Goal: Task Accomplishment & Management: Complete application form

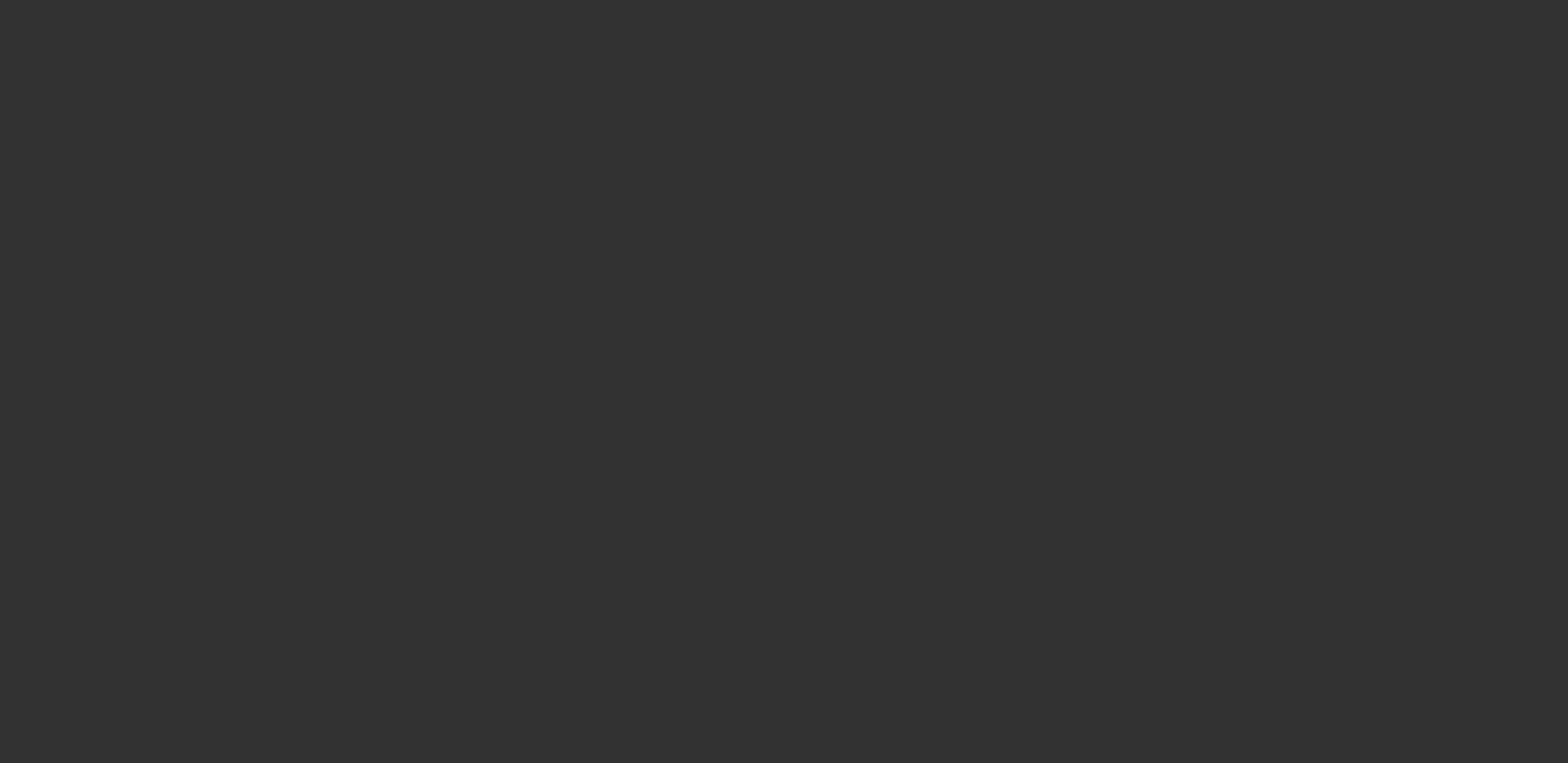
select select "3"
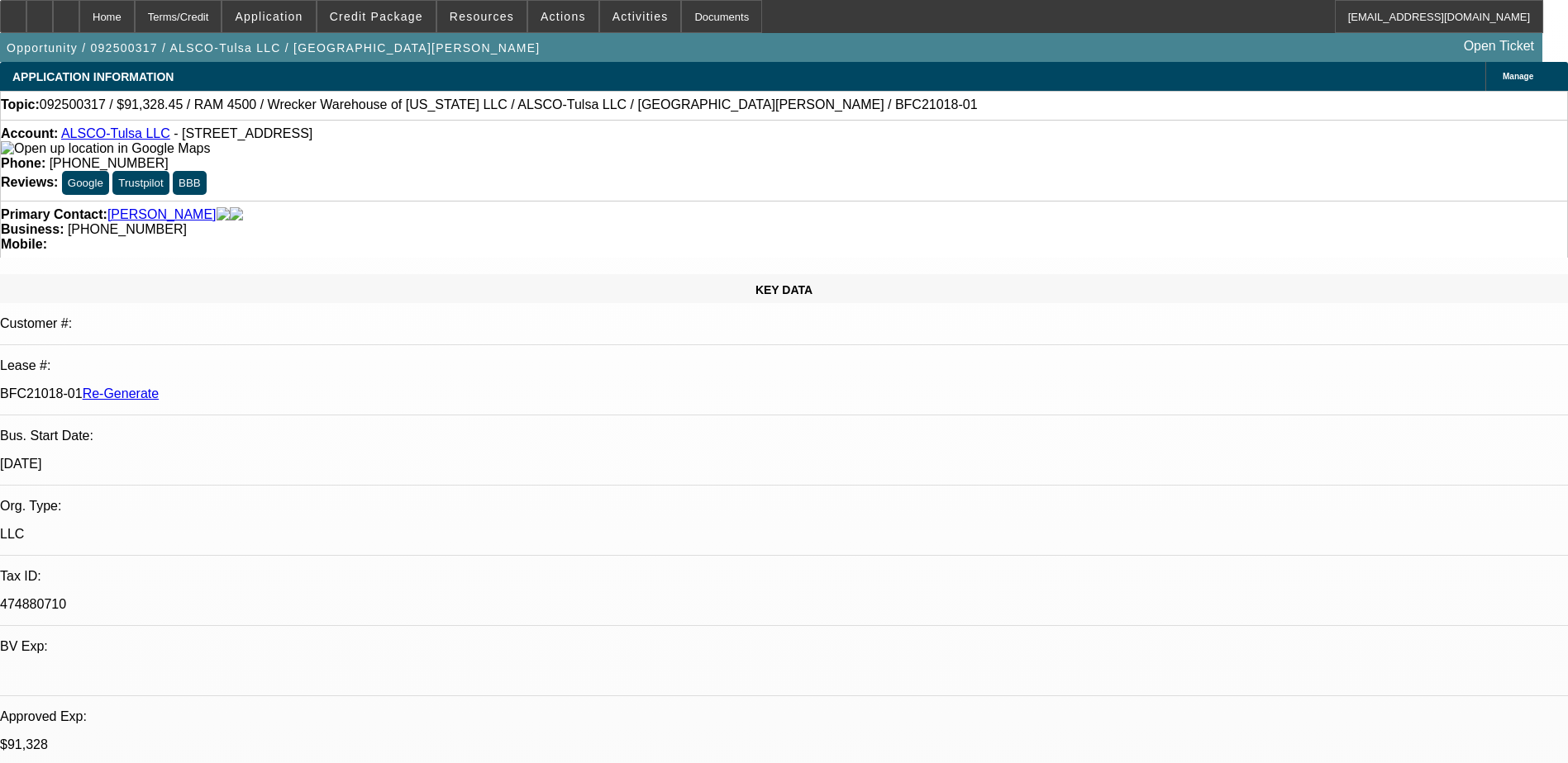
select select "0"
select select "1"
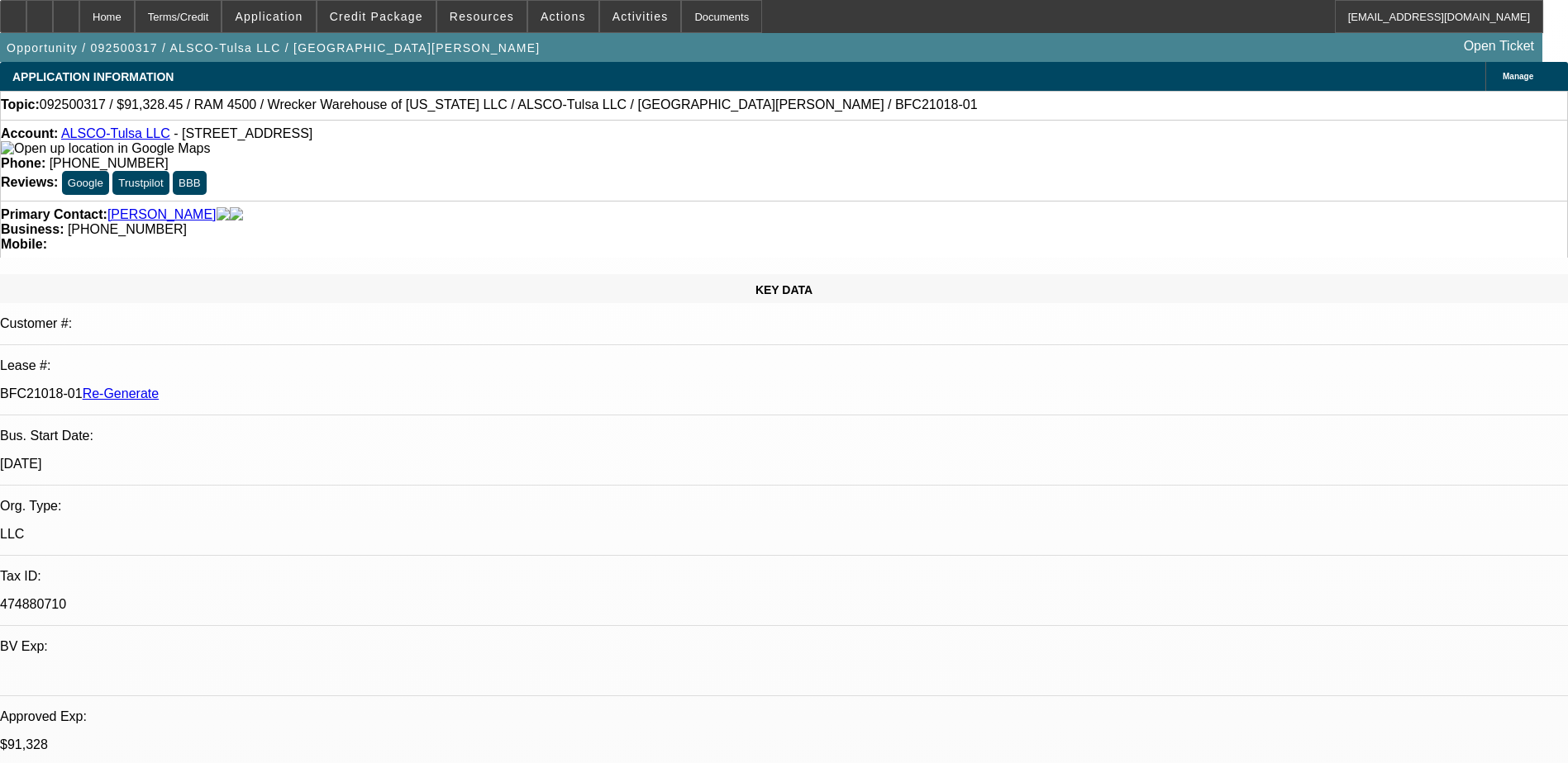
select select "6"
click at [689, 18] on div "Documents" at bounding box center [722, 16] width 81 height 33
click at [776, 77] on div "APPLICATION INFORMATION Manage" at bounding box center [784, 76] width 1568 height 29
click at [404, 13] on span "Credit Package" at bounding box center [376, 17] width 93 height 13
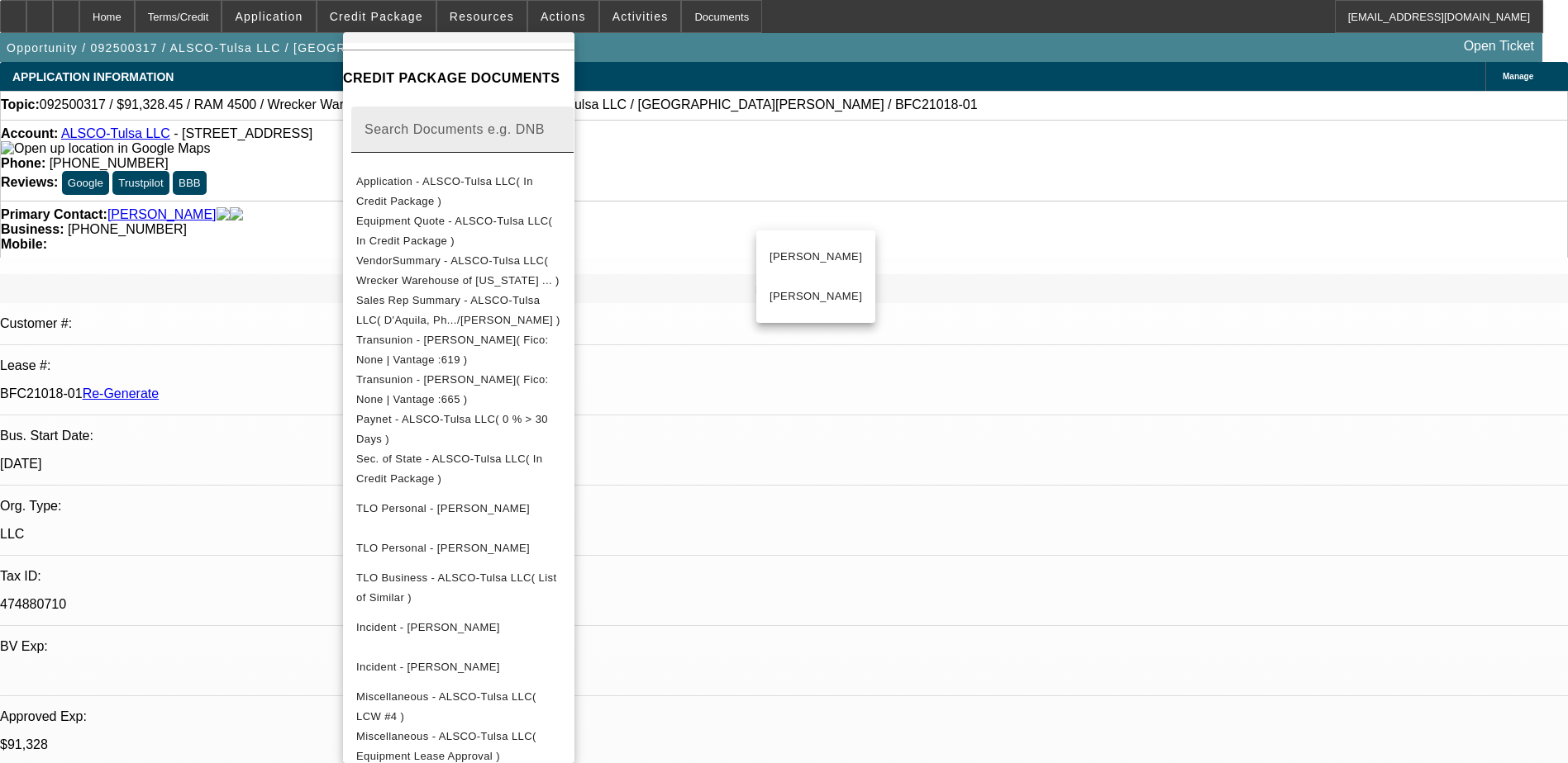
scroll to position [248, 0]
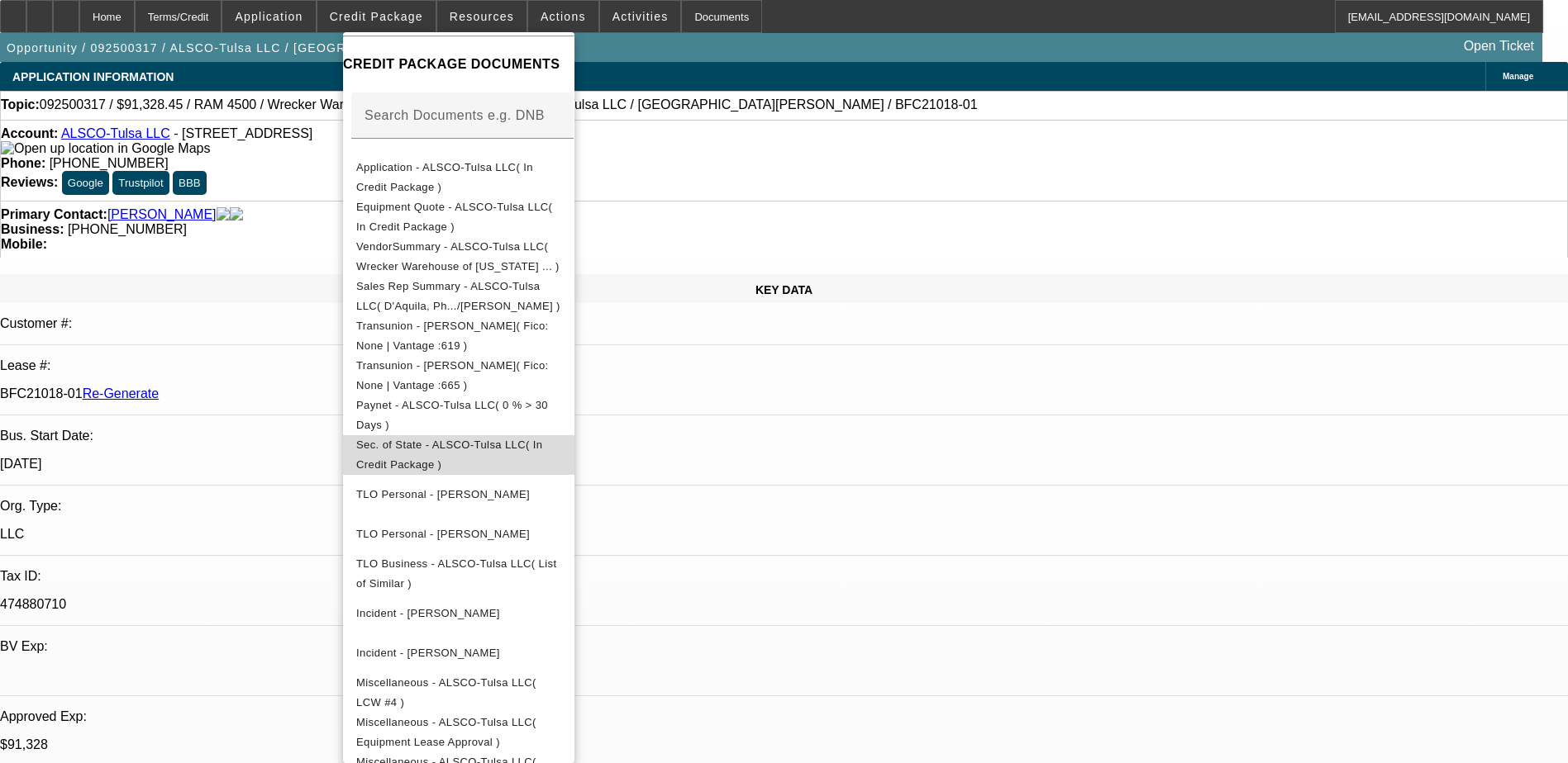
click at [458, 445] on span "Sec. of State - ALSCO-Tulsa LLC( In Credit Package )" at bounding box center [449, 455] width 186 height 32
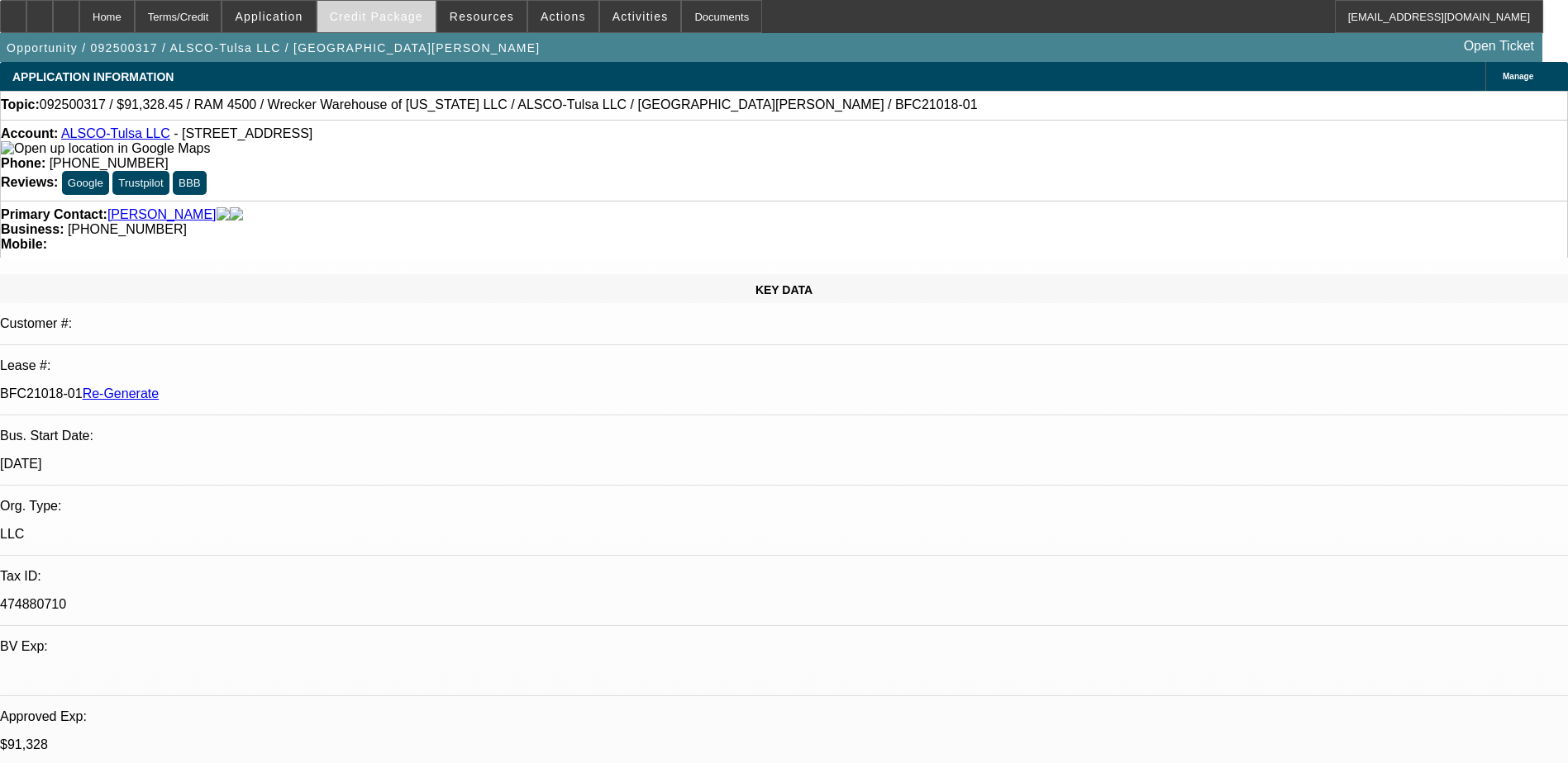
click at [394, 16] on span "Credit Package" at bounding box center [376, 17] width 93 height 13
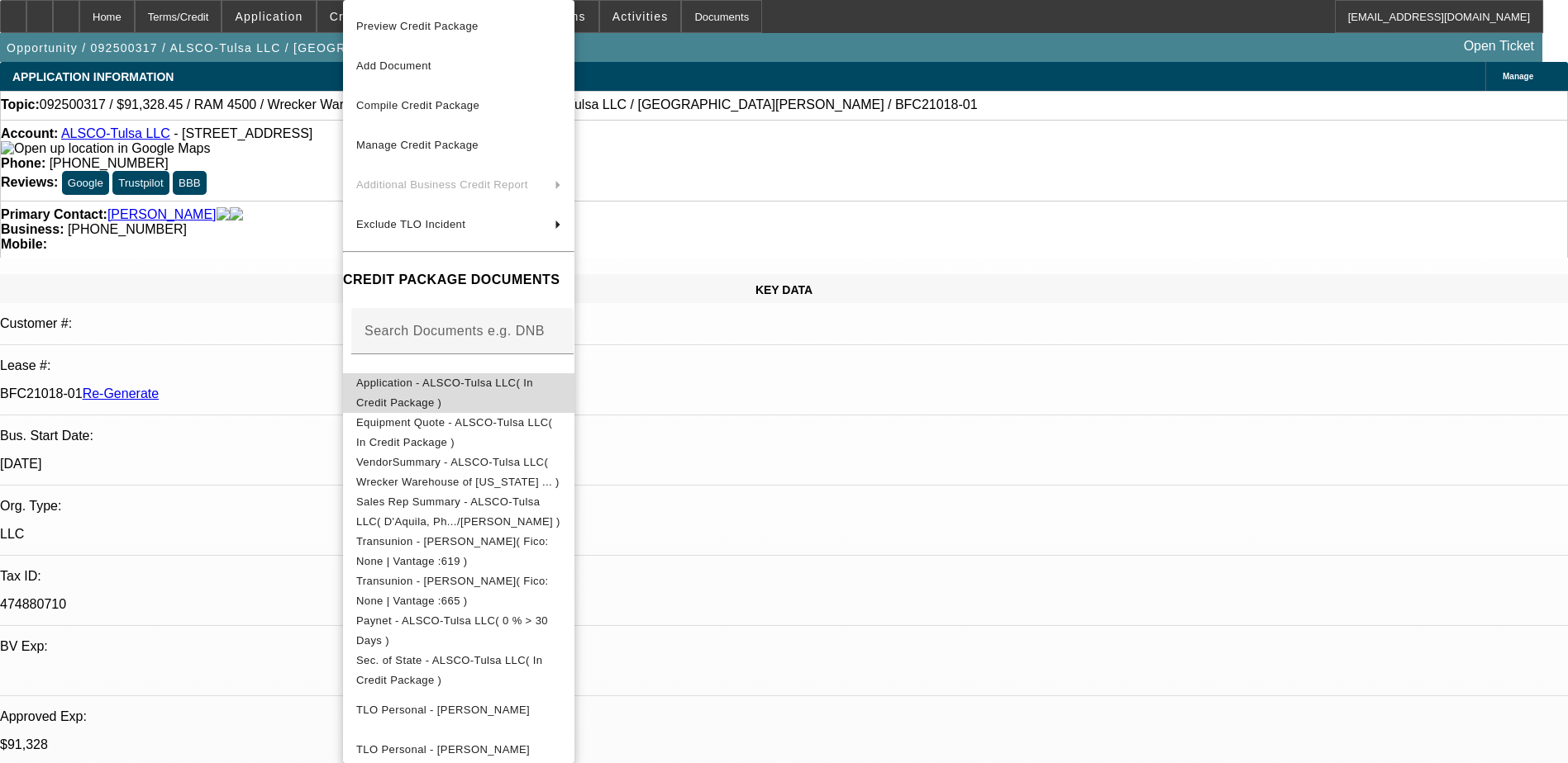
click at [533, 381] on span "Application - ALSCO-Tulsa LLC( In Credit Package )" at bounding box center [444, 393] width 177 height 32
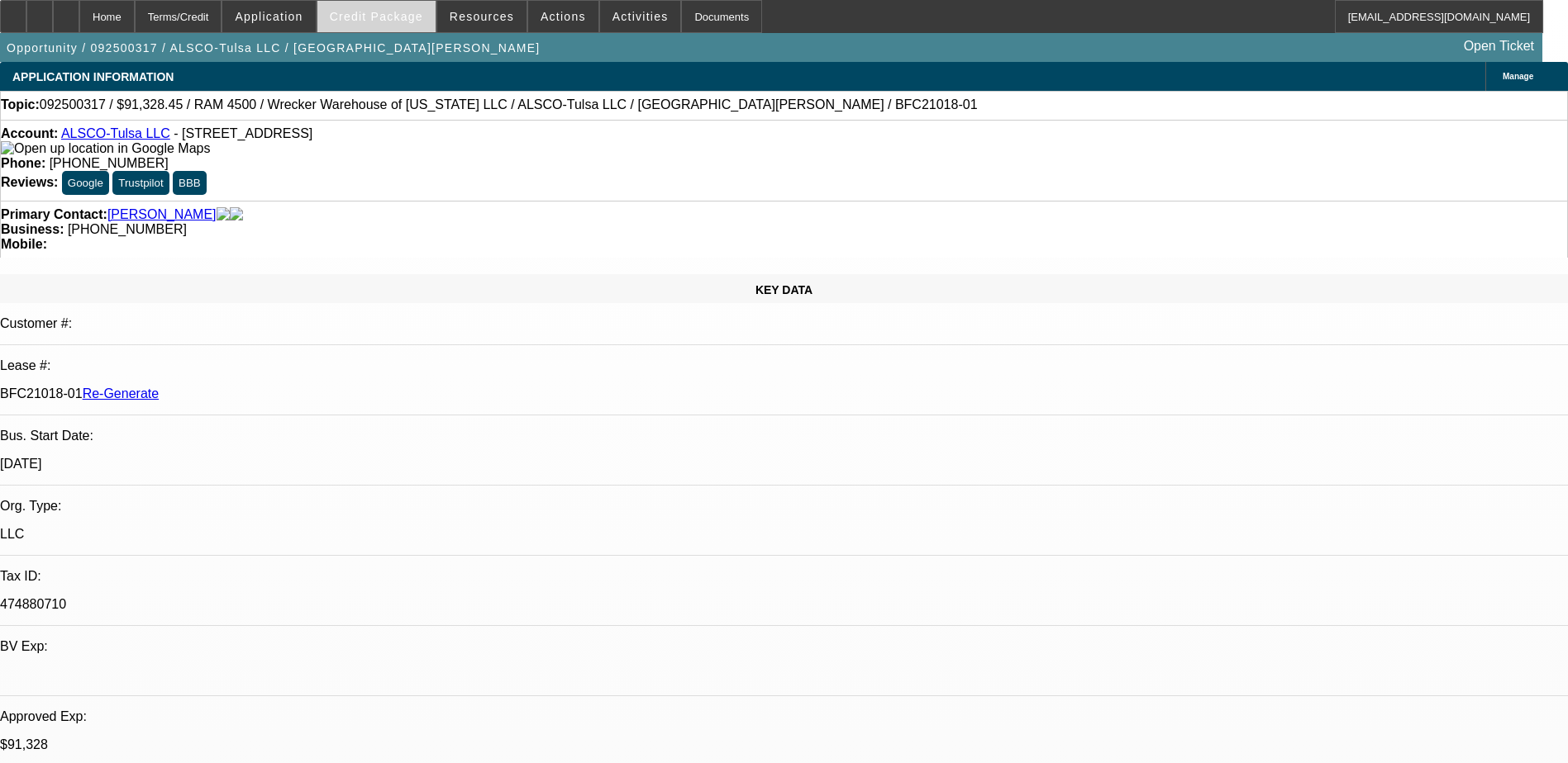
click at [391, 20] on span "Credit Package" at bounding box center [376, 17] width 93 height 13
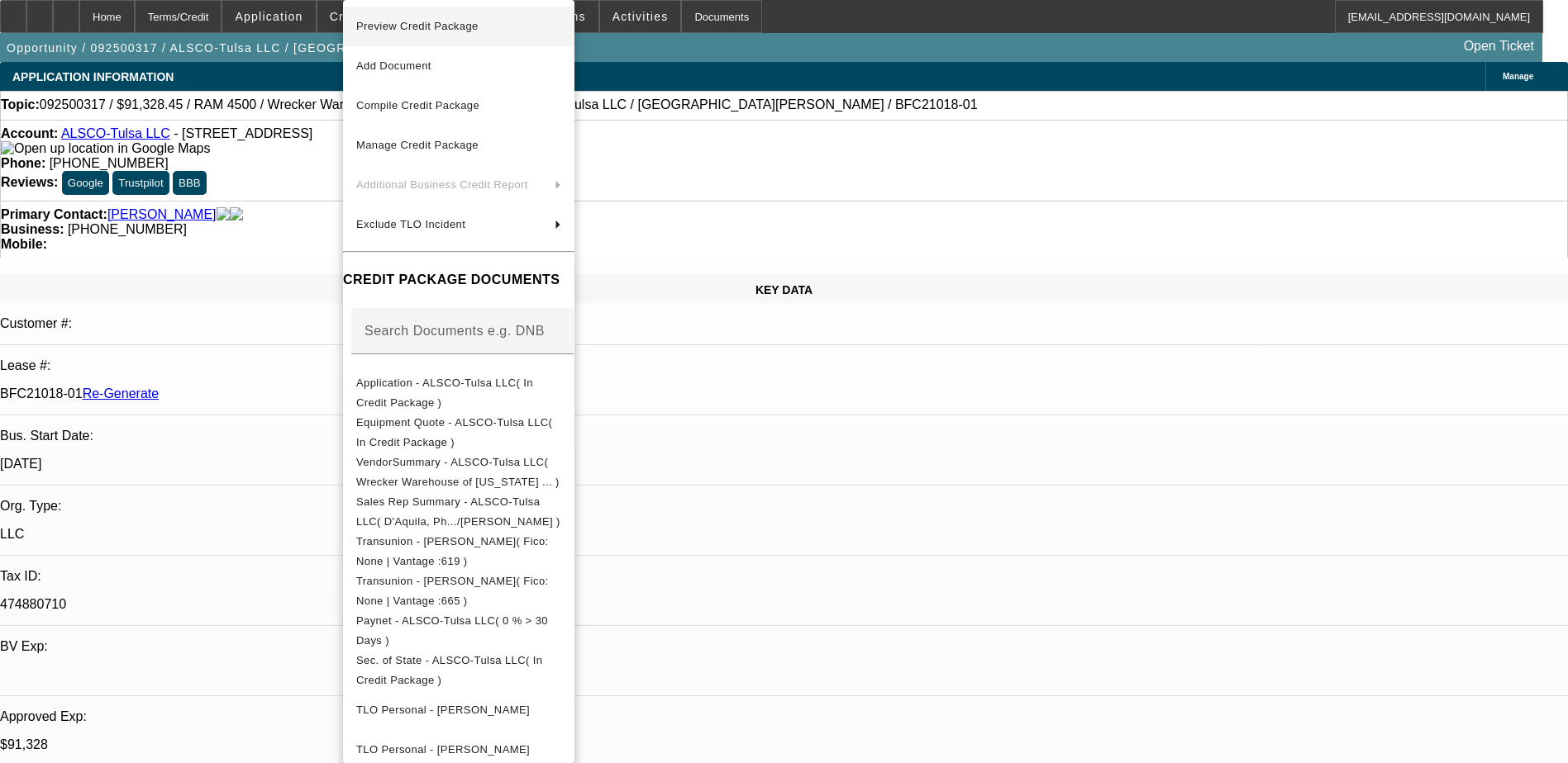
click at [423, 28] on span "Preview Credit Package" at bounding box center [417, 26] width 122 height 13
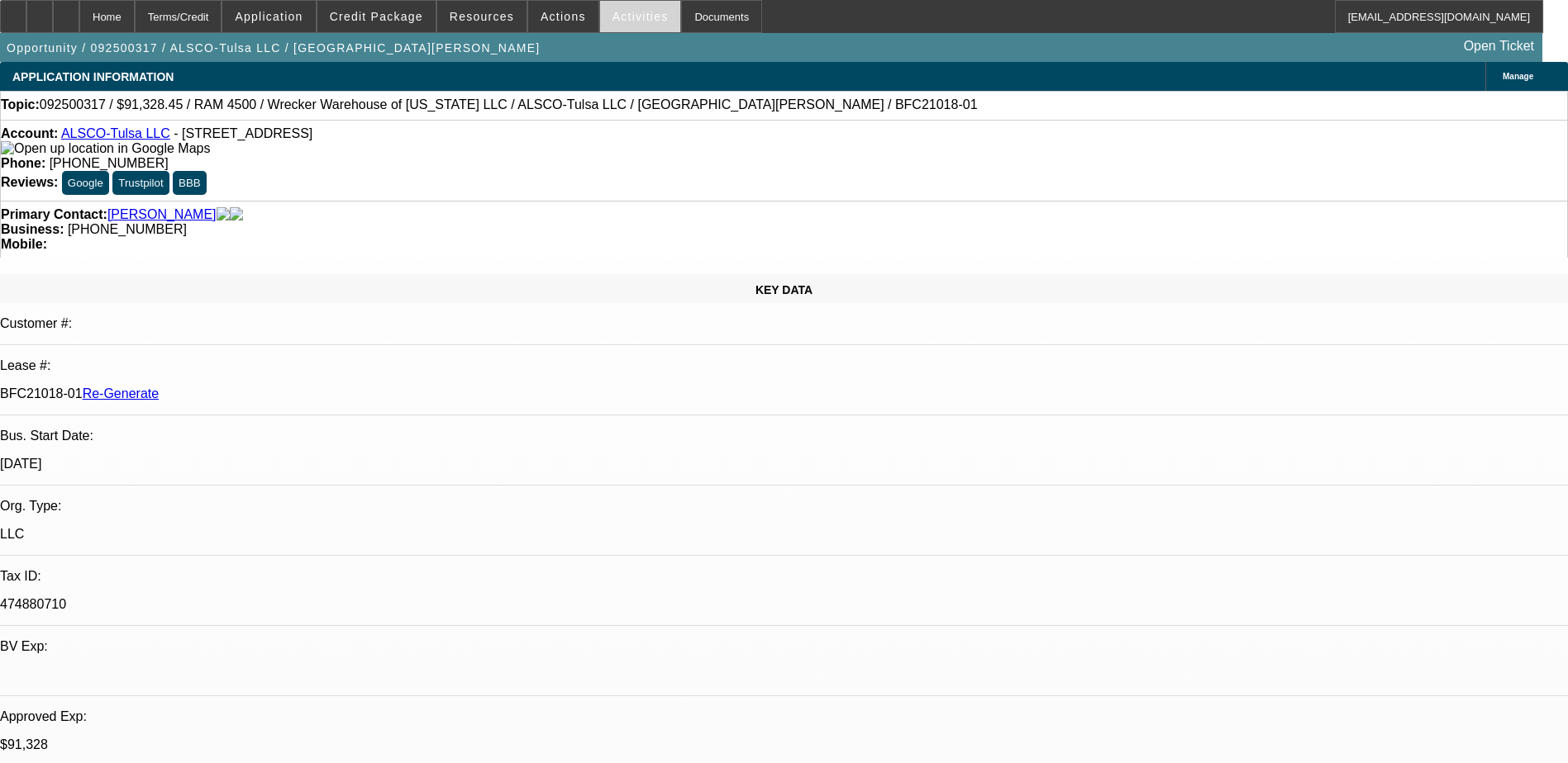
click at [613, 24] on span at bounding box center [640, 16] width 81 height 39
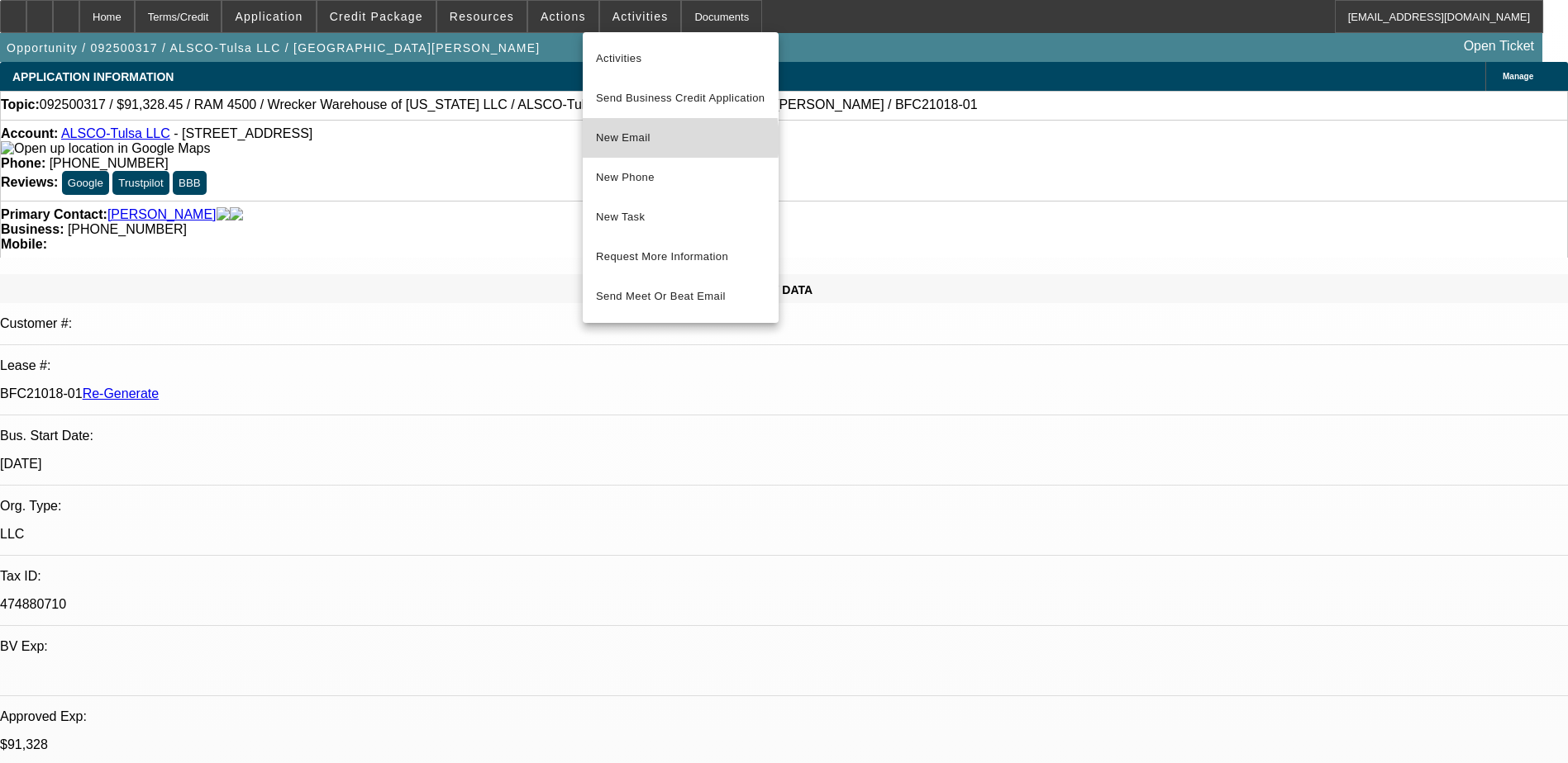
click at [659, 141] on span "New Email" at bounding box center [681, 138] width 169 height 20
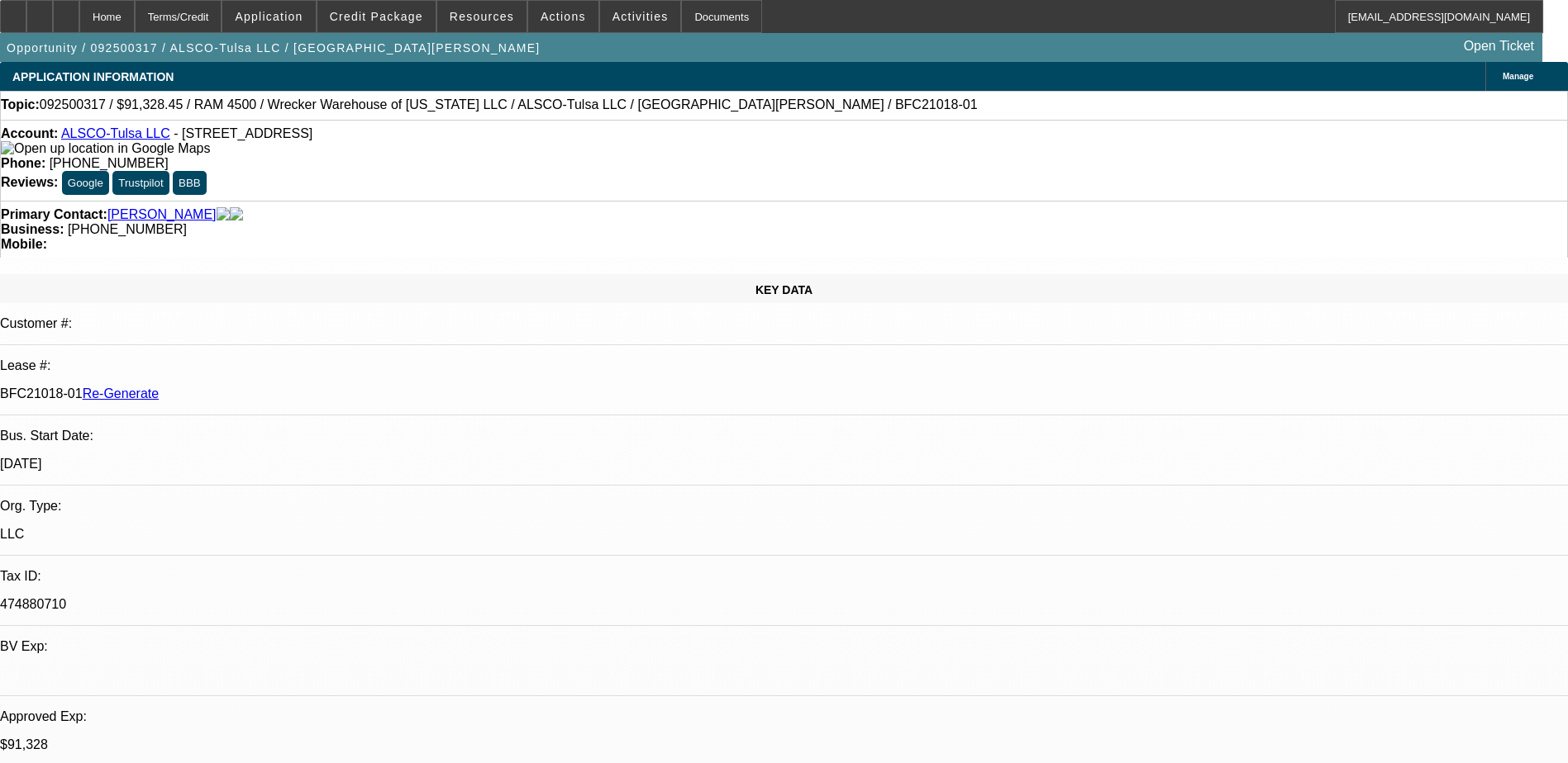
type input "terr"
click at [615, 14] on span "Activities" at bounding box center [640, 17] width 56 height 13
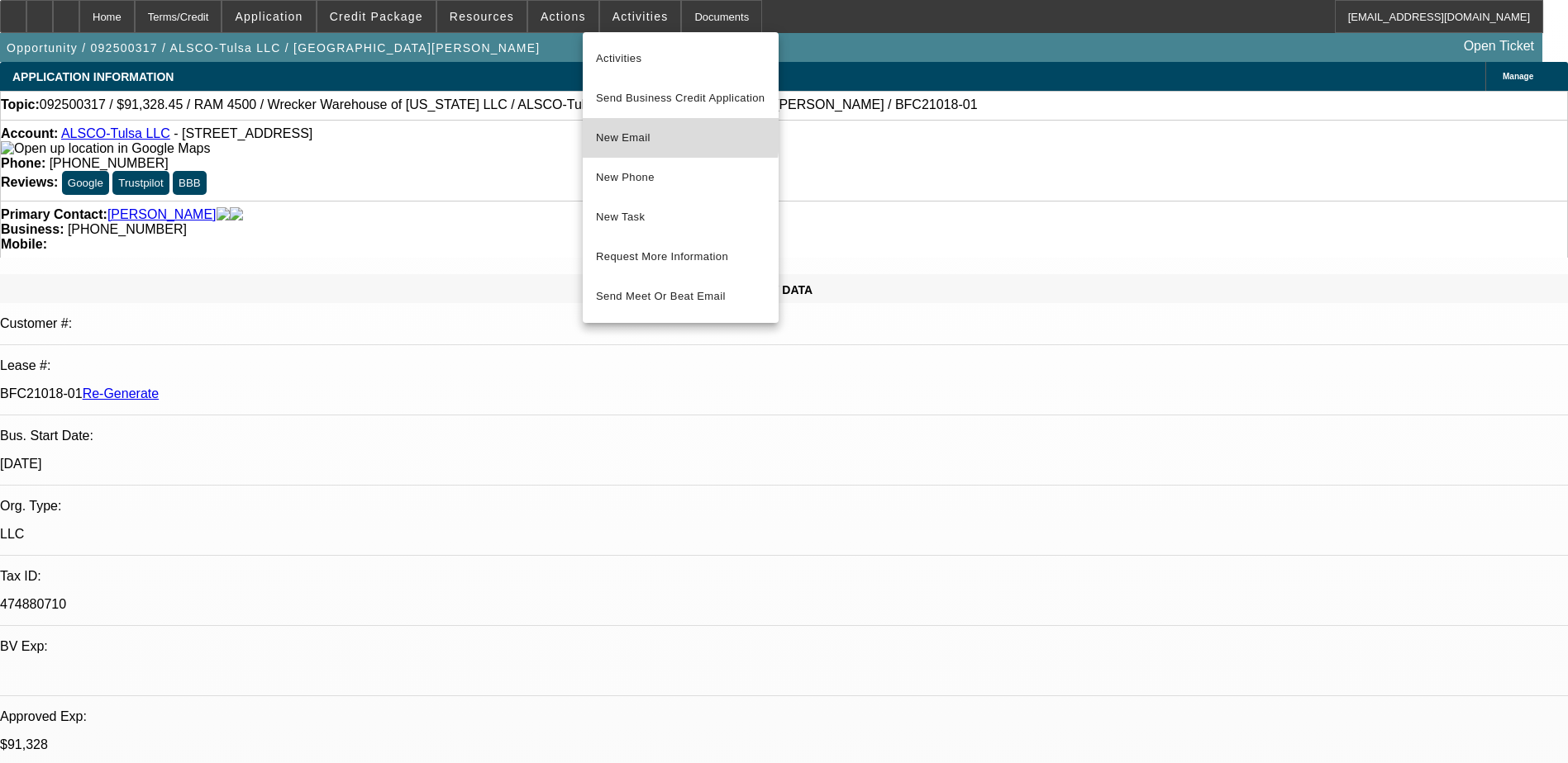
click at [650, 132] on span "New Email" at bounding box center [681, 138] width 169 height 20
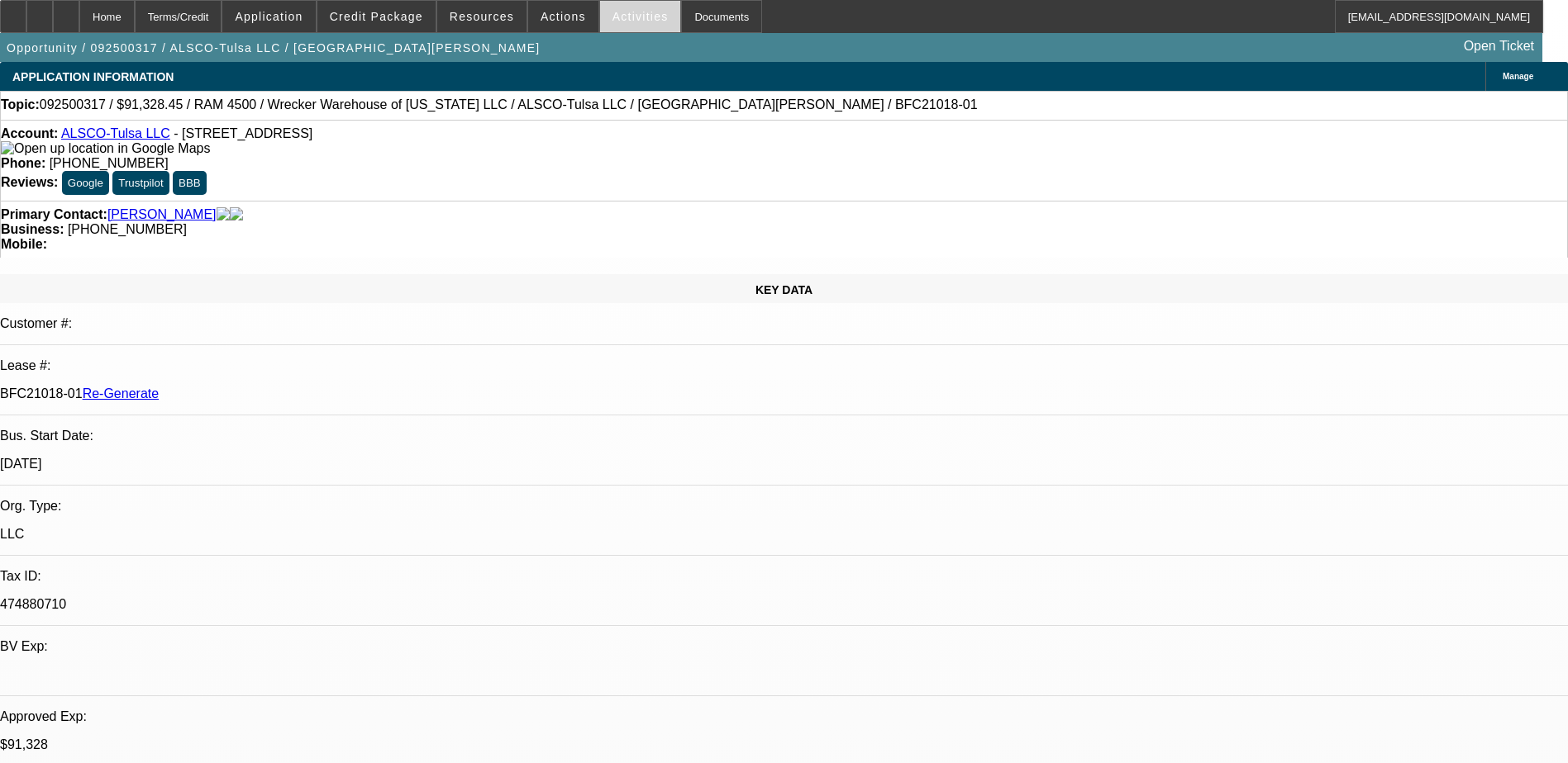
click at [608, 7] on span at bounding box center [640, 16] width 81 height 39
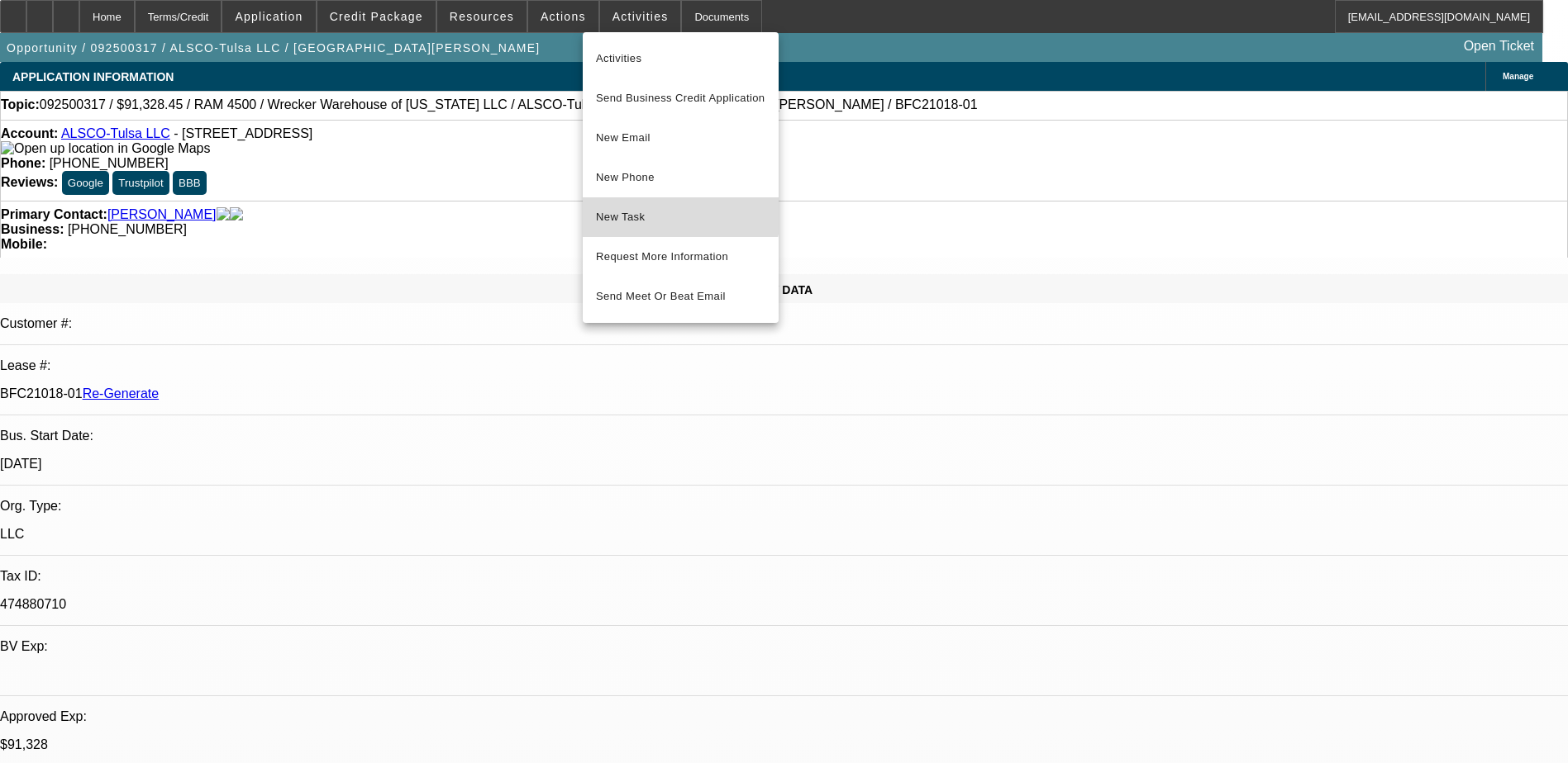
click at [647, 205] on button "New Task" at bounding box center [681, 217] width 196 height 39
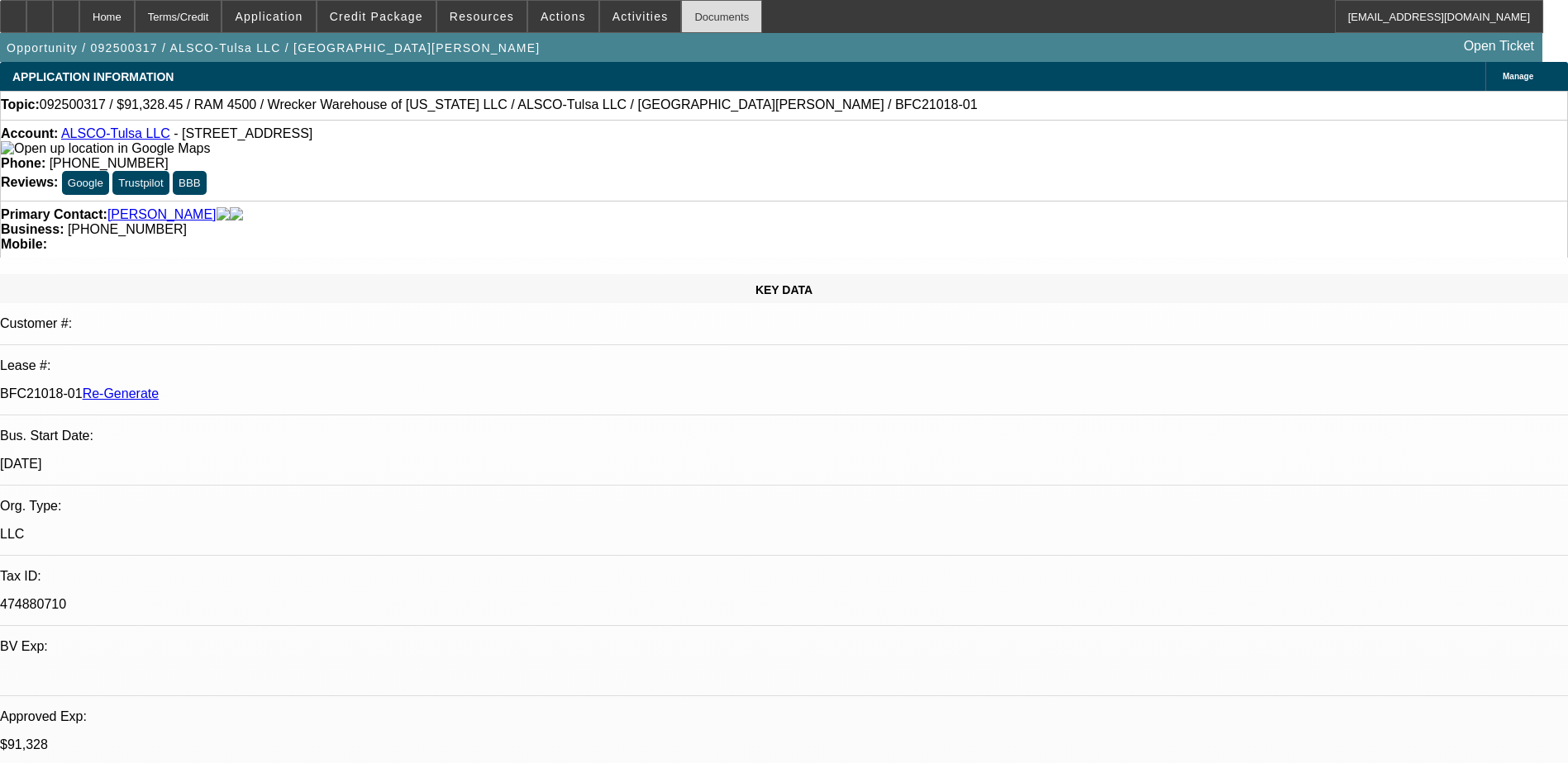
click at [681, 21] on div "Documents" at bounding box center [722, 16] width 81 height 33
click at [690, 13] on div "Documents" at bounding box center [722, 16] width 81 height 33
click at [401, 12] on span "Credit Package" at bounding box center [376, 17] width 93 height 13
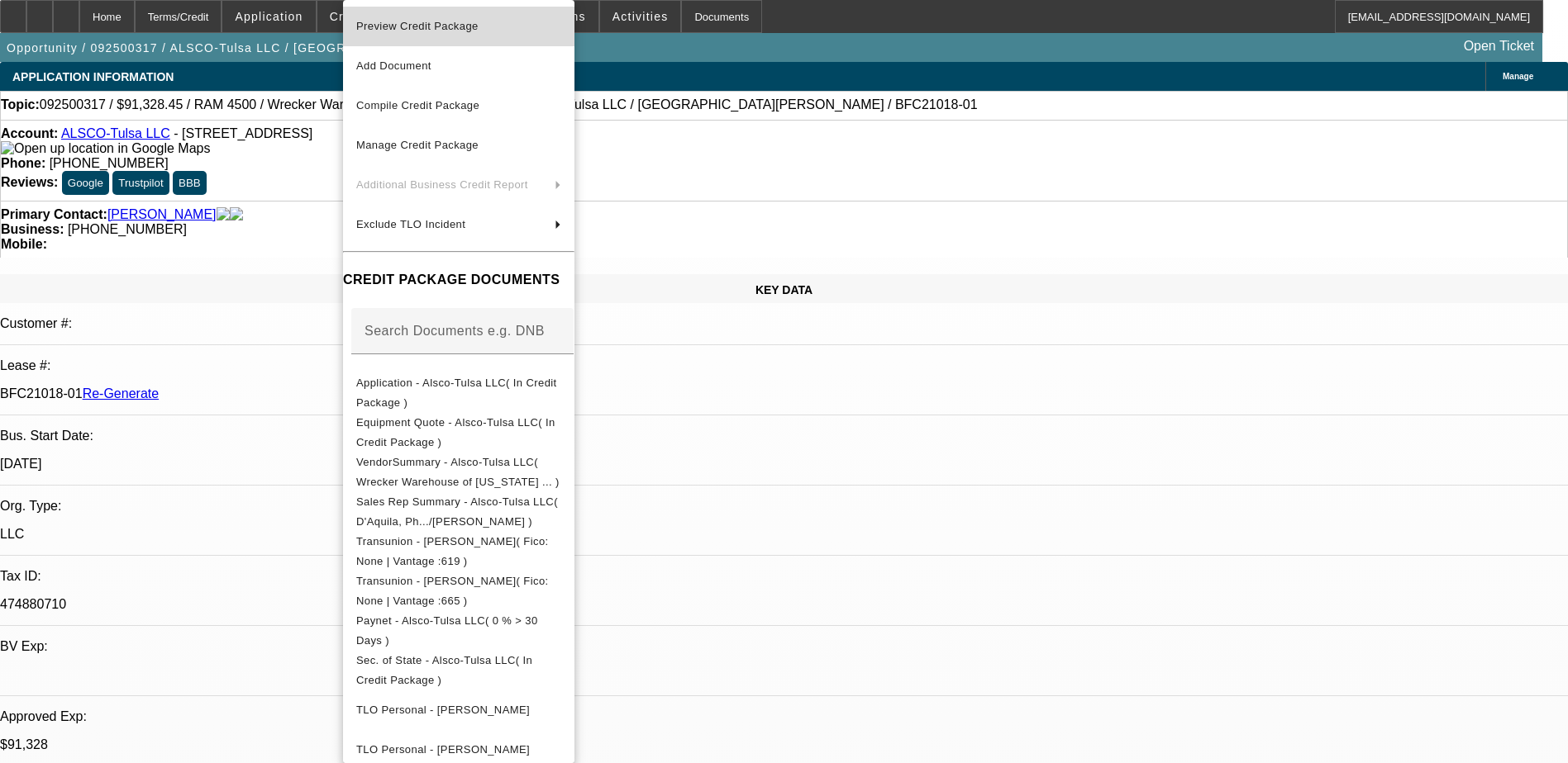
click at [493, 34] on span "Preview Credit Package" at bounding box center [458, 27] width 205 height 20
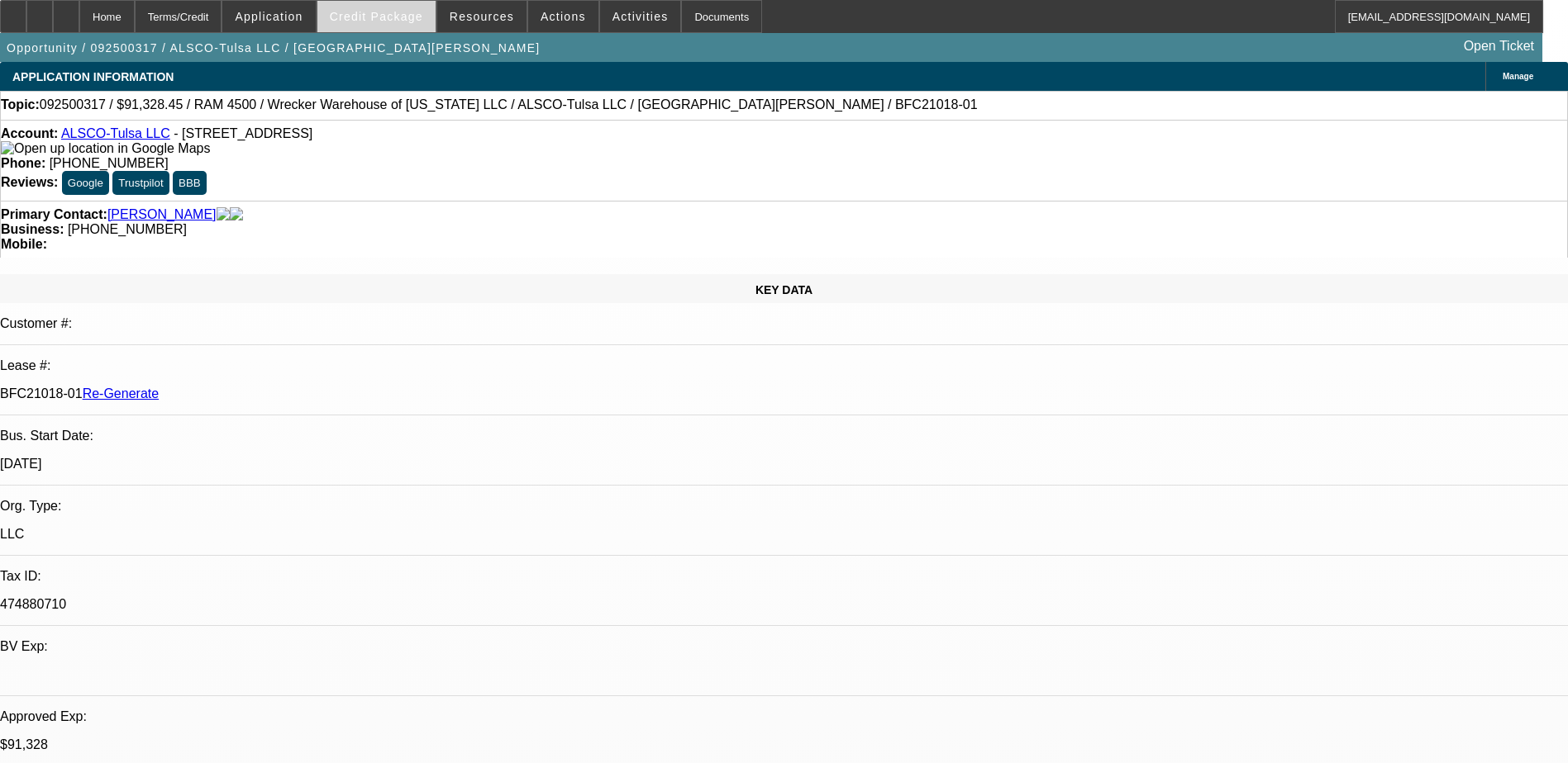
click at [389, 16] on span "Credit Package" at bounding box center [376, 17] width 93 height 13
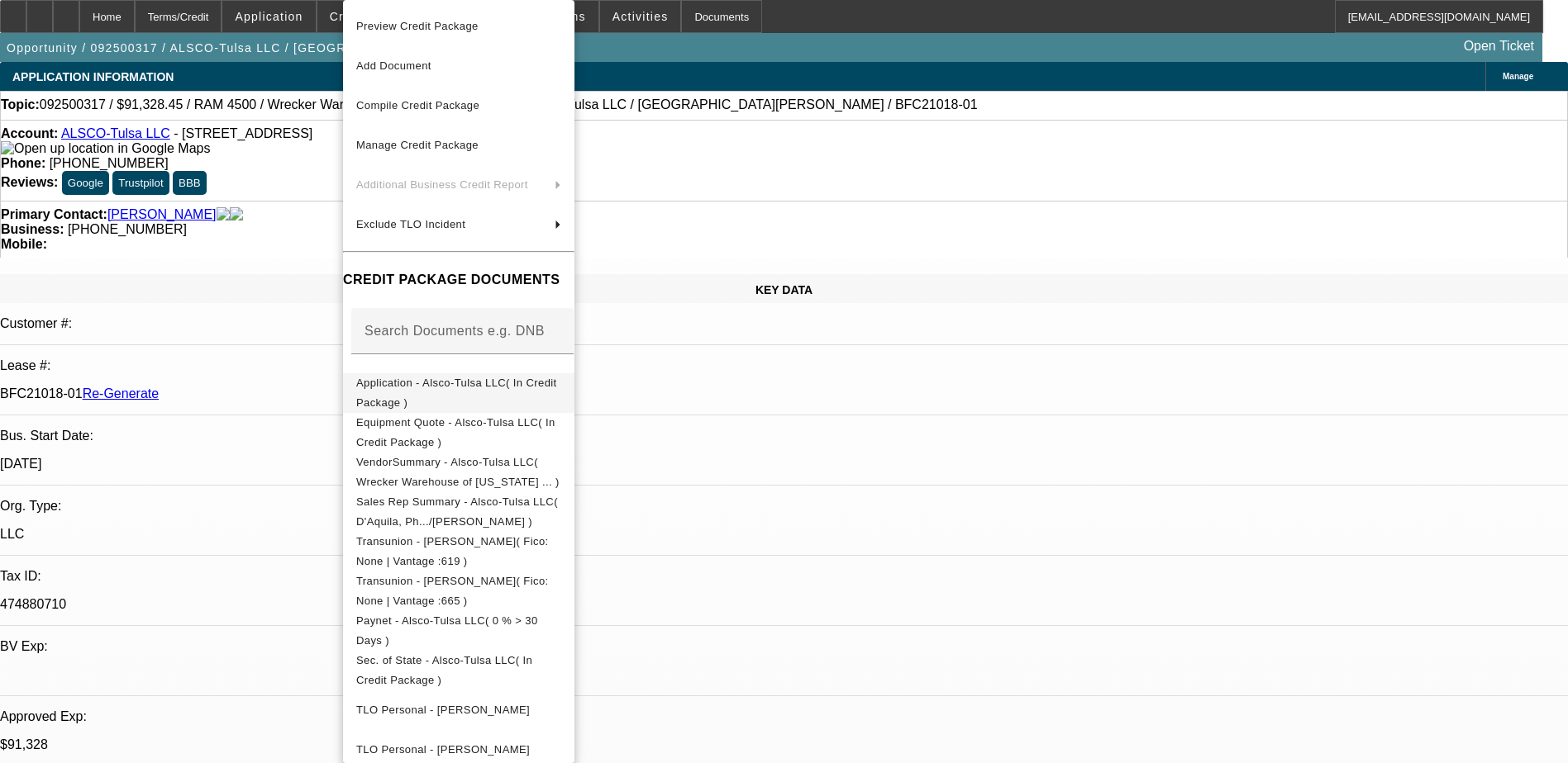
click at [456, 391] on span "Application - Alsco-Tulsa LLC( In Credit Package )" at bounding box center [457, 393] width 201 height 32
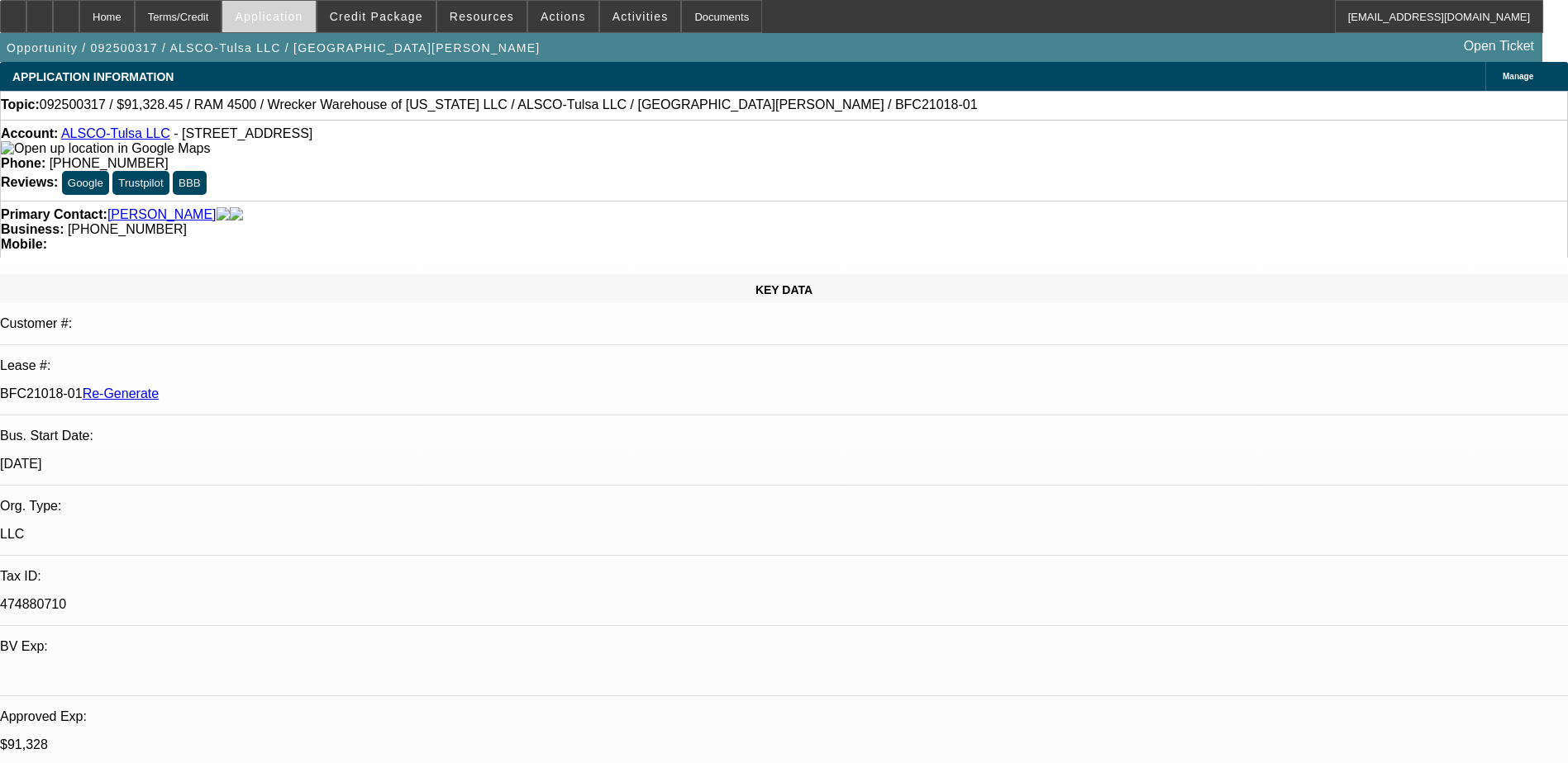
click at [303, 17] on span "Application" at bounding box center [268, 17] width 68 height 13
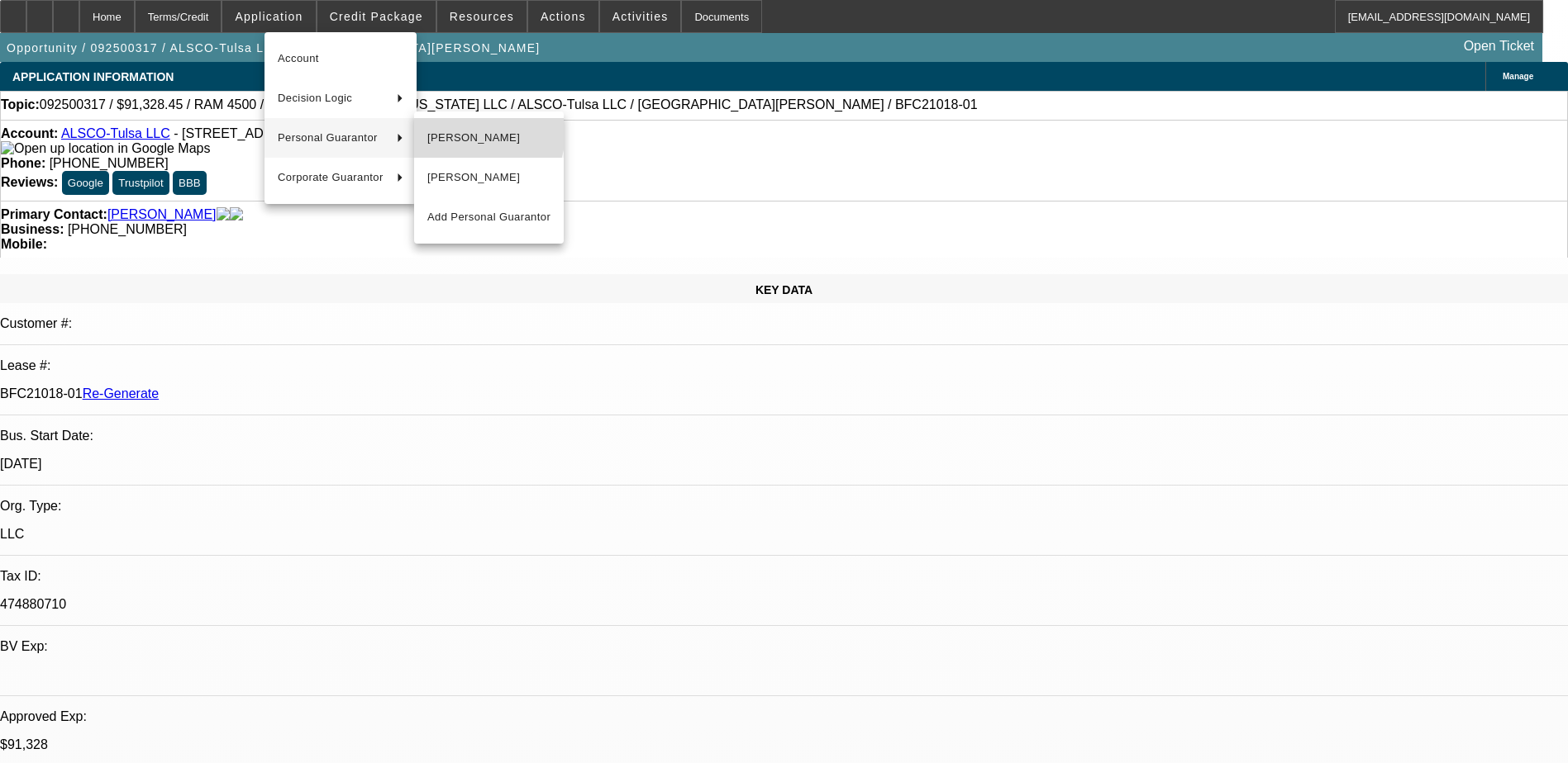
click at [468, 132] on span "Elizabeth Hancock" at bounding box center [489, 138] width 123 height 20
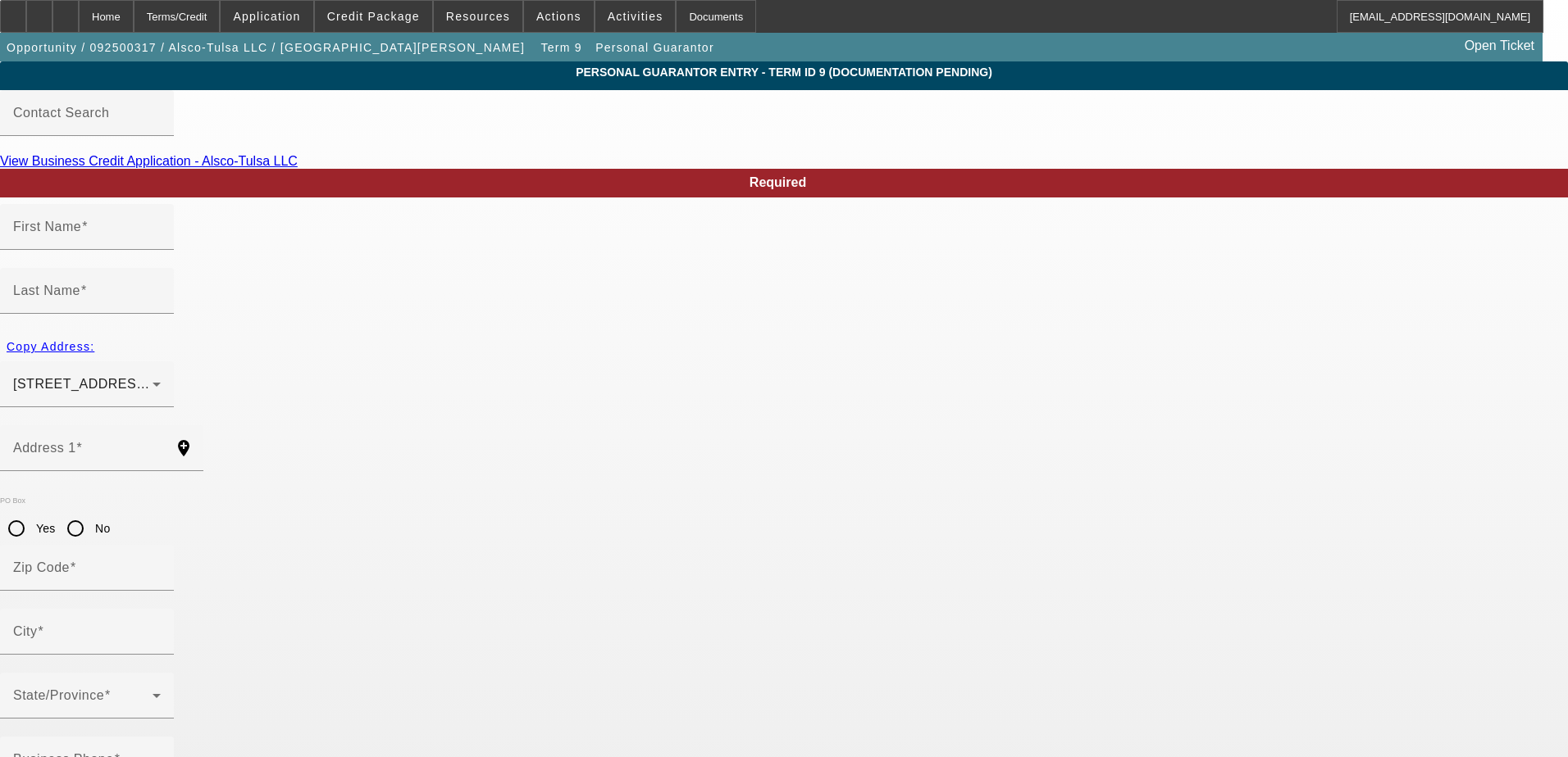
type input "Elizabeth"
type input "Hancock"
type input "16911 S 4180 Rd"
radio input "true"
type input "74017"
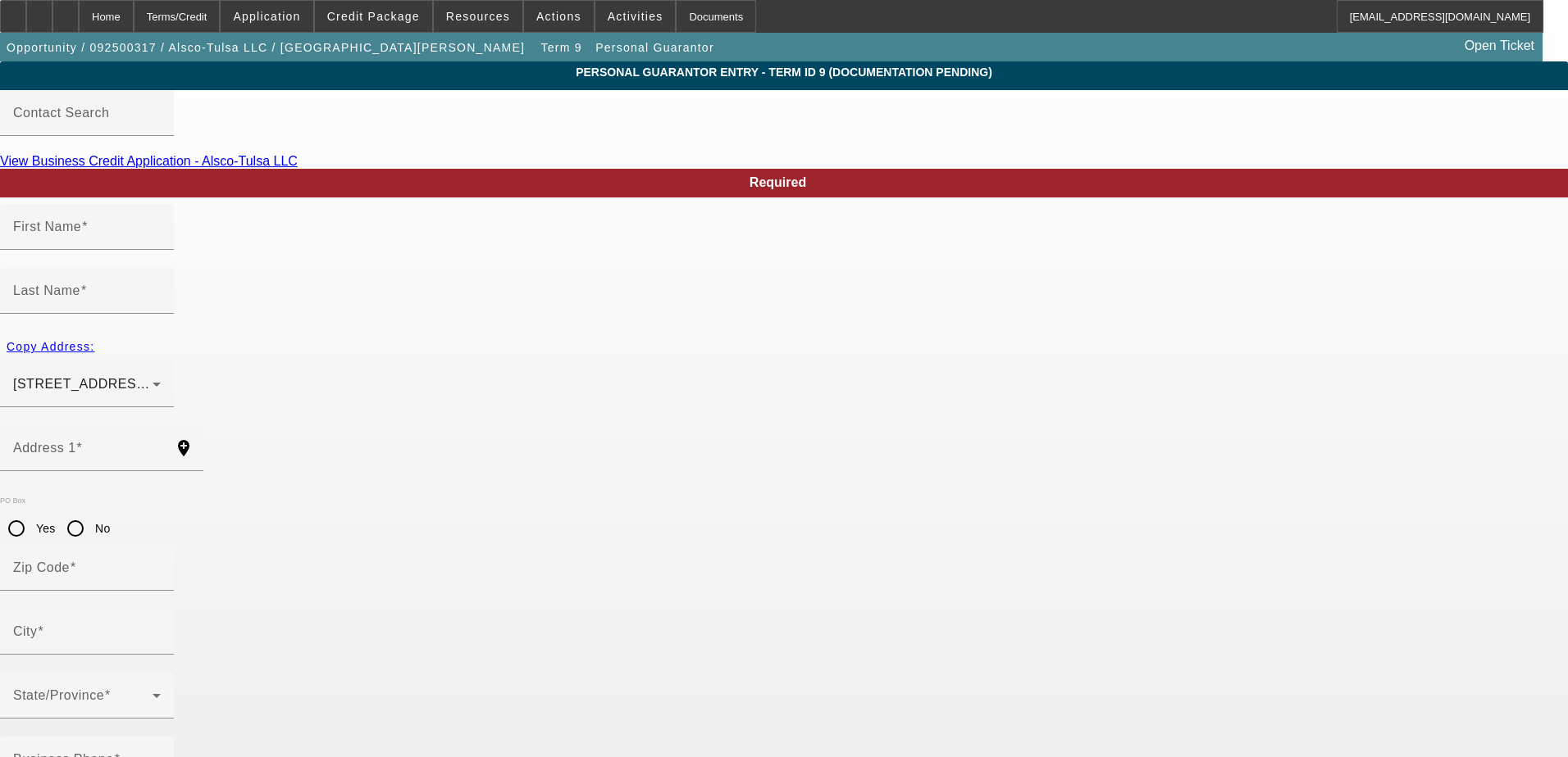
type input "Claremore"
type input "(918) 794-7714"
type input "75"
type input "444-70-8897"
type input "lhancock@prorepo.com"
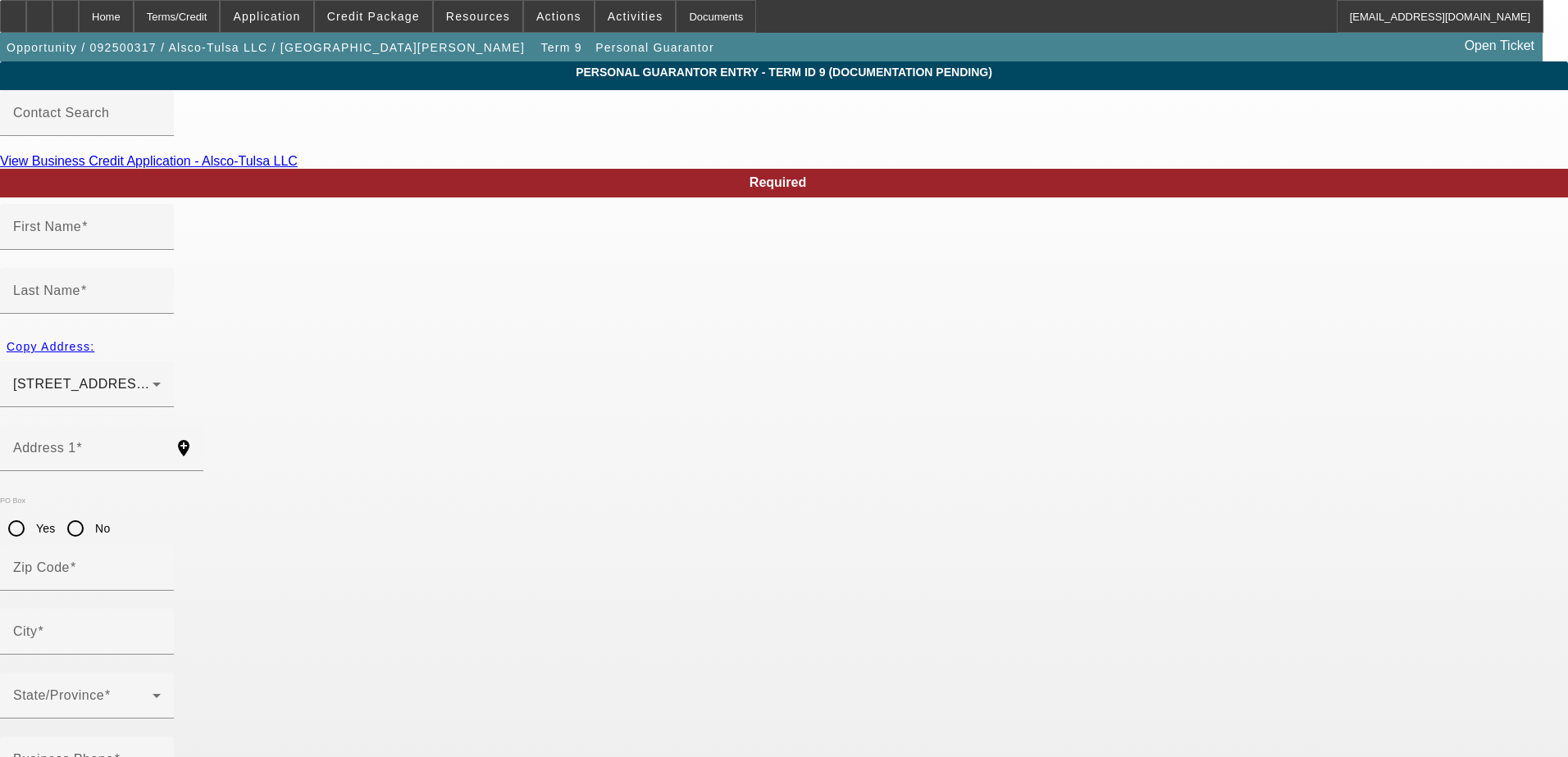
type input "(918) 814-5573"
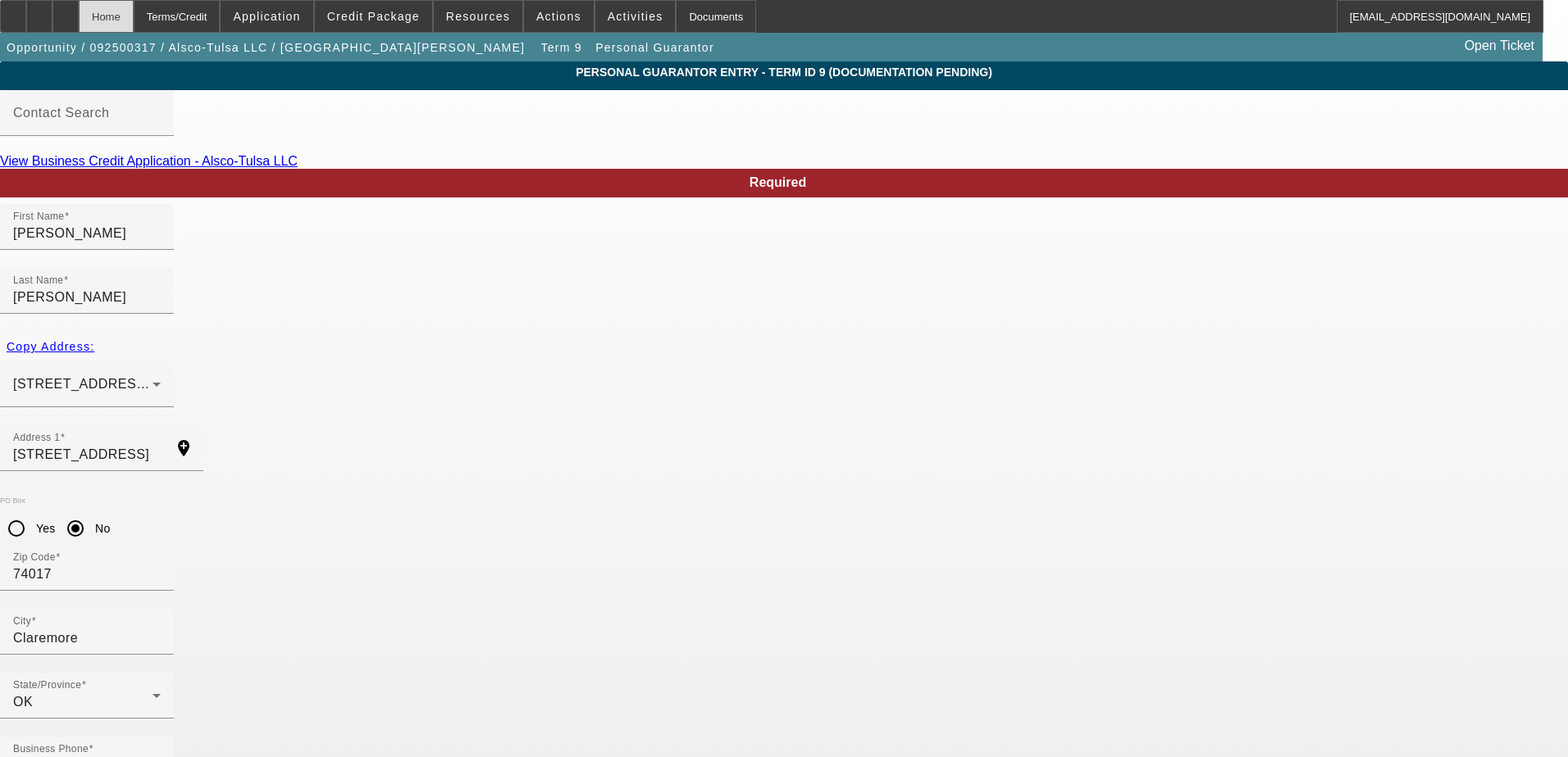
click at [134, 14] on div "Home" at bounding box center [106, 16] width 55 height 32
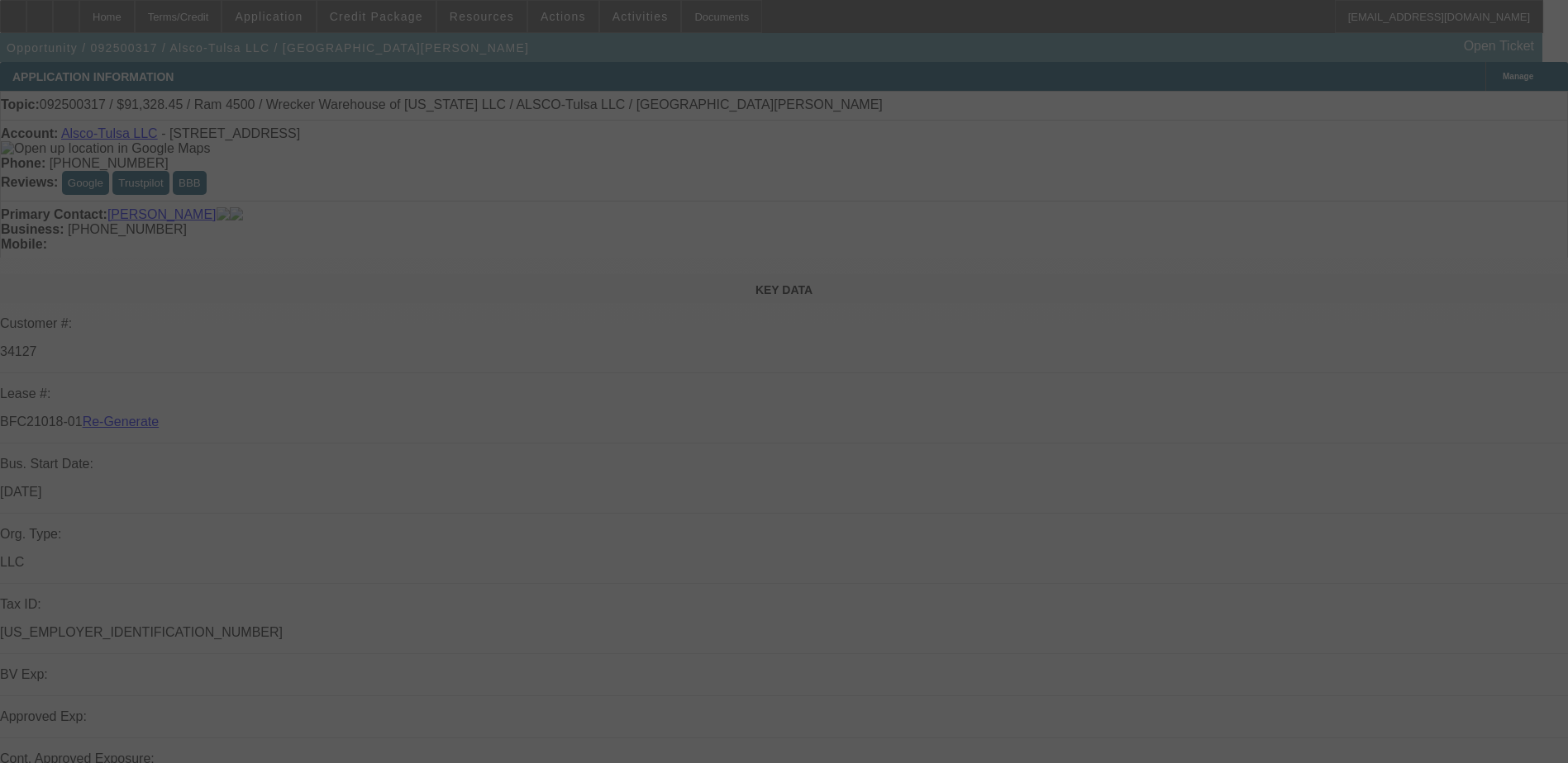
select select "3"
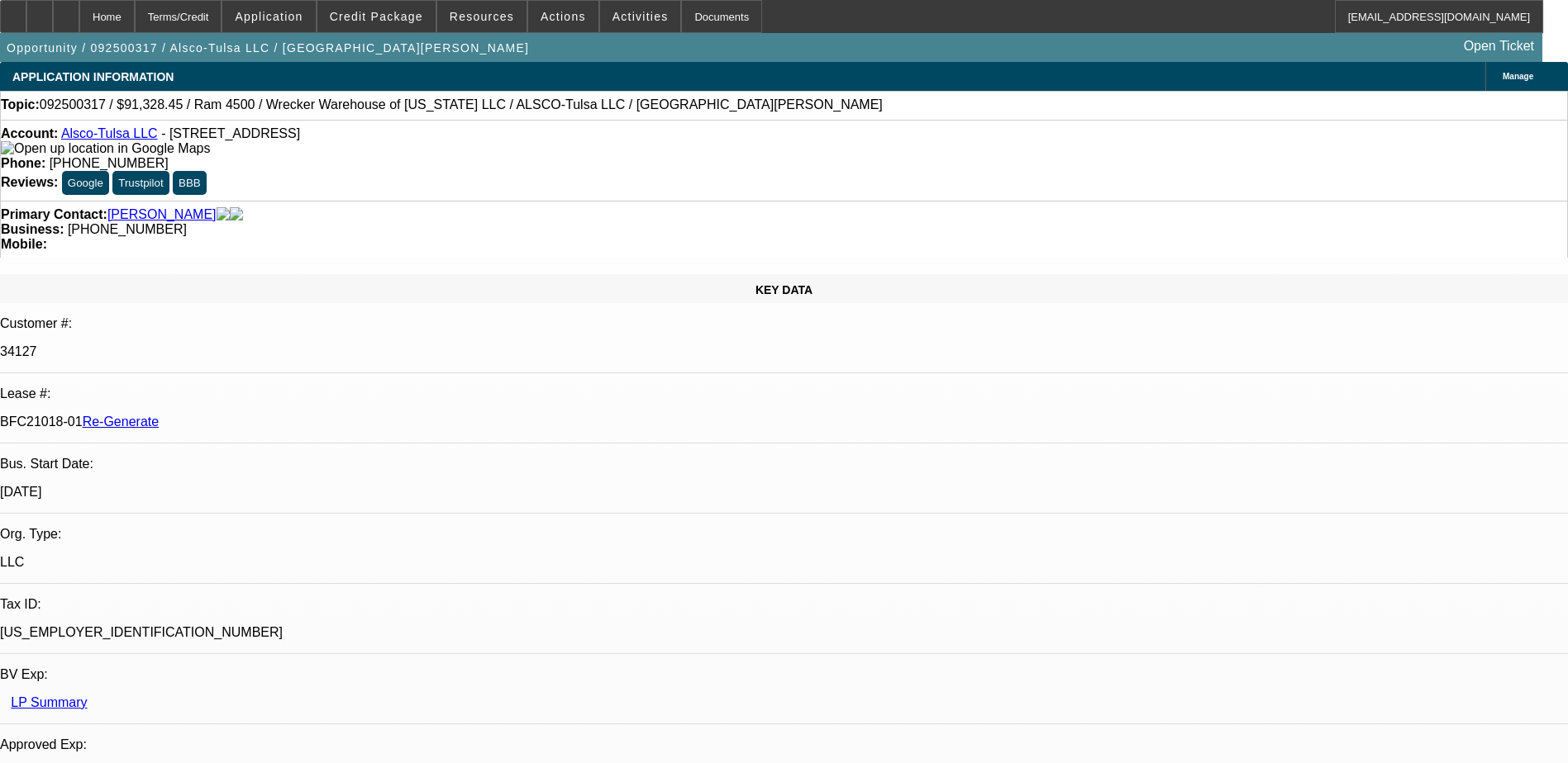
select select "0"
select select "6"
click at [379, 16] on span "Credit Package" at bounding box center [376, 17] width 93 height 13
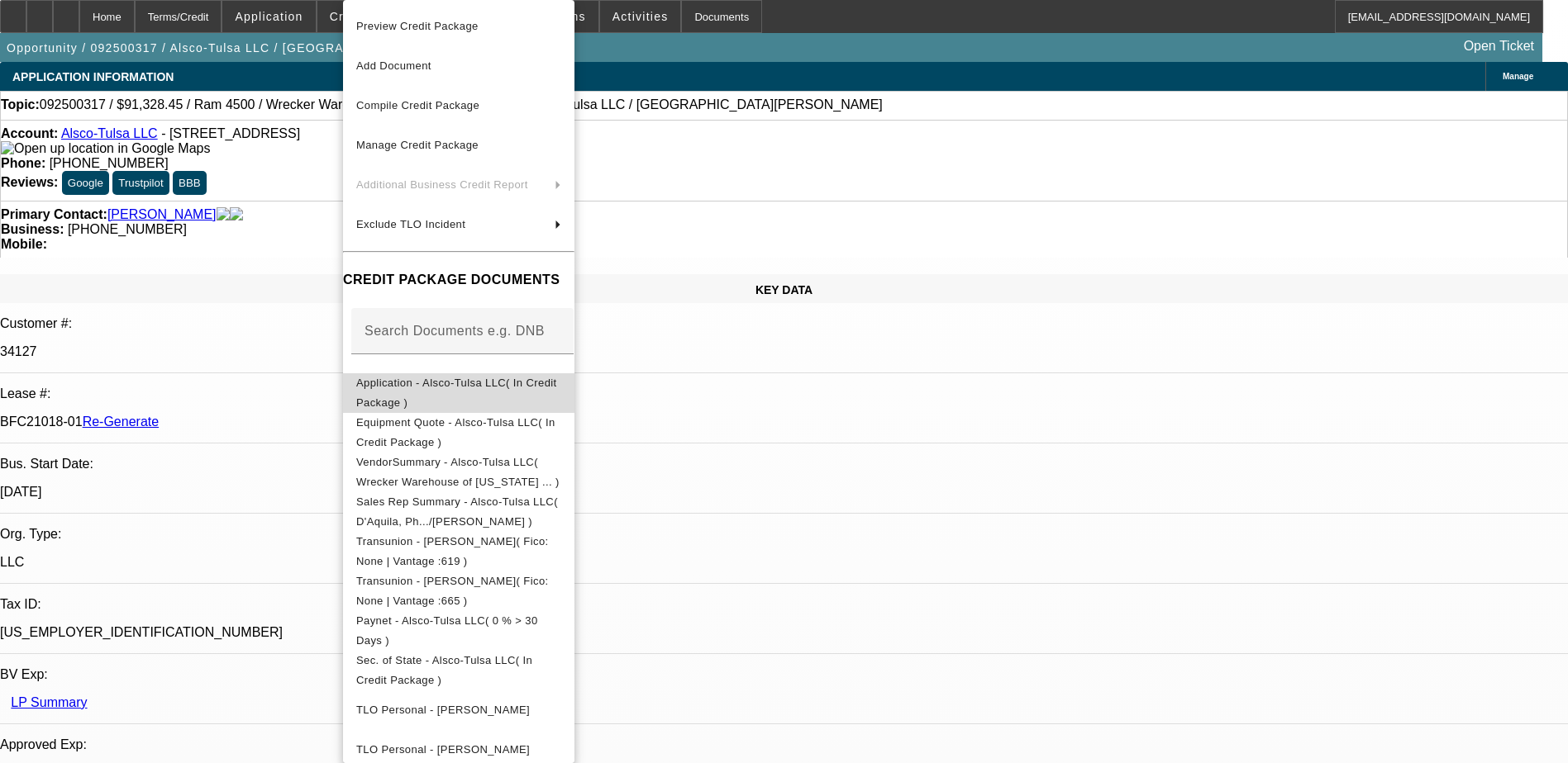
click at [406, 389] on span "Application - Alsco-Tulsa LLC( In Credit Package )" at bounding box center [457, 393] width 201 height 32
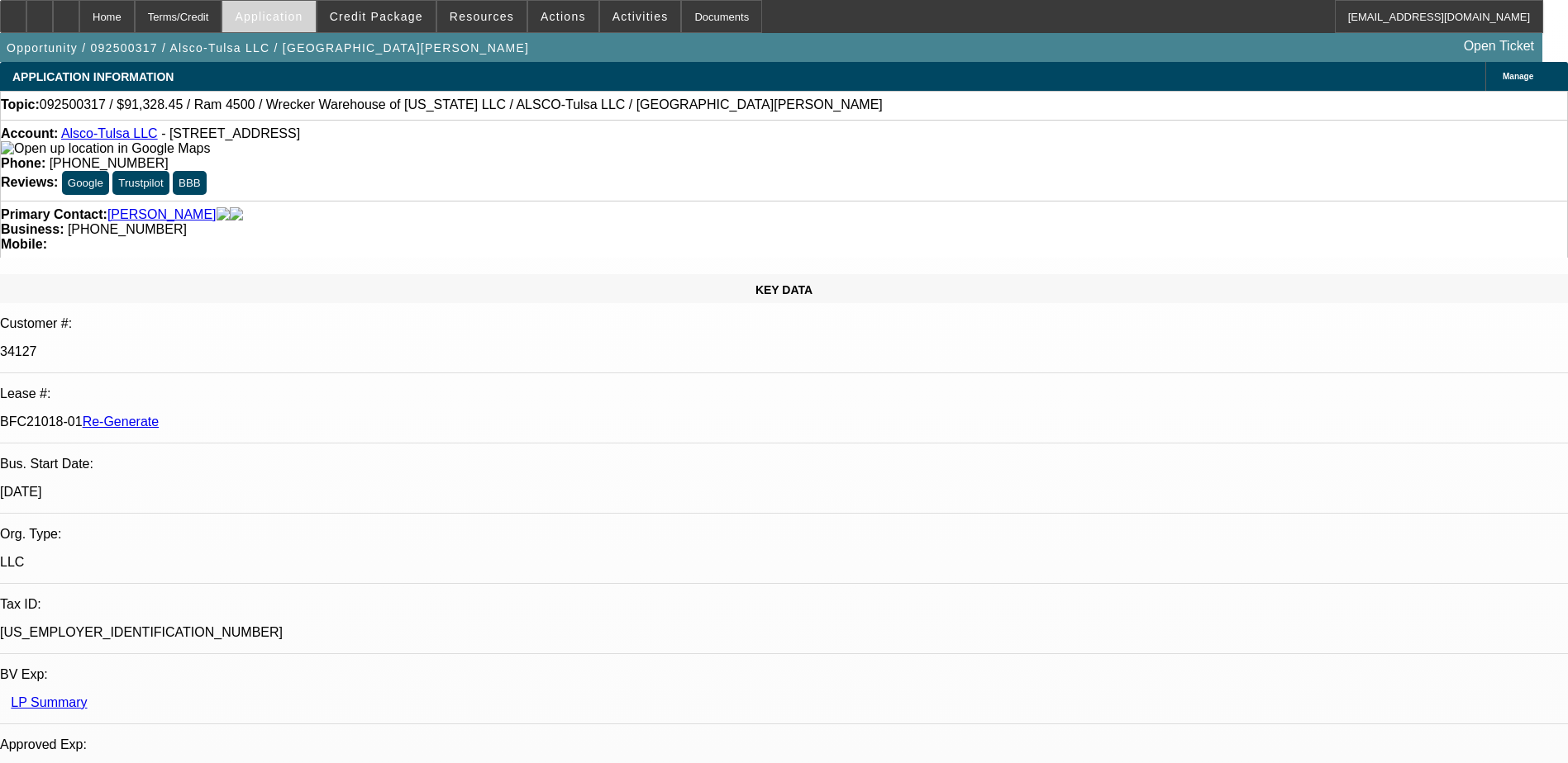
click at [292, 13] on span "Application" at bounding box center [268, 17] width 68 height 13
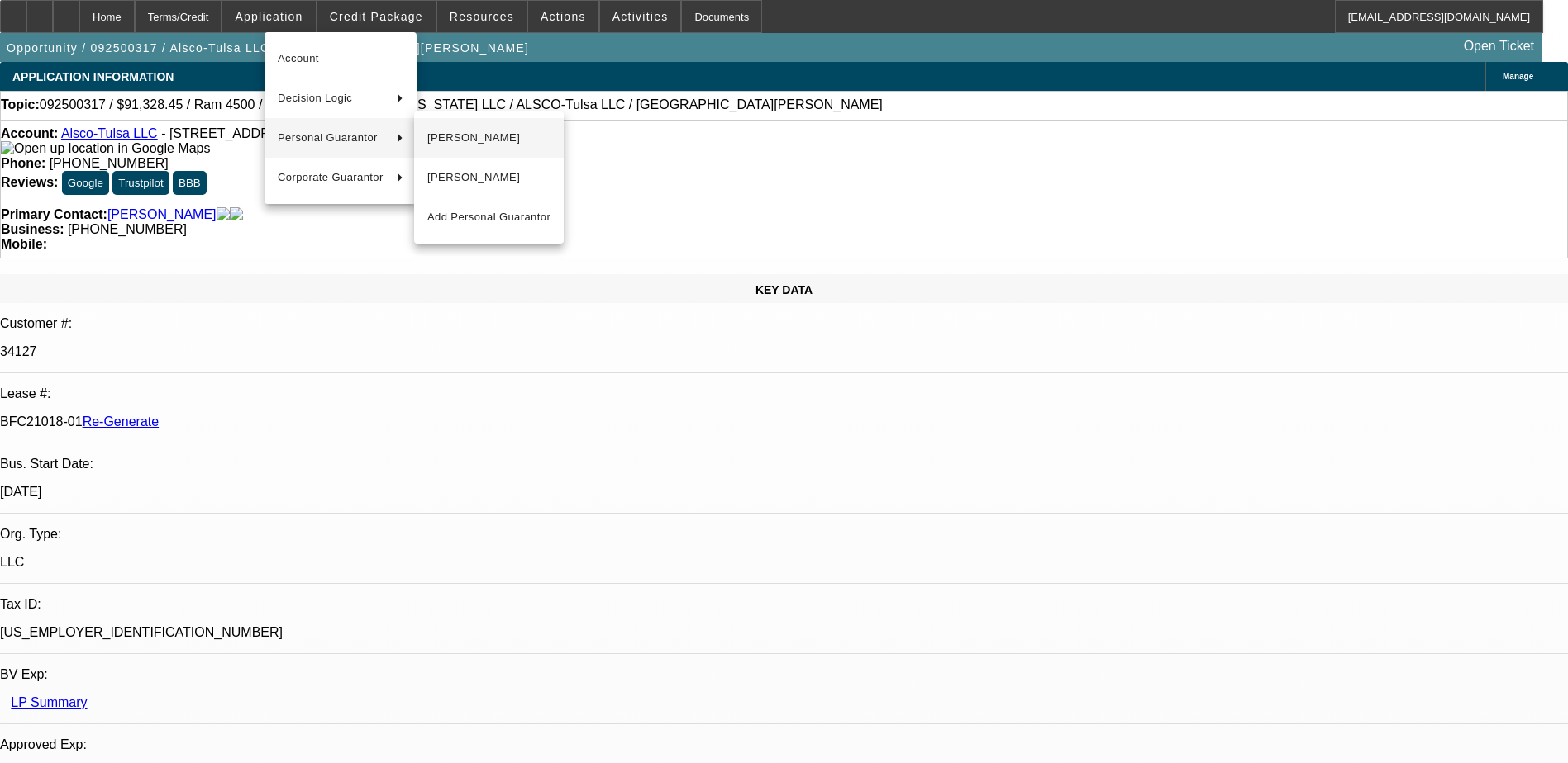
click at [448, 133] on span "Elizabeth Hancock" at bounding box center [489, 138] width 123 height 20
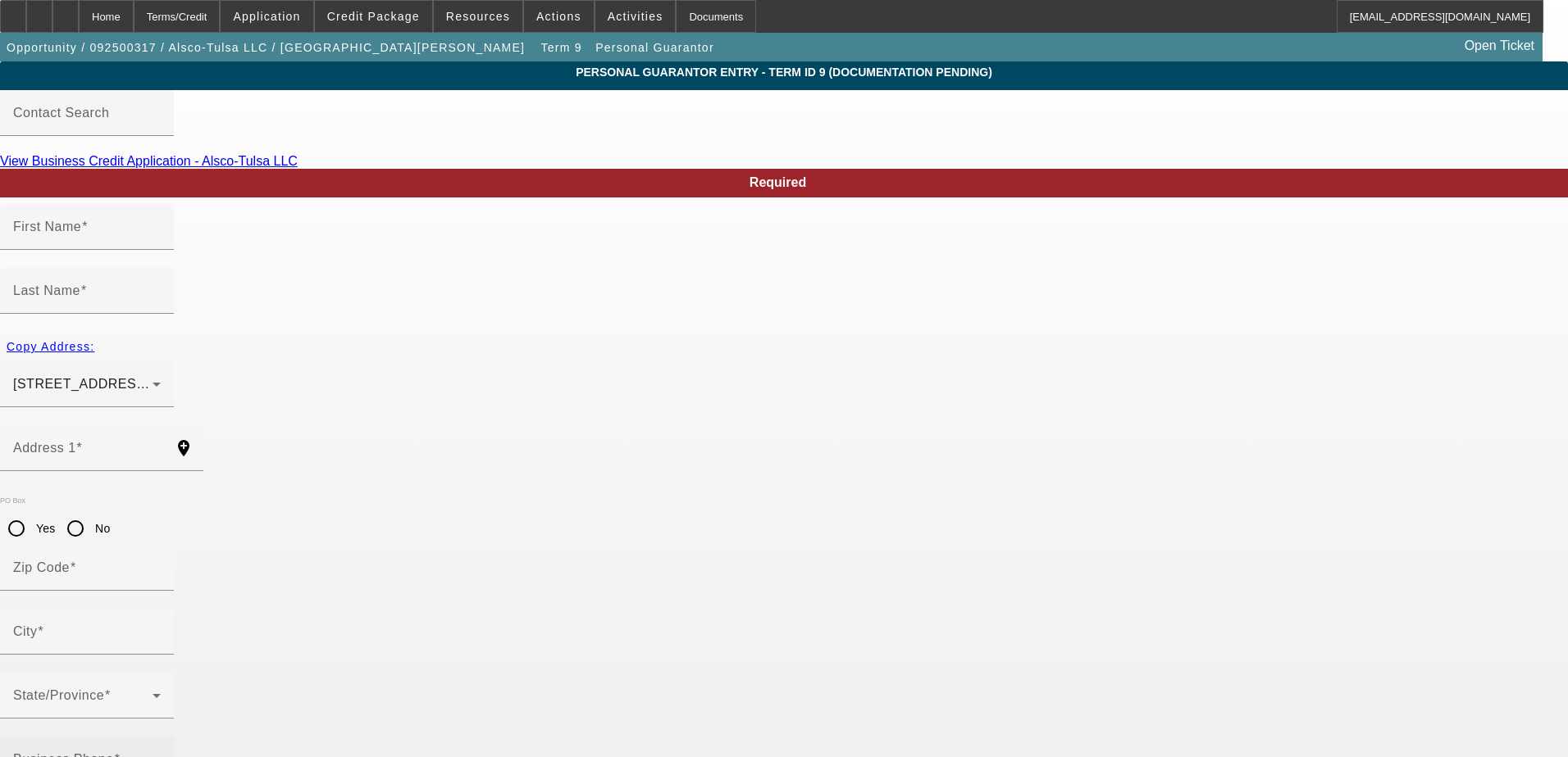
type input "Elizabeth"
type input "Hancock"
type input "16911 S 4180 Rd"
radio input "true"
type input "74017"
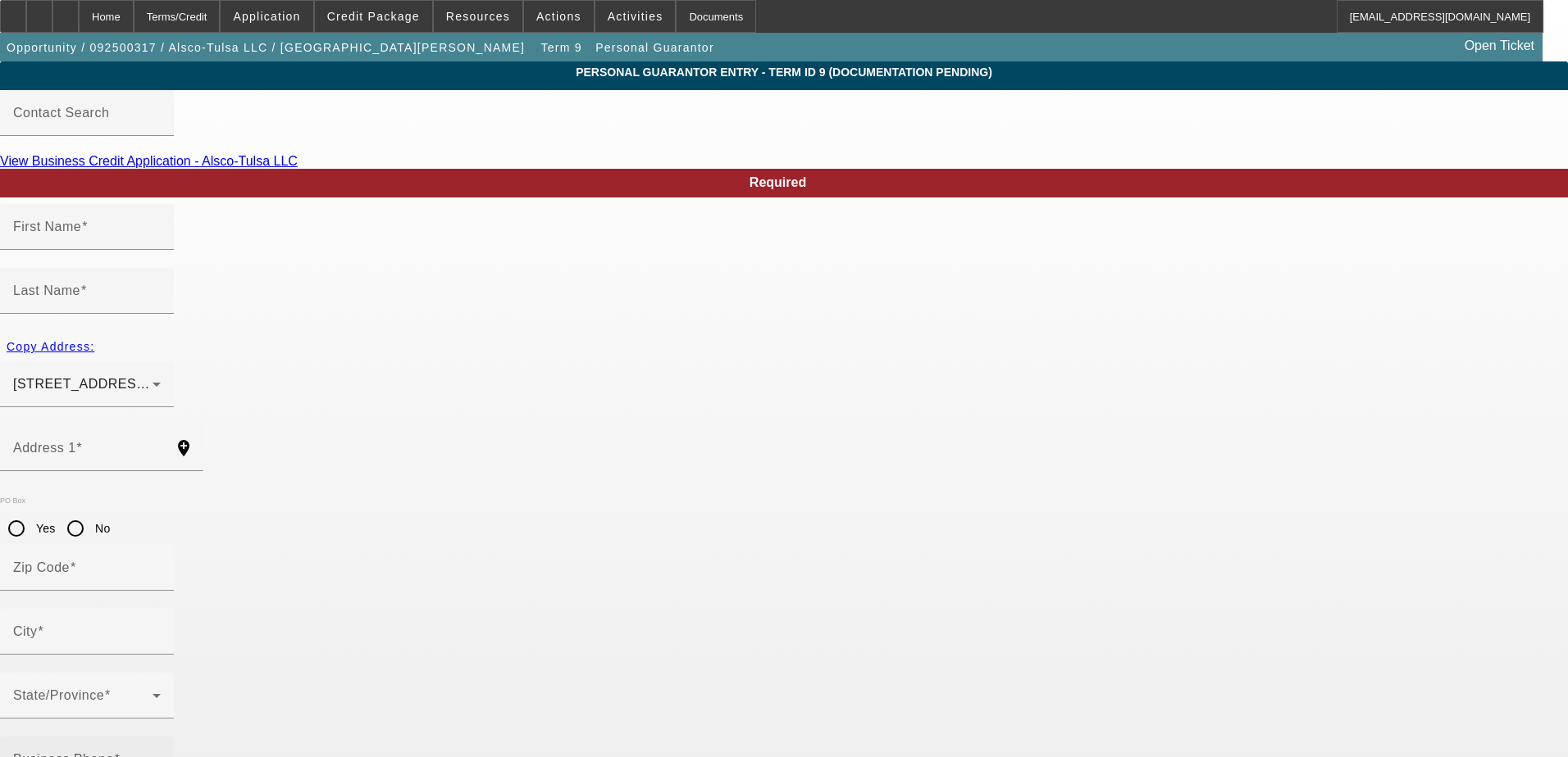
type input "Claremore"
type input "(918) 794-7714"
type input "75"
type input "444-70-8897"
type input "lhancock@prorepo.com"
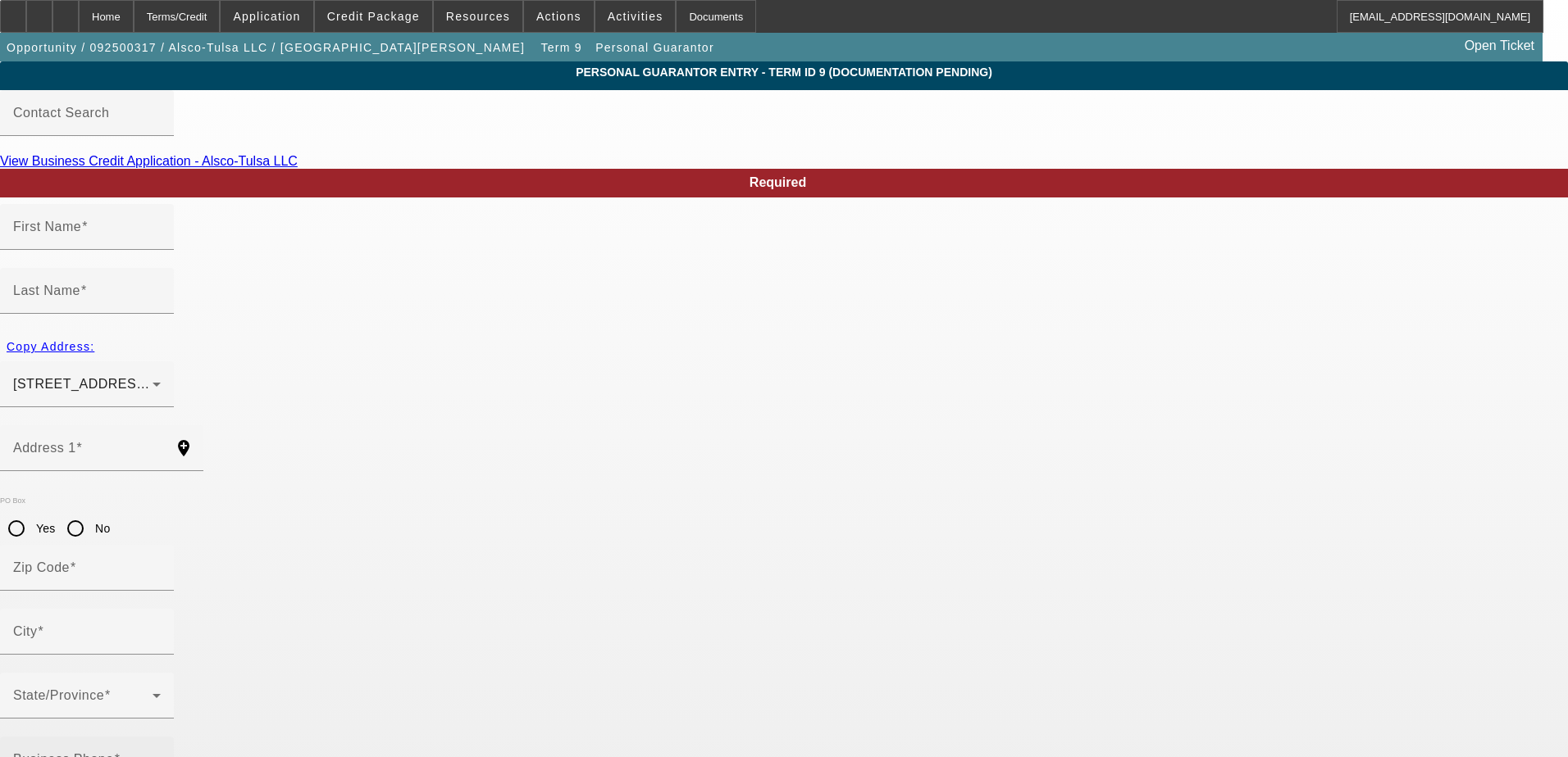
type input "(918) 814-5573"
drag, startPoint x: 417, startPoint y: 648, endPoint x: 234, endPoint y: 637, distance: 183.3
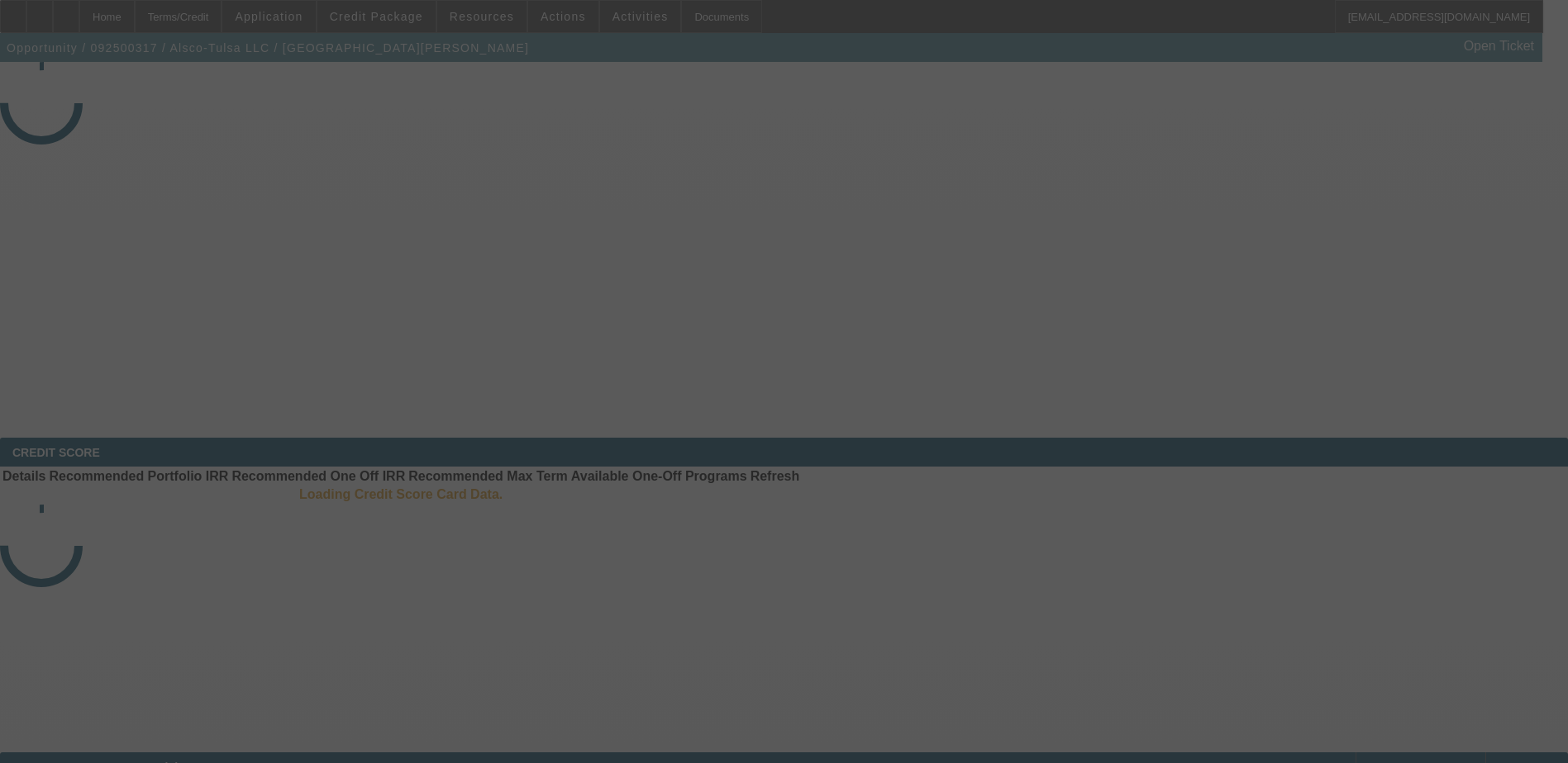
select select "3"
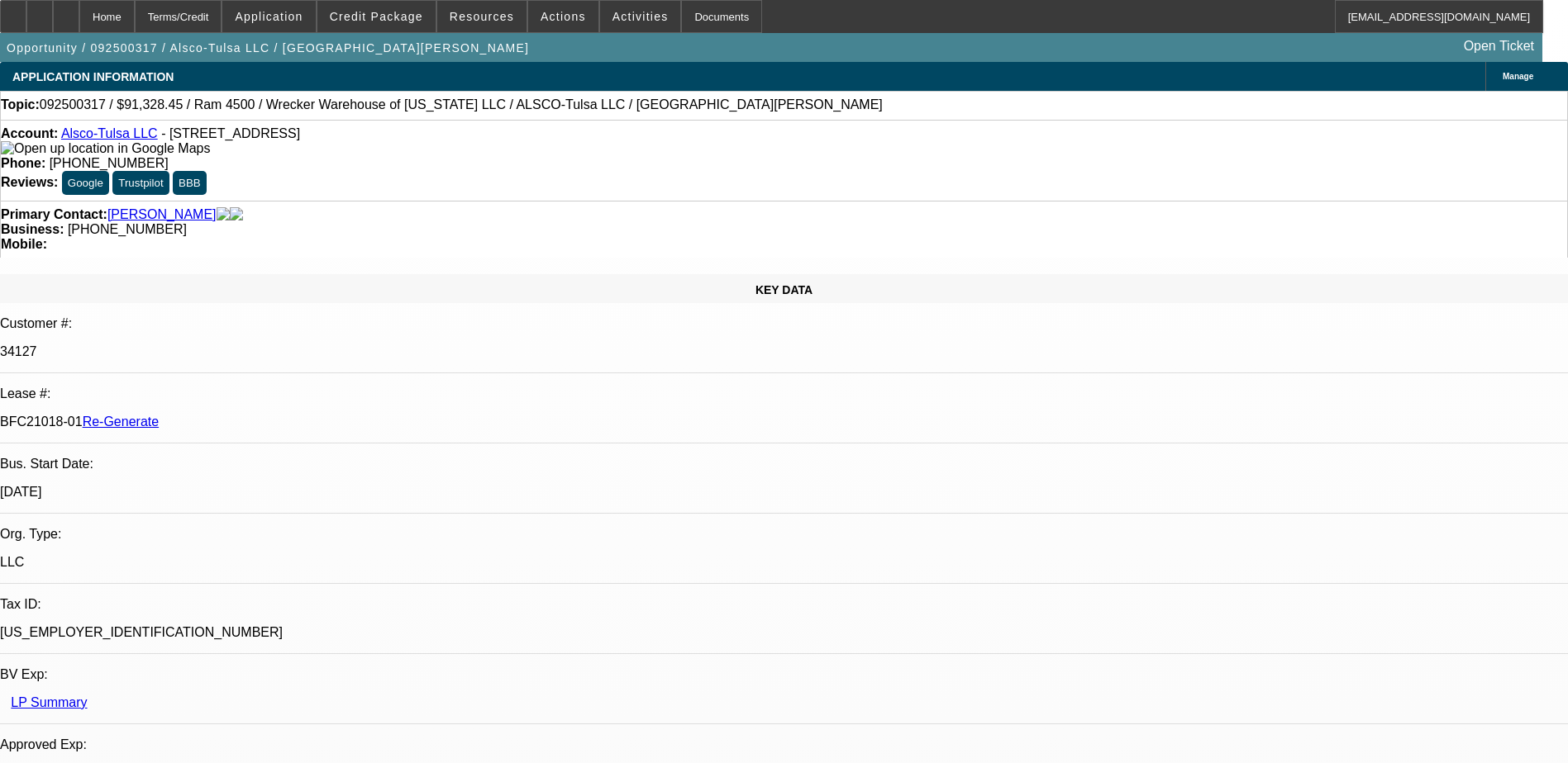
select select "0"
select select "6"
click at [303, 19] on span "Application" at bounding box center [268, 17] width 68 height 13
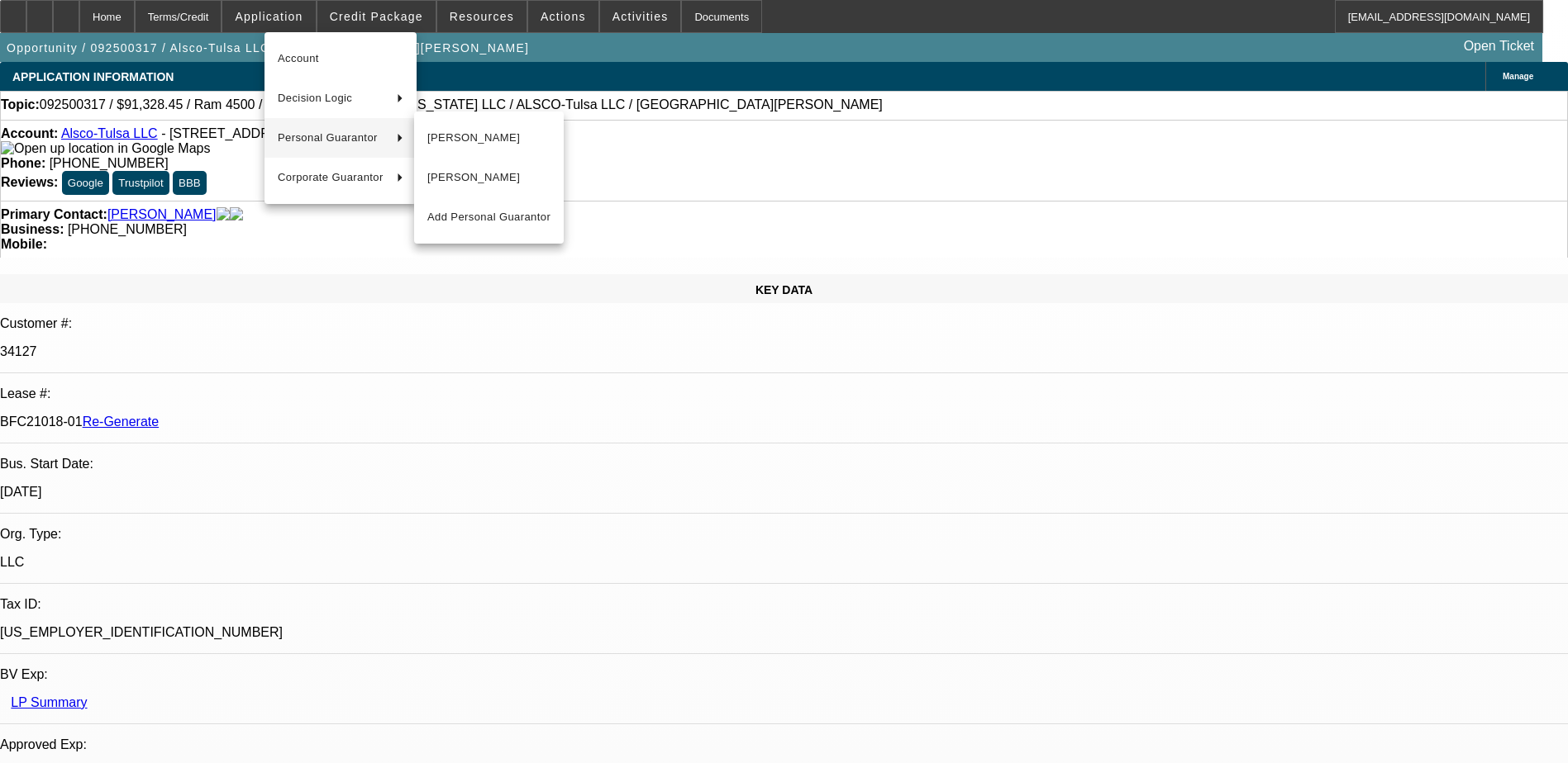
click at [316, 140] on span "Personal Guarantor" at bounding box center [330, 138] width 106 height 20
click at [474, 184] on span "Dale Hancock" at bounding box center [489, 178] width 123 height 20
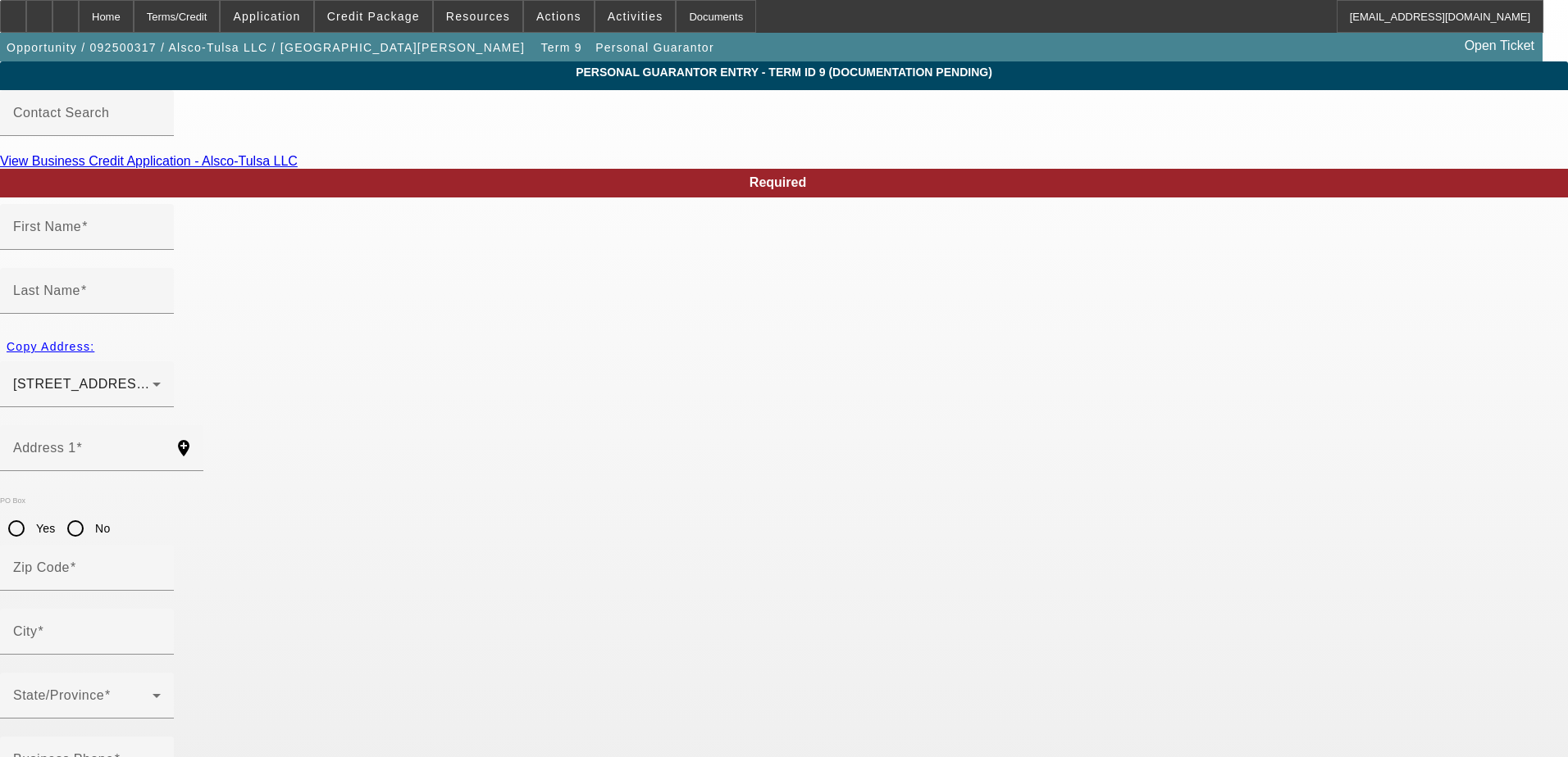
type input "Dale"
type input "Hancock"
type input "16911 S 4180 Rd"
radio input "true"
type input "74017"
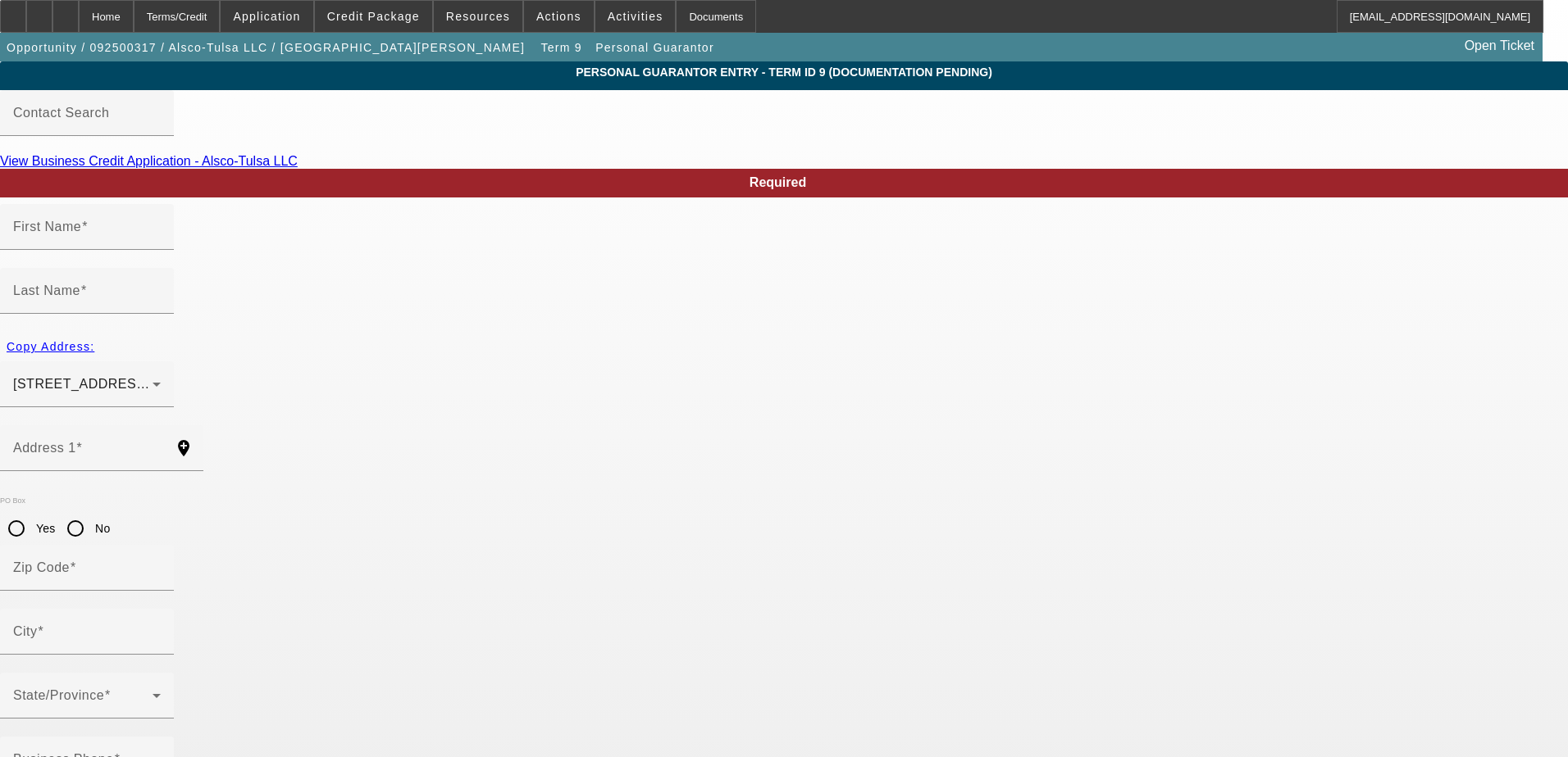
type input "Claremore"
type input "(918) 794-7714"
type input "25"
type input "444-72-5902"
type input "dale@alscotulsa.com"
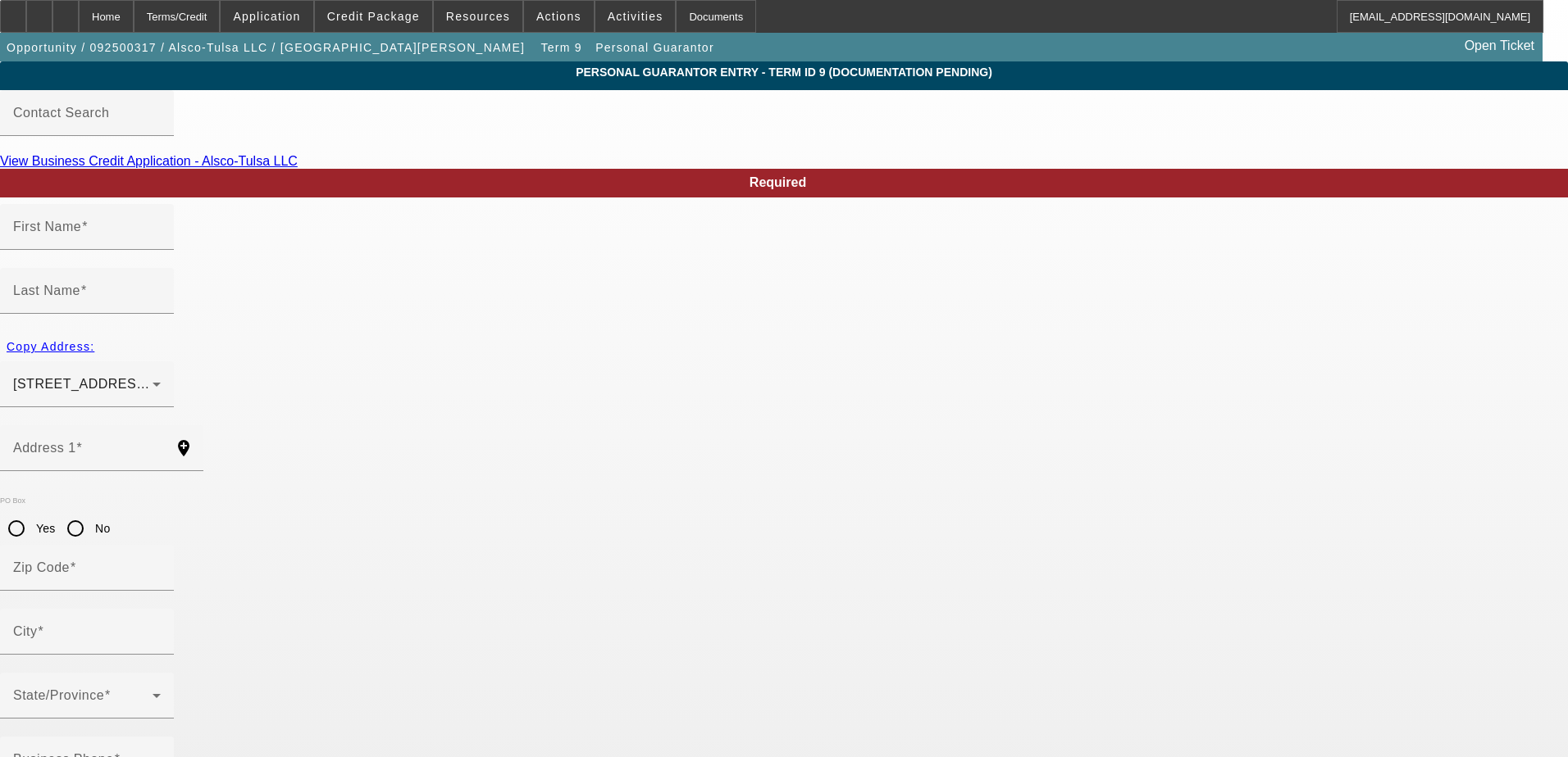
type input "(918) 693-7770"
drag, startPoint x: 407, startPoint y: 651, endPoint x: 204, endPoint y: 633, distance: 203.8
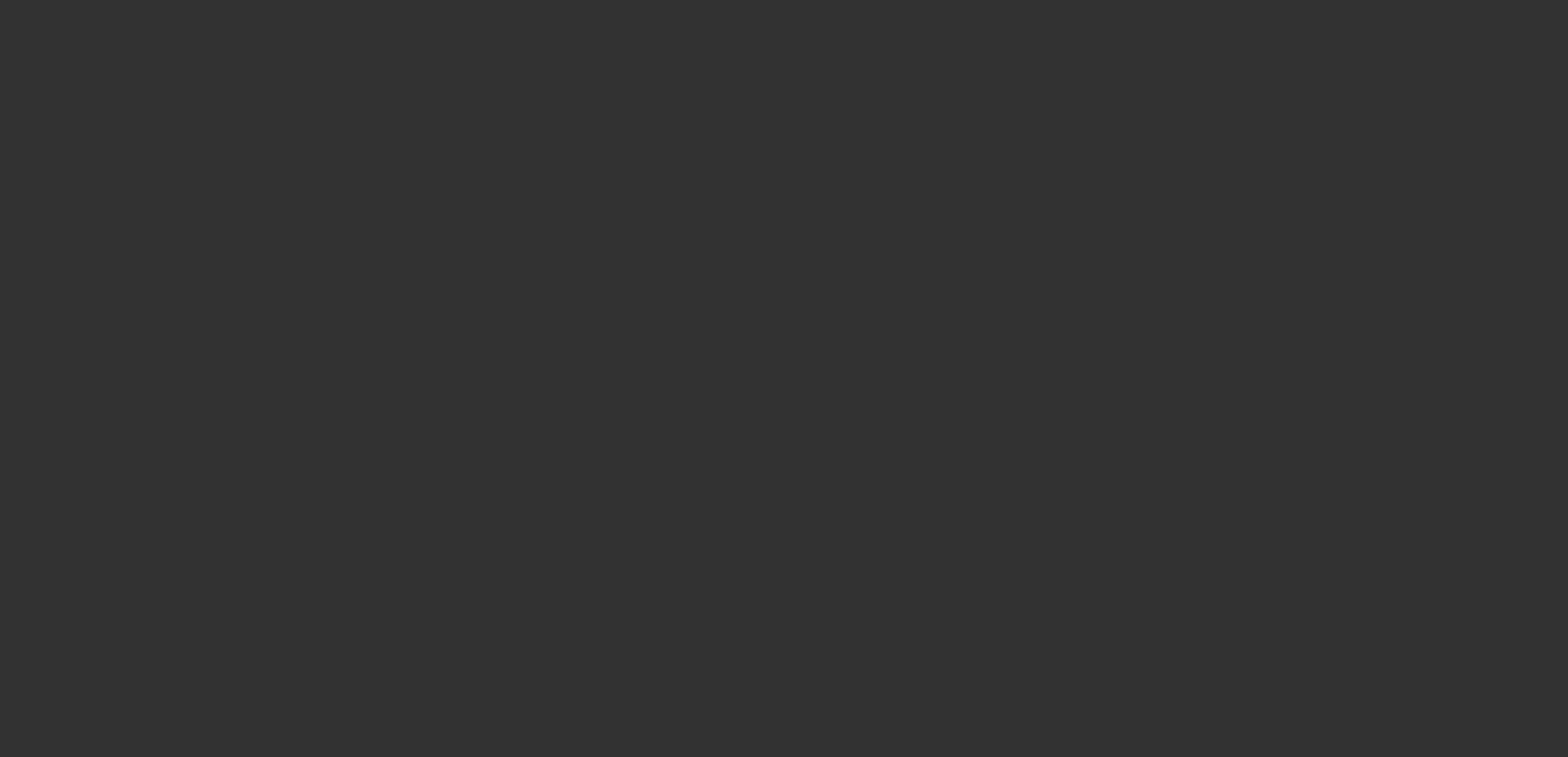
select select "3"
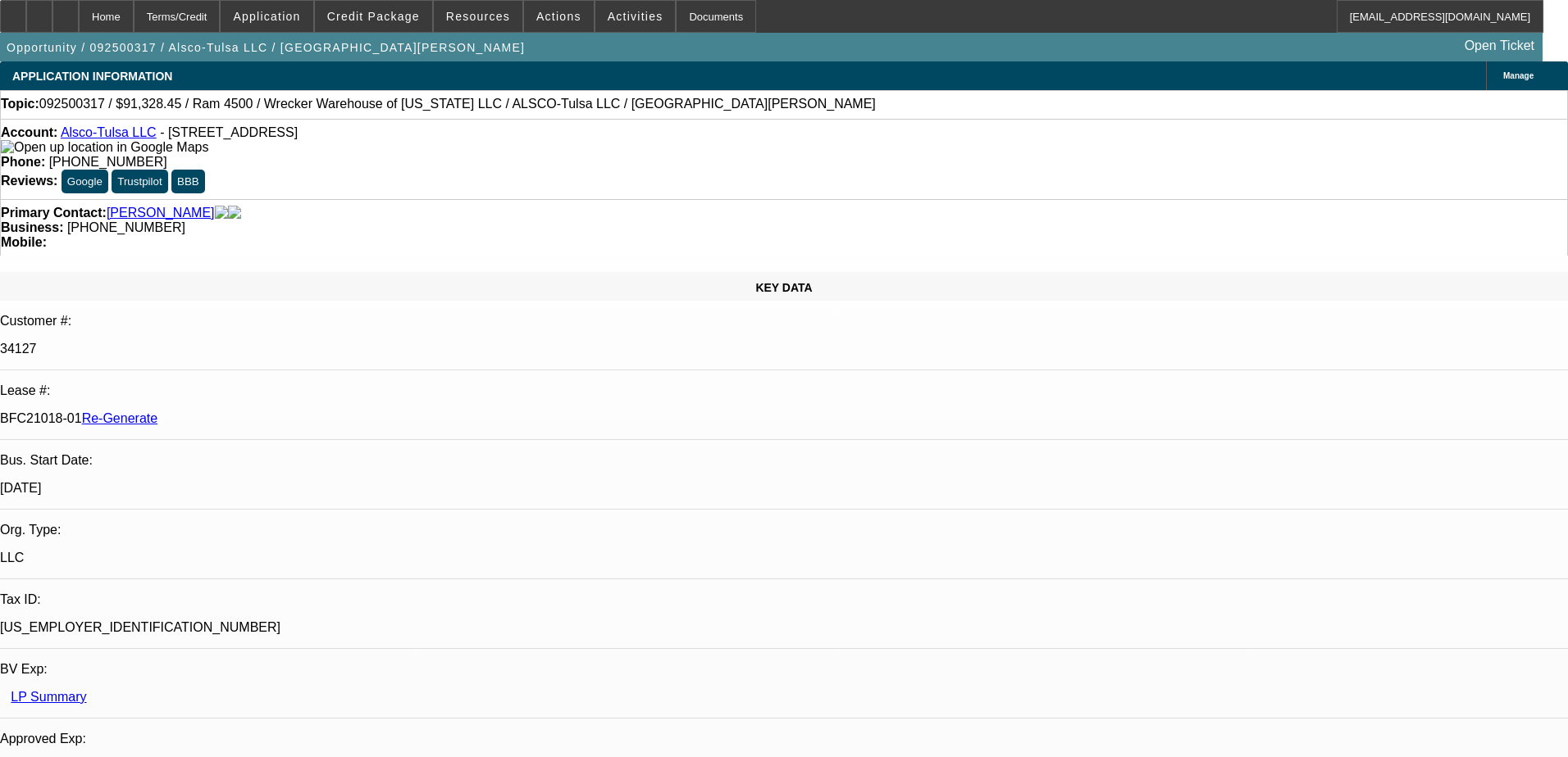
select select "0"
select select "6"
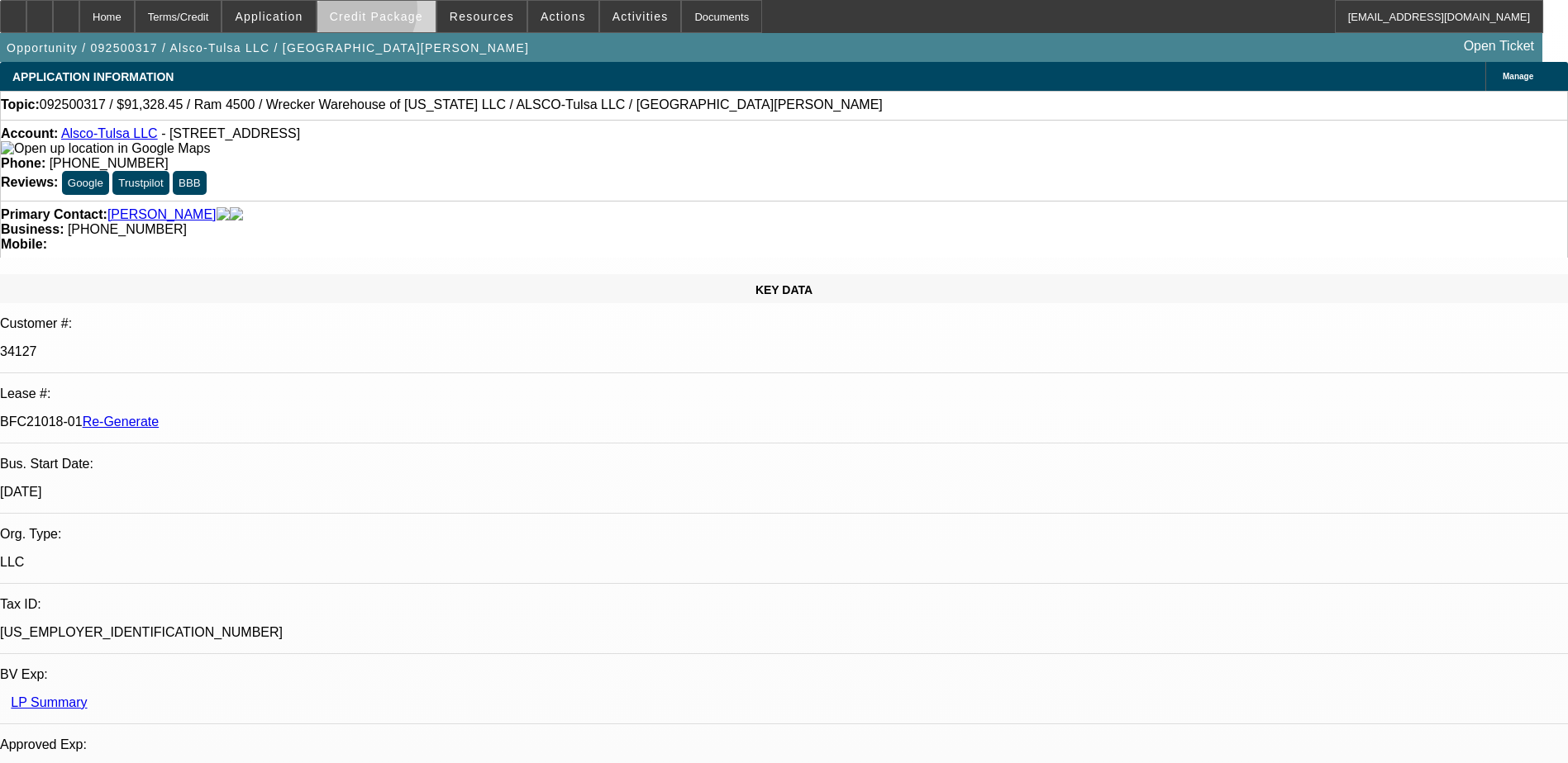
click at [383, 13] on span "Credit Package" at bounding box center [376, 17] width 93 height 13
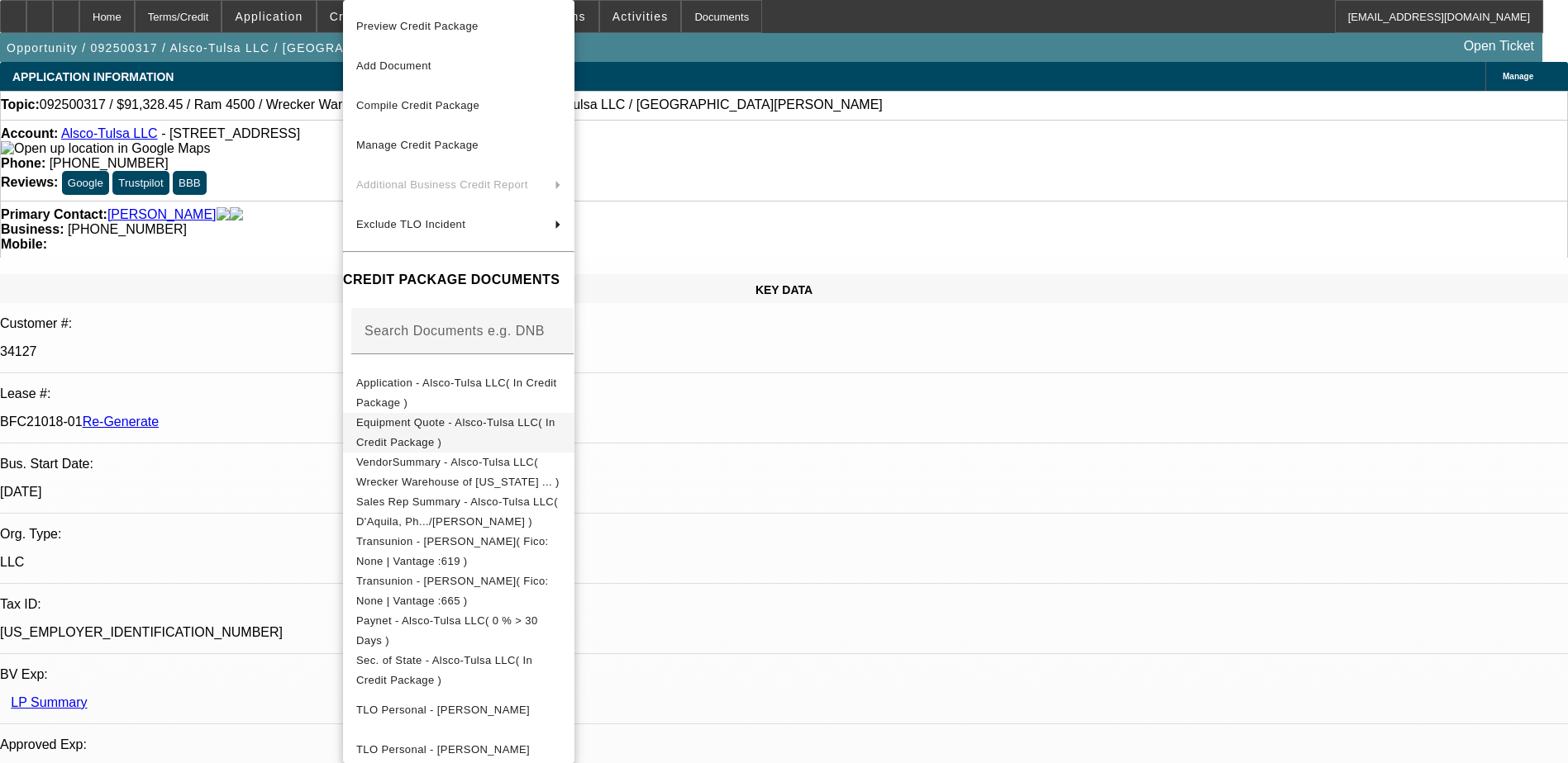
click at [469, 419] on span "Equipment Quote - Alsco-Tulsa LLC( In Credit Package )" at bounding box center [458, 432] width 205 height 39
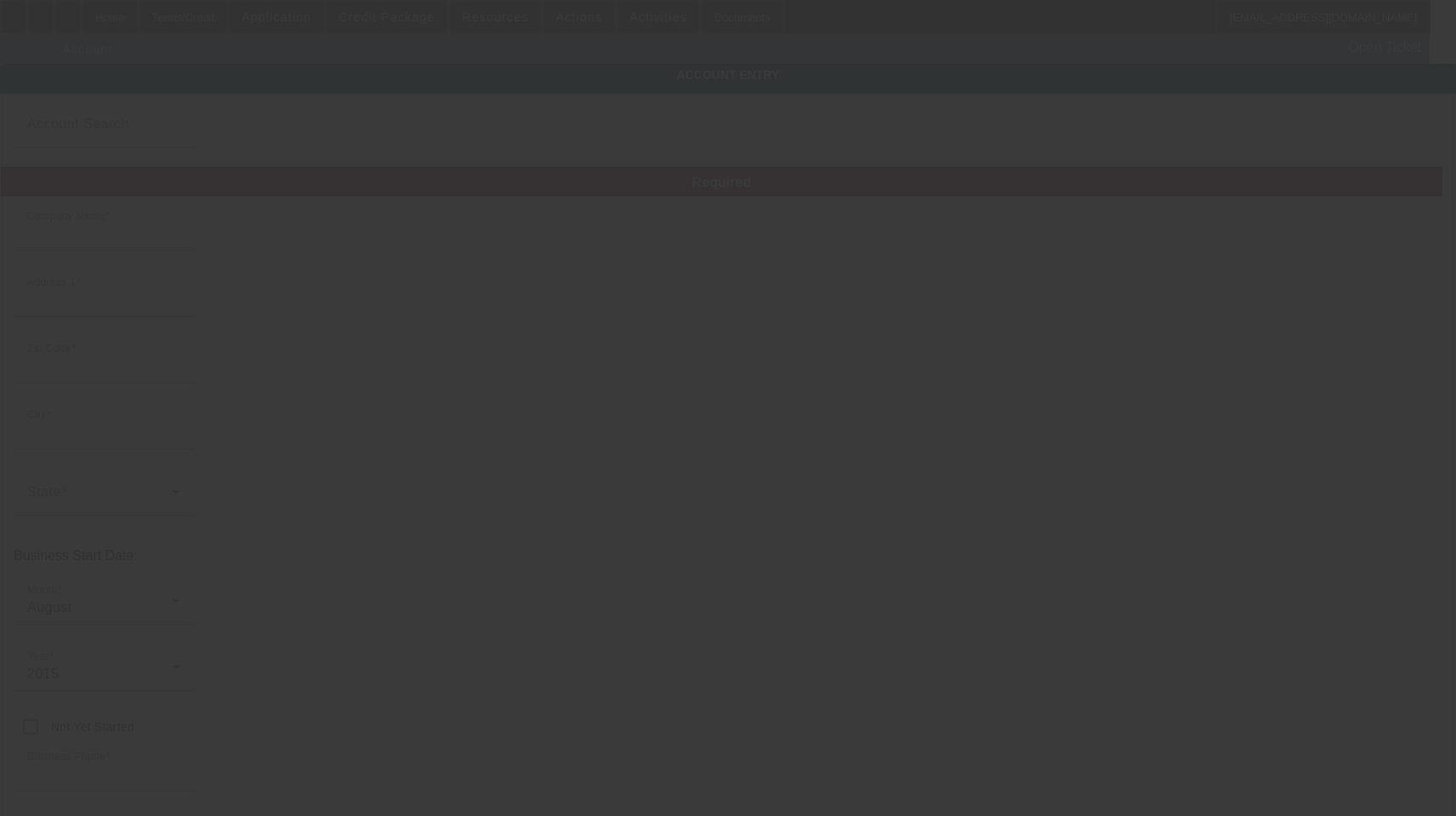
type input "ALSCO-Tulsa LLC"
type input "[STREET_ADDRESS]"
type input "74115"
type input "Tulsa"
type input "[PHONE_NUMBER]"
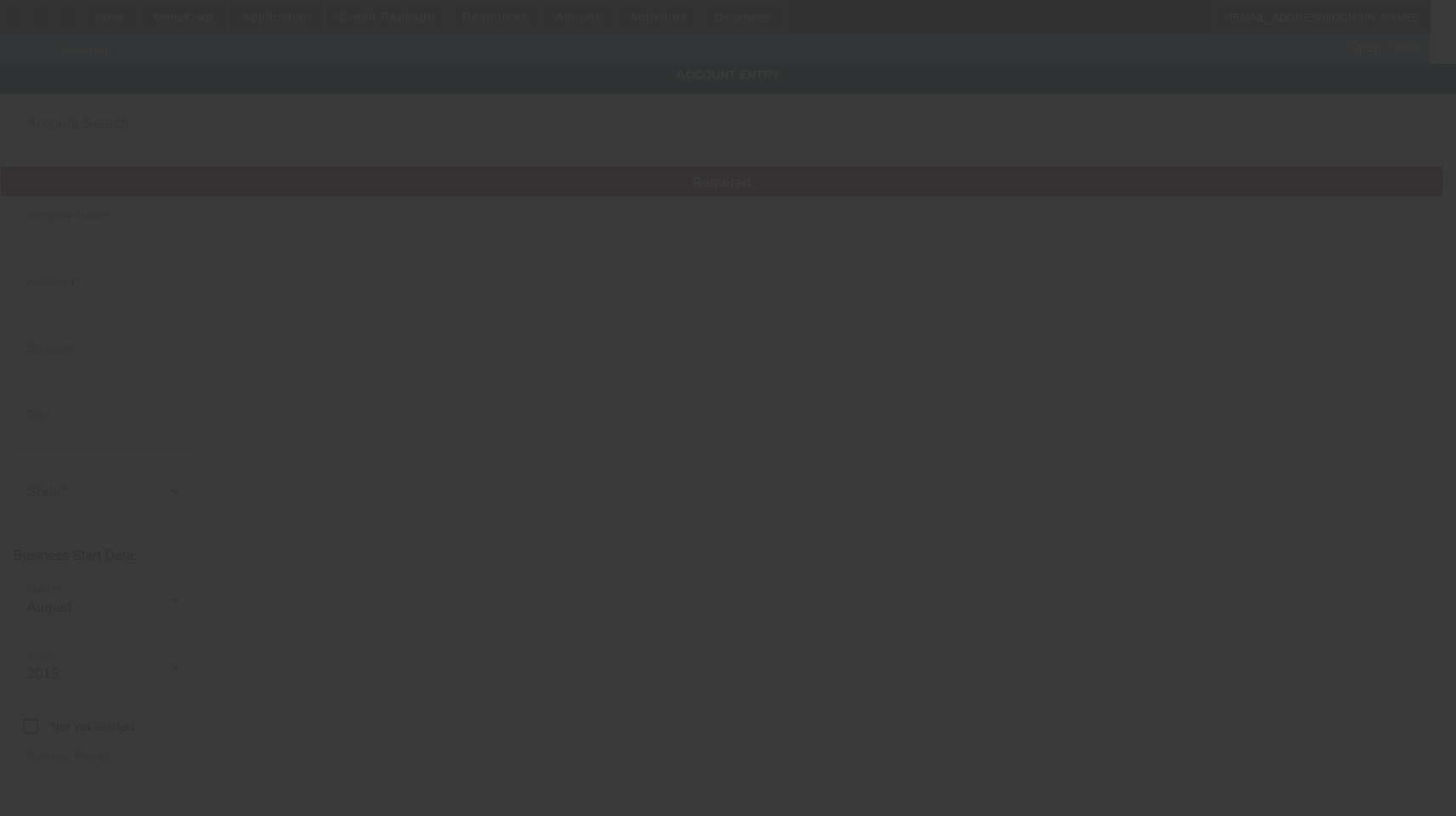
type input "[EMAIL_ADDRESS][DOMAIN_NAME]"
type input "474880710"
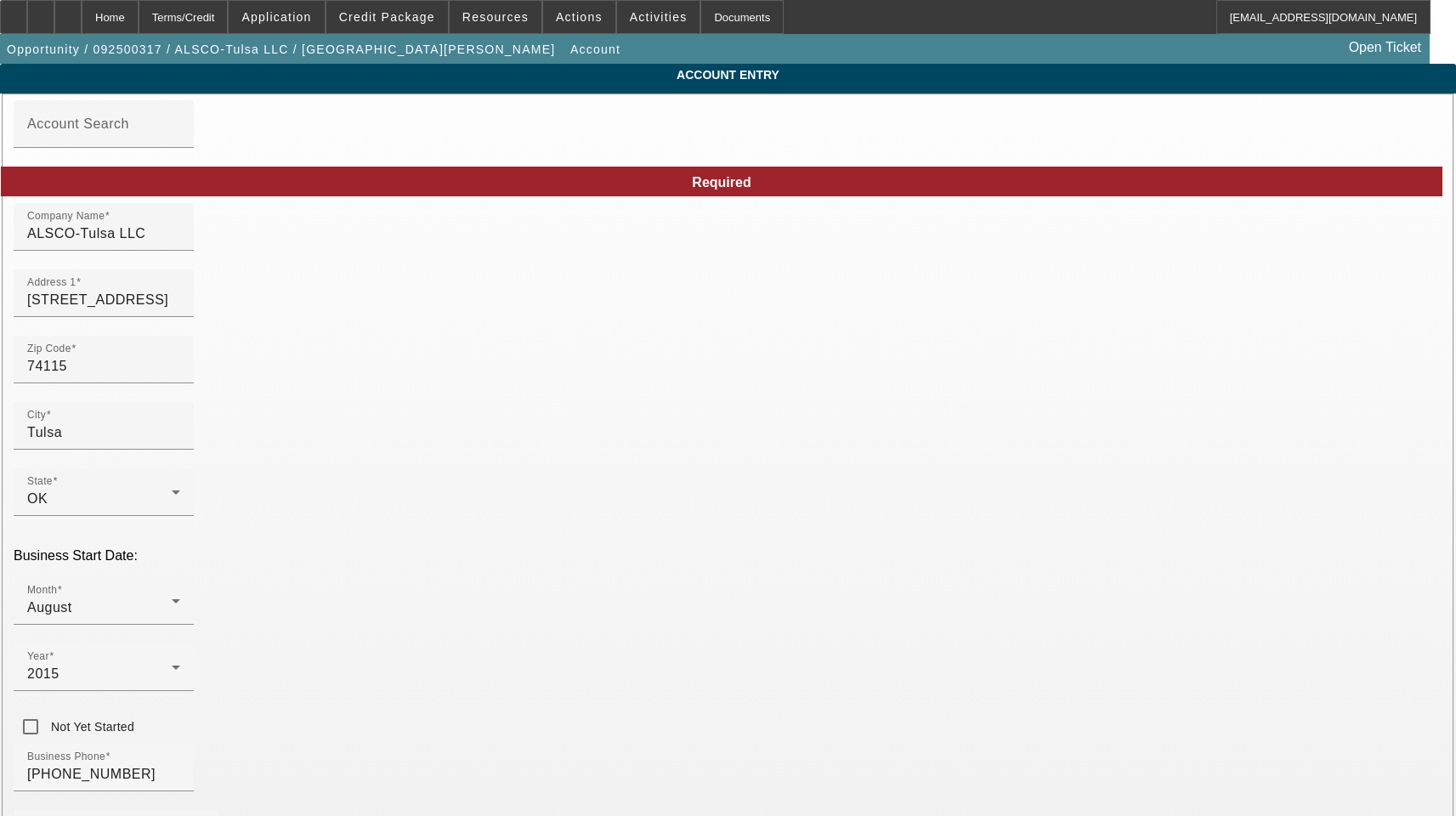
type input "[DATE]"
drag, startPoint x: 389, startPoint y: 242, endPoint x: 219, endPoint y: 247, distance: 170.1
drag, startPoint x: 409, startPoint y: 312, endPoint x: 93, endPoint y: 307, distance: 316.0
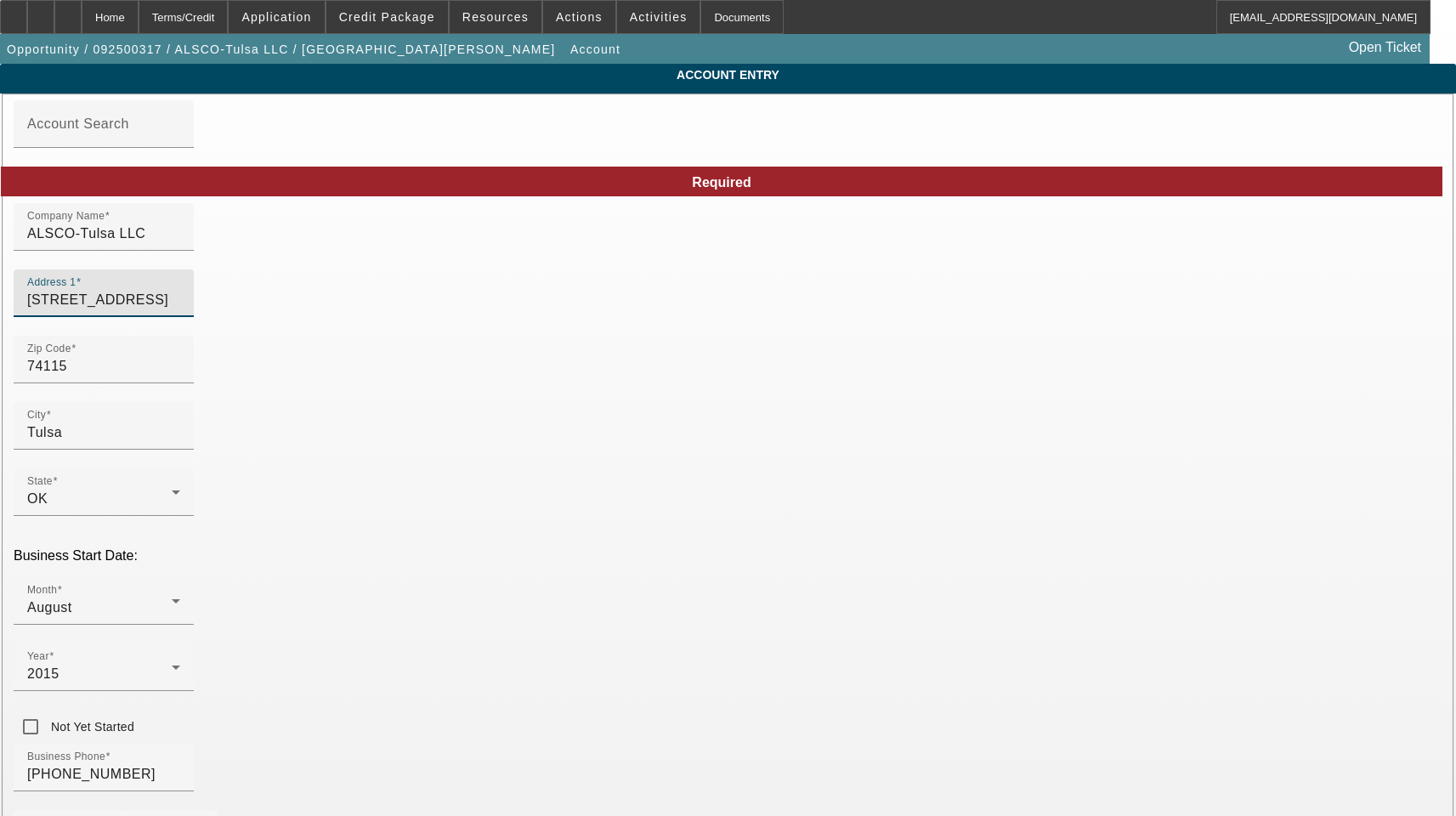
type input "Tulsa"
drag, startPoint x: 769, startPoint y: 379, endPoint x: 637, endPoint y: 379, distance: 132.0
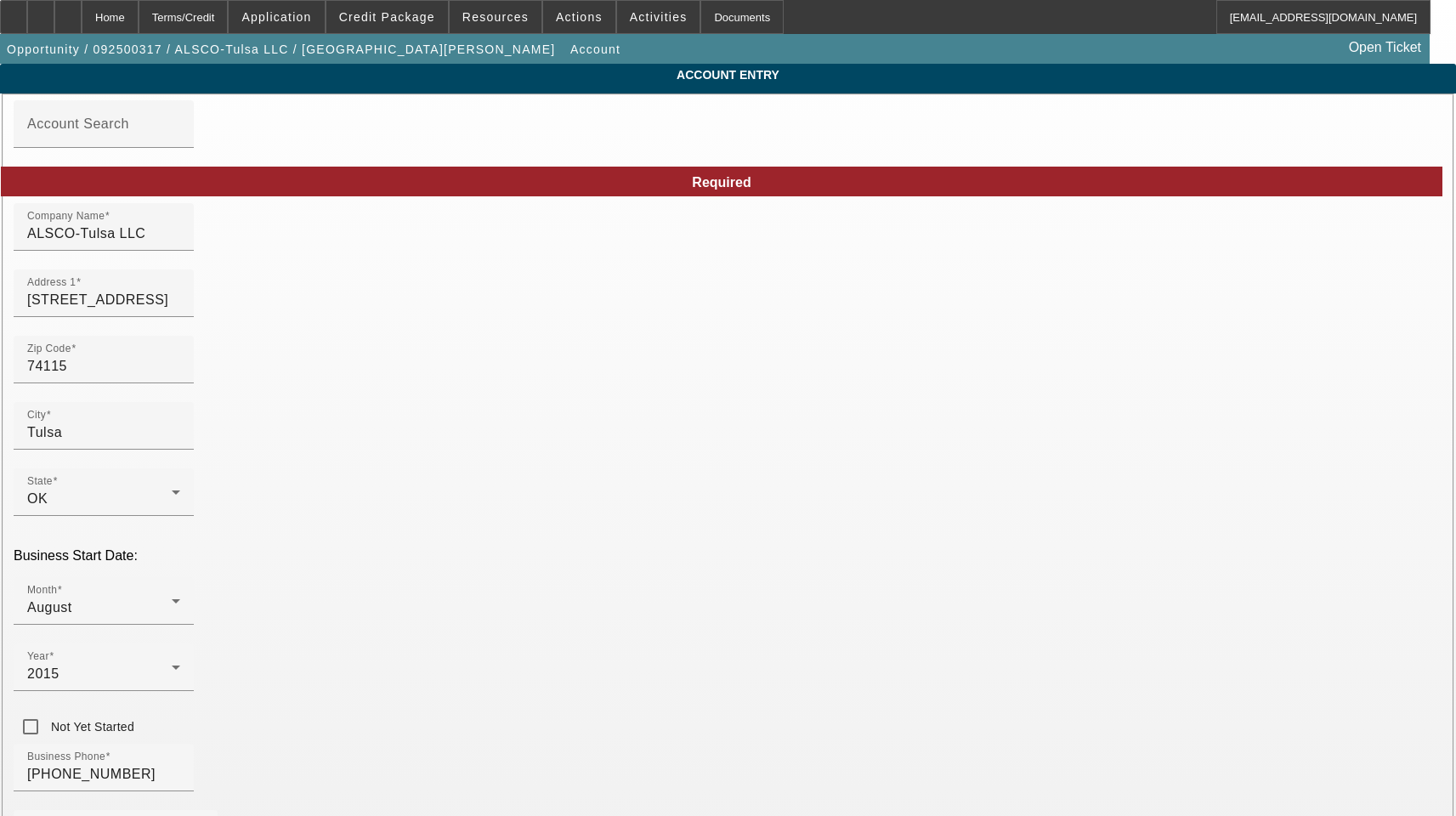
type input "[US_EMPLOYER_IDENTIFICATION_NUMBER]"
click at [180, 764] on input "[PHONE_NUMBER]" at bounding box center [104, 775] width 153 height 21
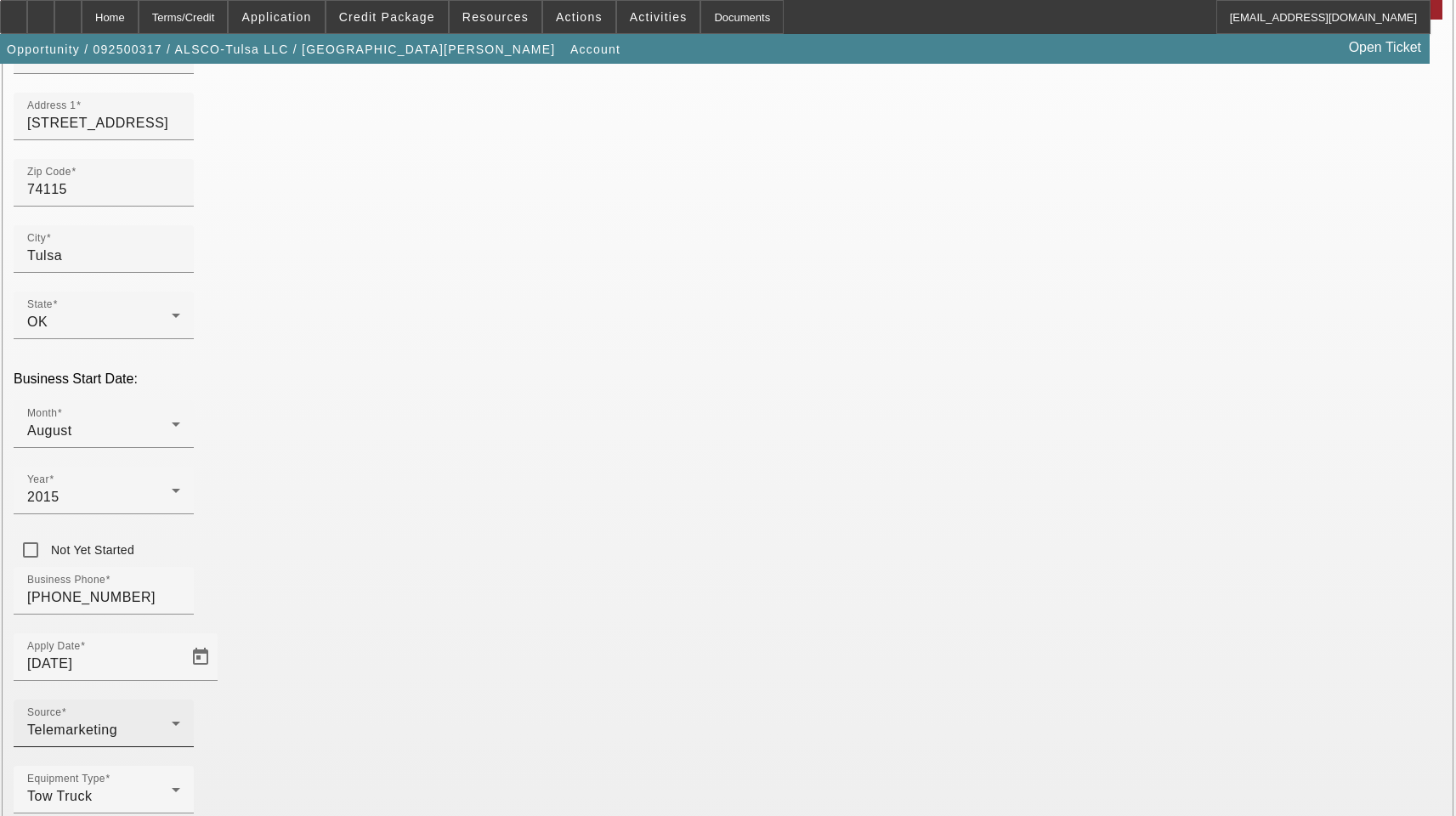
scroll to position [186, 0]
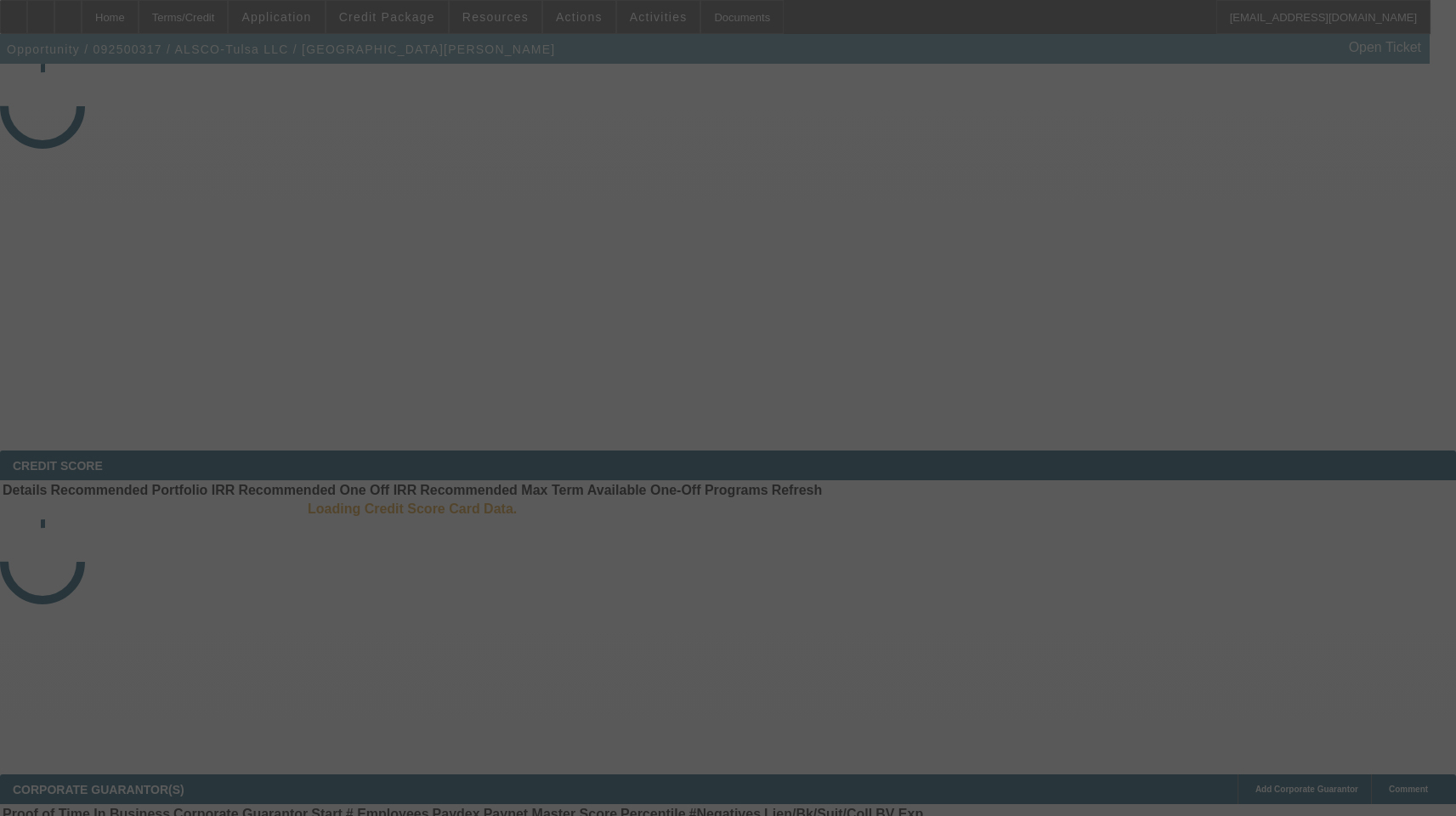
select select "3"
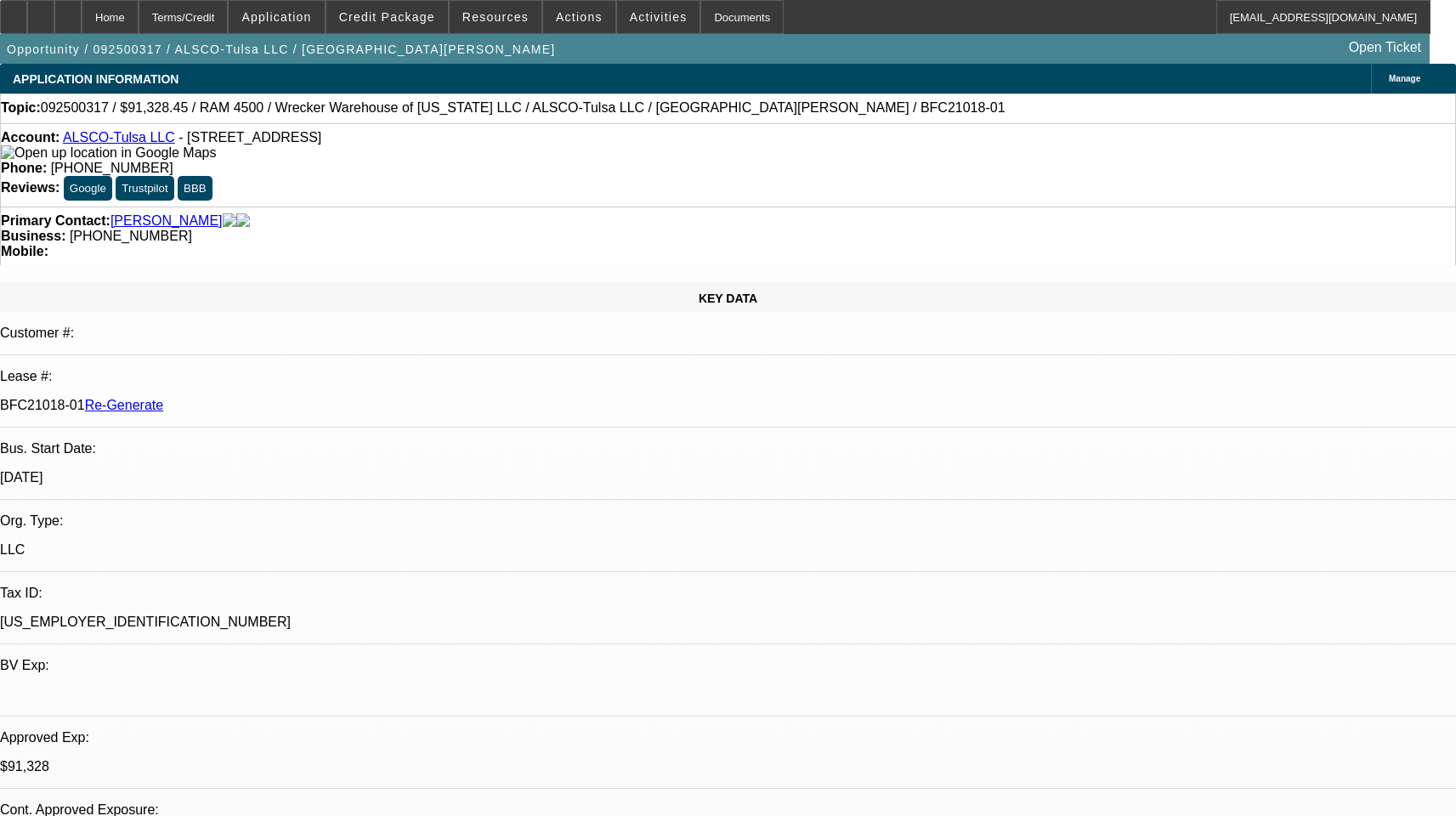
select select "0"
select select "1"
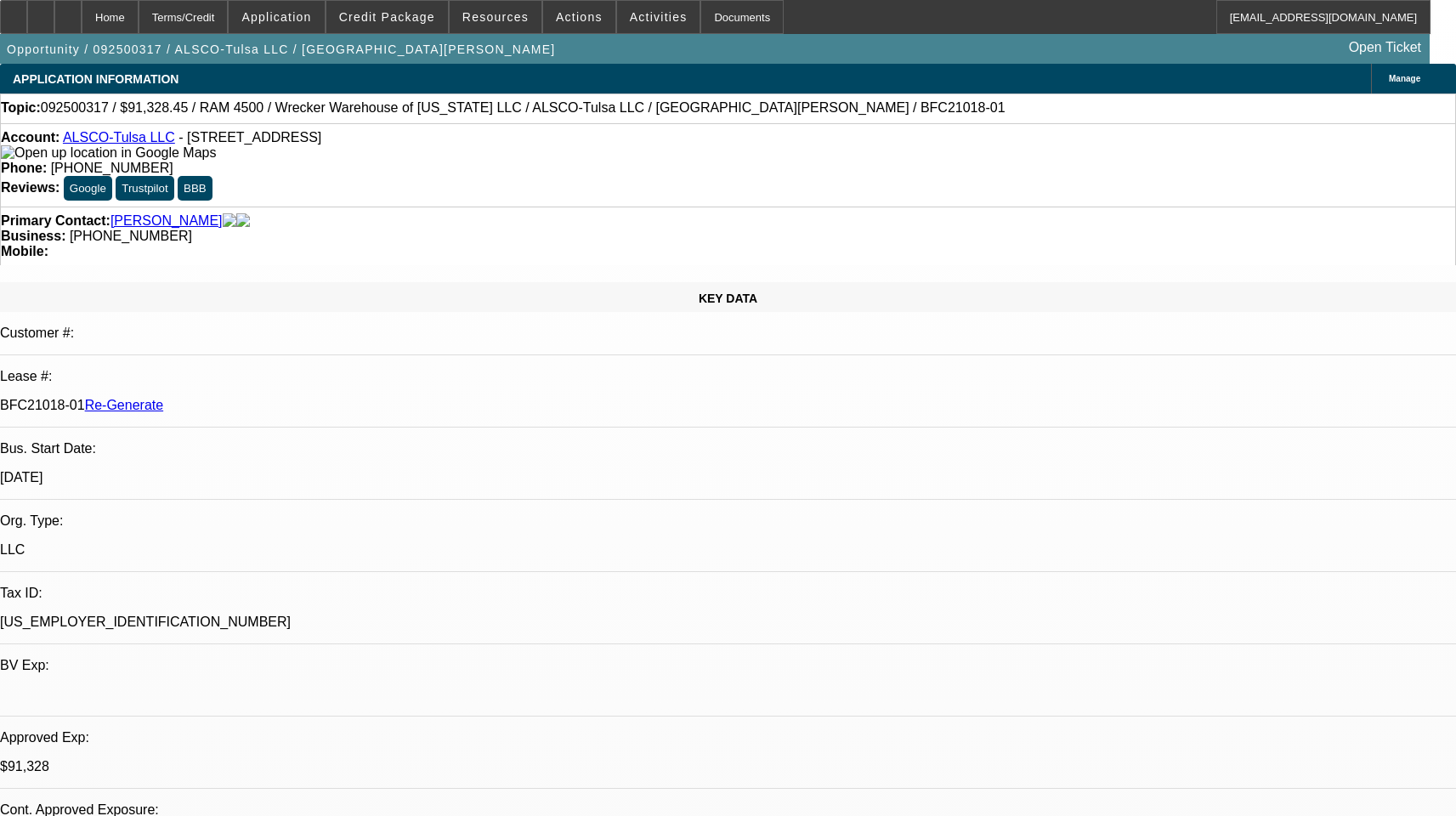
select select "6"
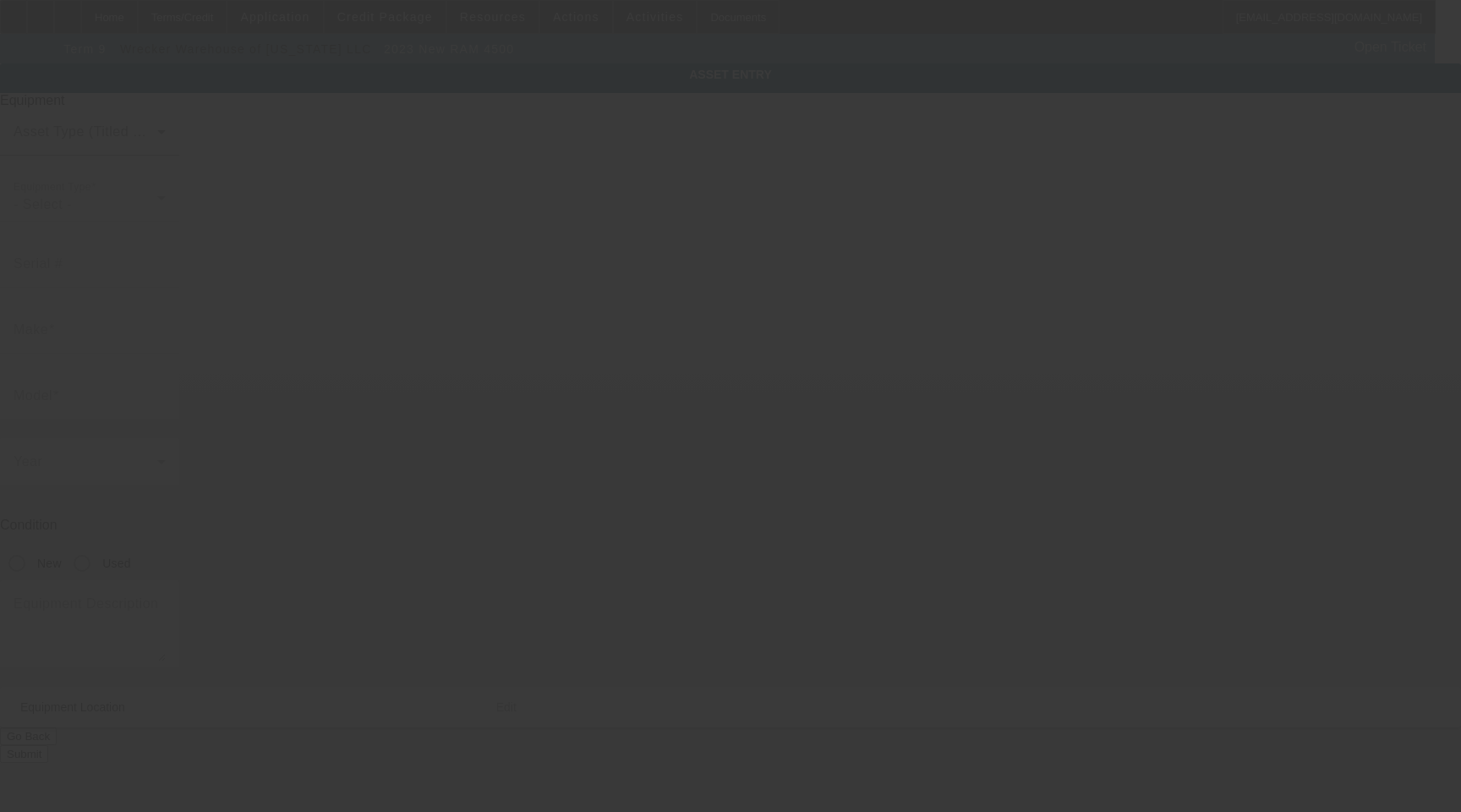
type input "[US_VEHICLE_IDENTIFICATION_NUMBER]"
type input "ram"
type input "4500"
radio input "true"
type textarea "And All"
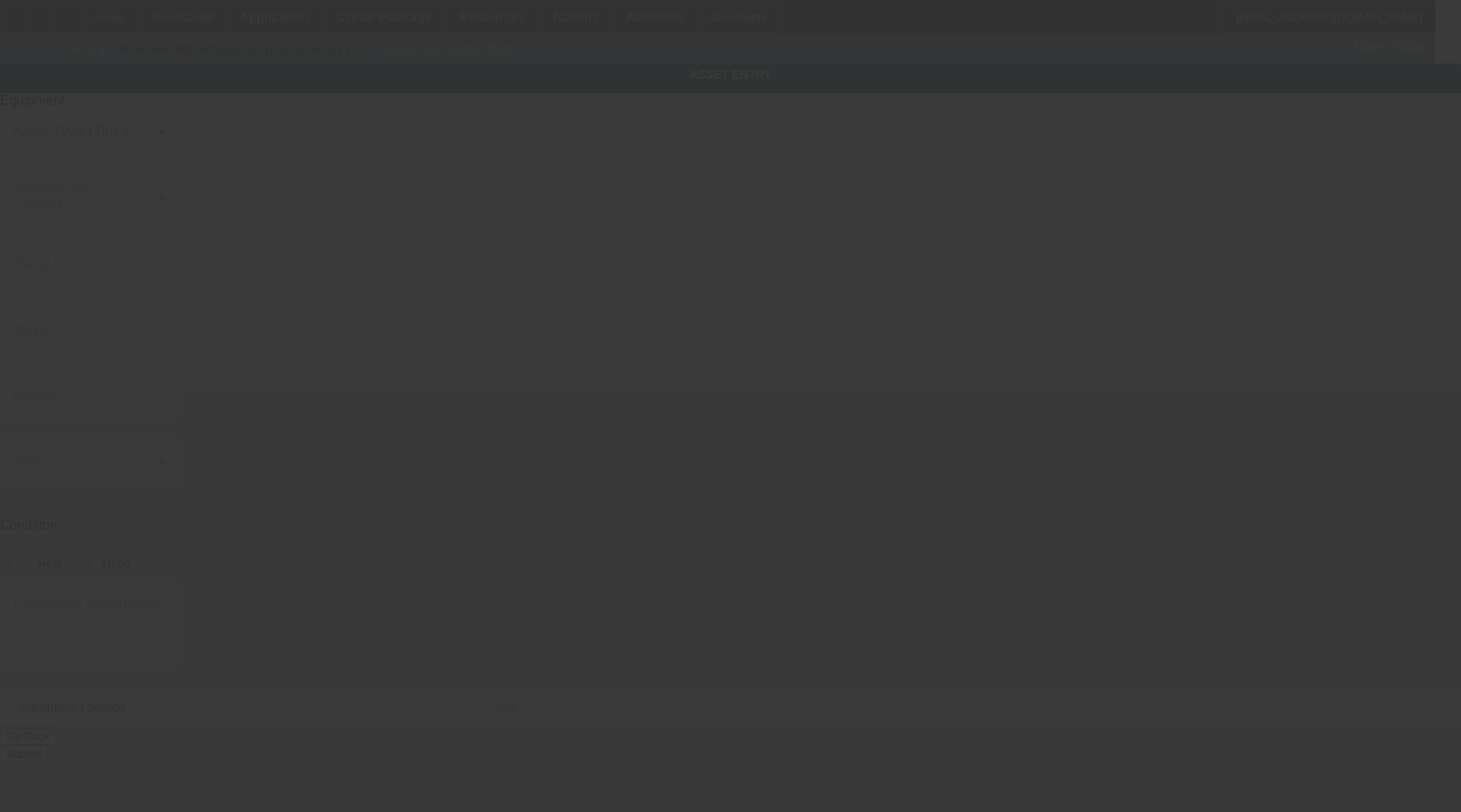
type input "[STREET_ADDRESS]"
type input "Tulsa"
type input "74115"
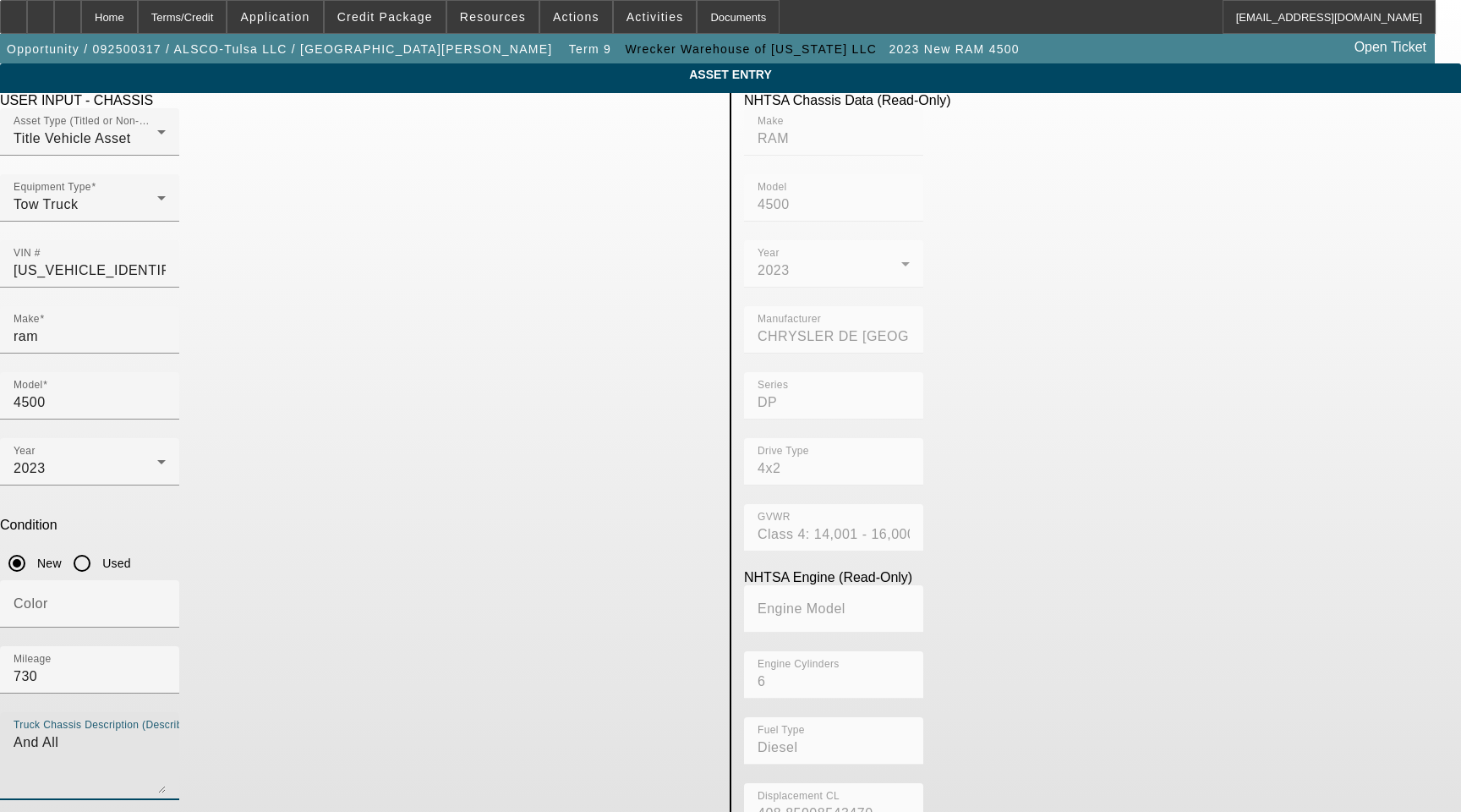
click at [165, 732] on textarea "And All" at bounding box center [90, 762] width 153 height 61
type textarea "And All Accessories, Attachments and Options"
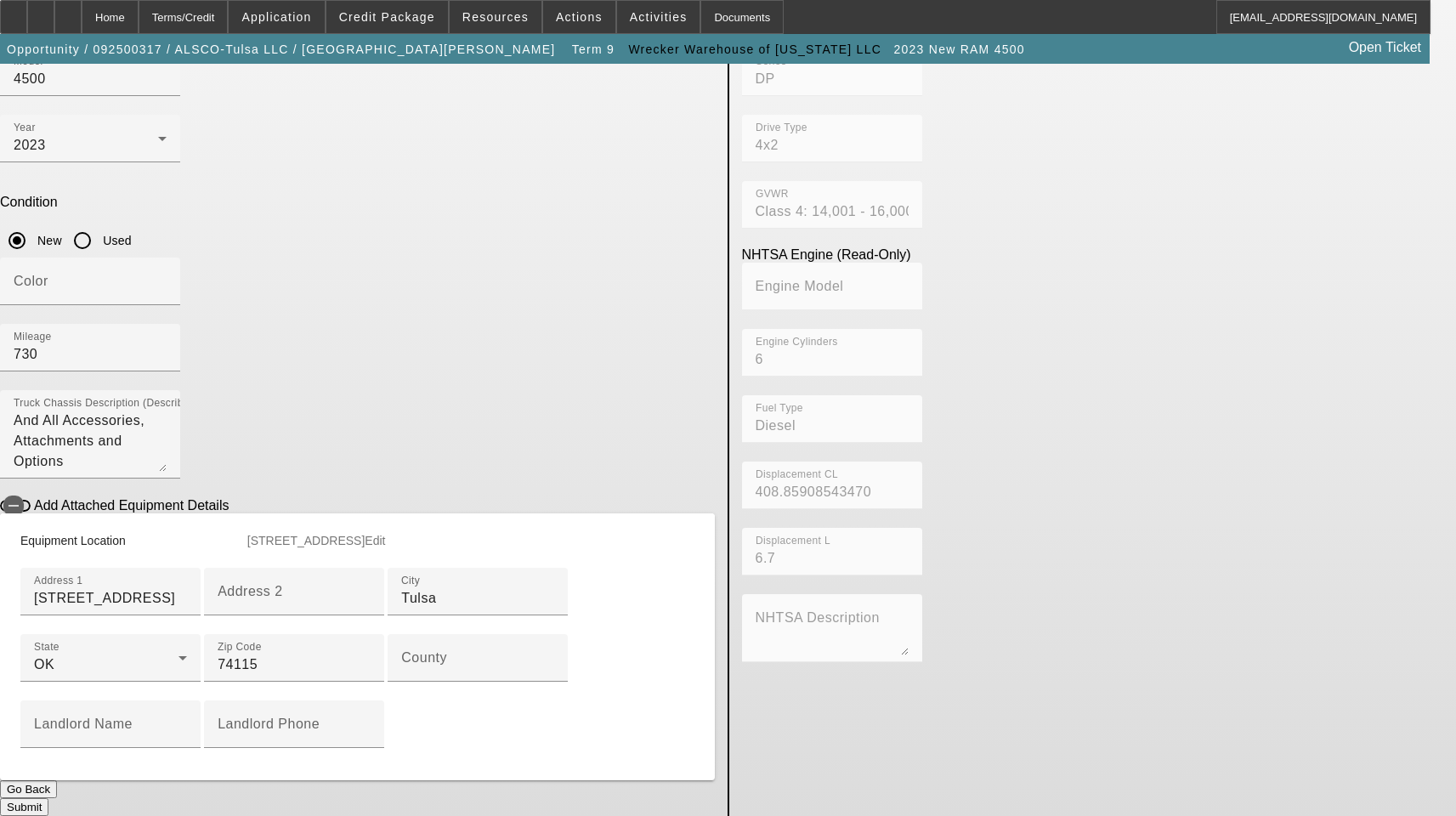
scroll to position [340, 0]
click at [401, 675] on input "County" at bounding box center [478, 664] width 153 height 21
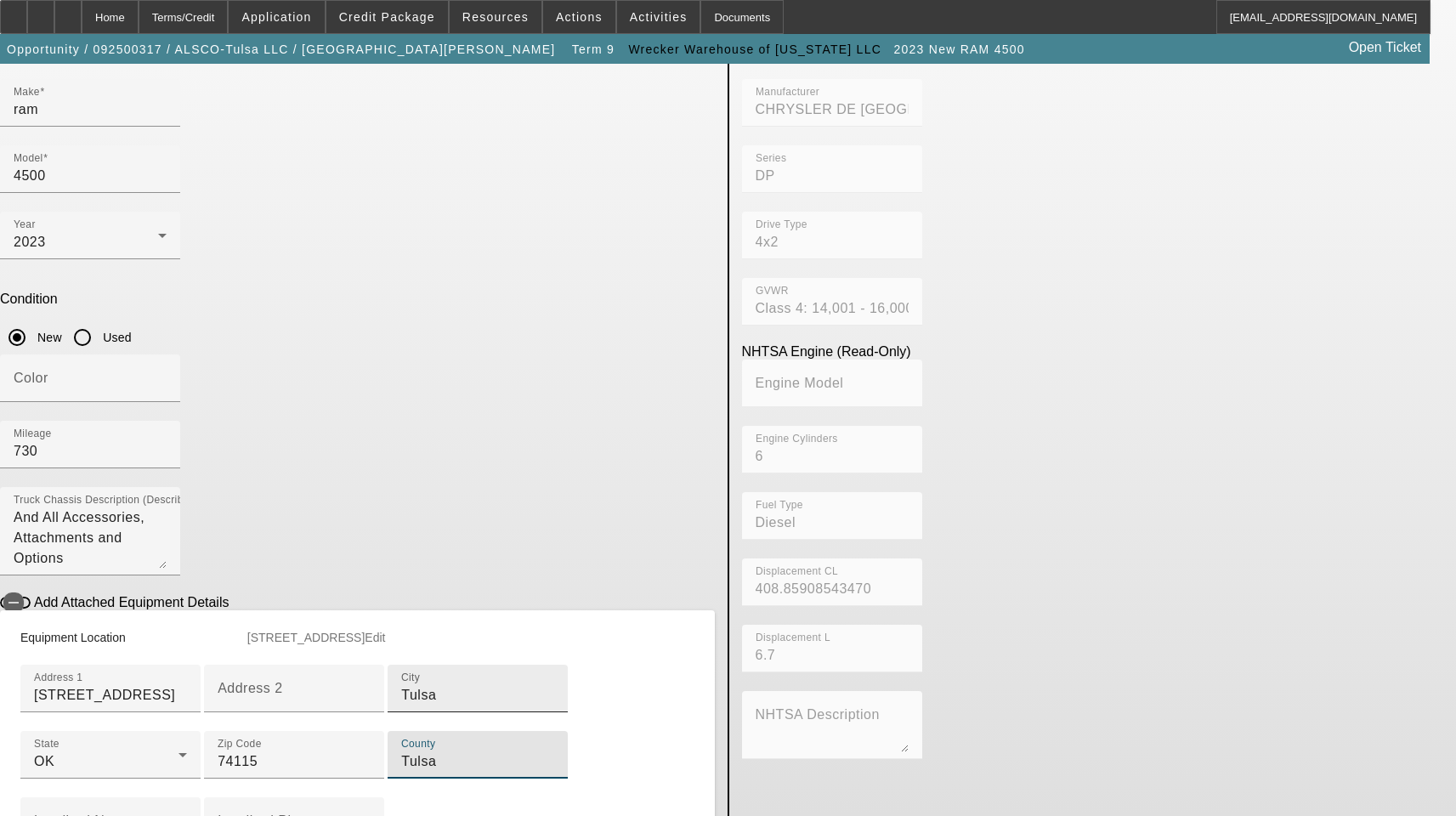
scroll to position [0, 0]
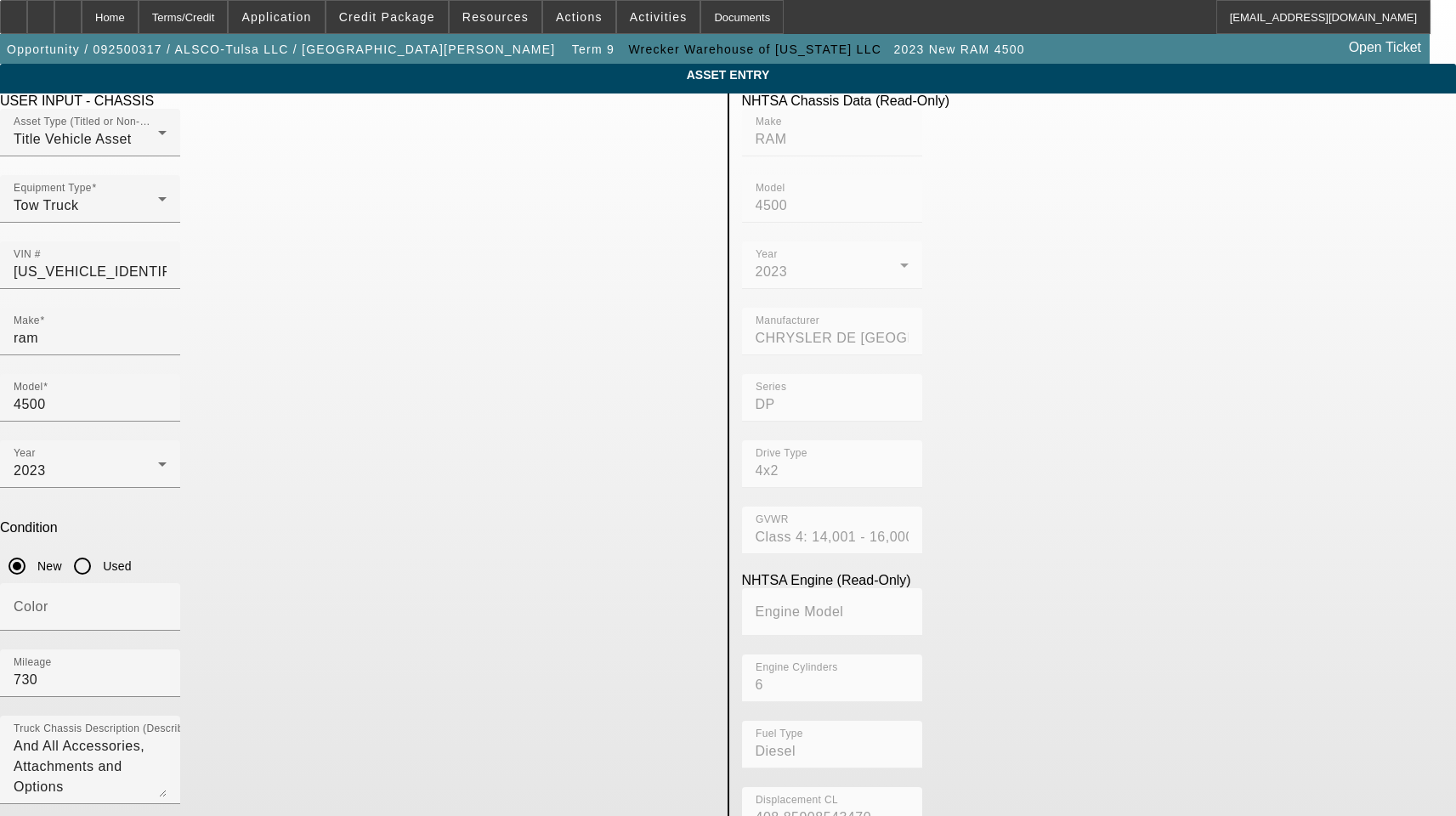
type input "Tulsa"
click at [166, 262] on input "3C7WRKAL7PG583082" at bounding box center [90, 272] width 153 height 21
type input "RAM"
type input "4500"
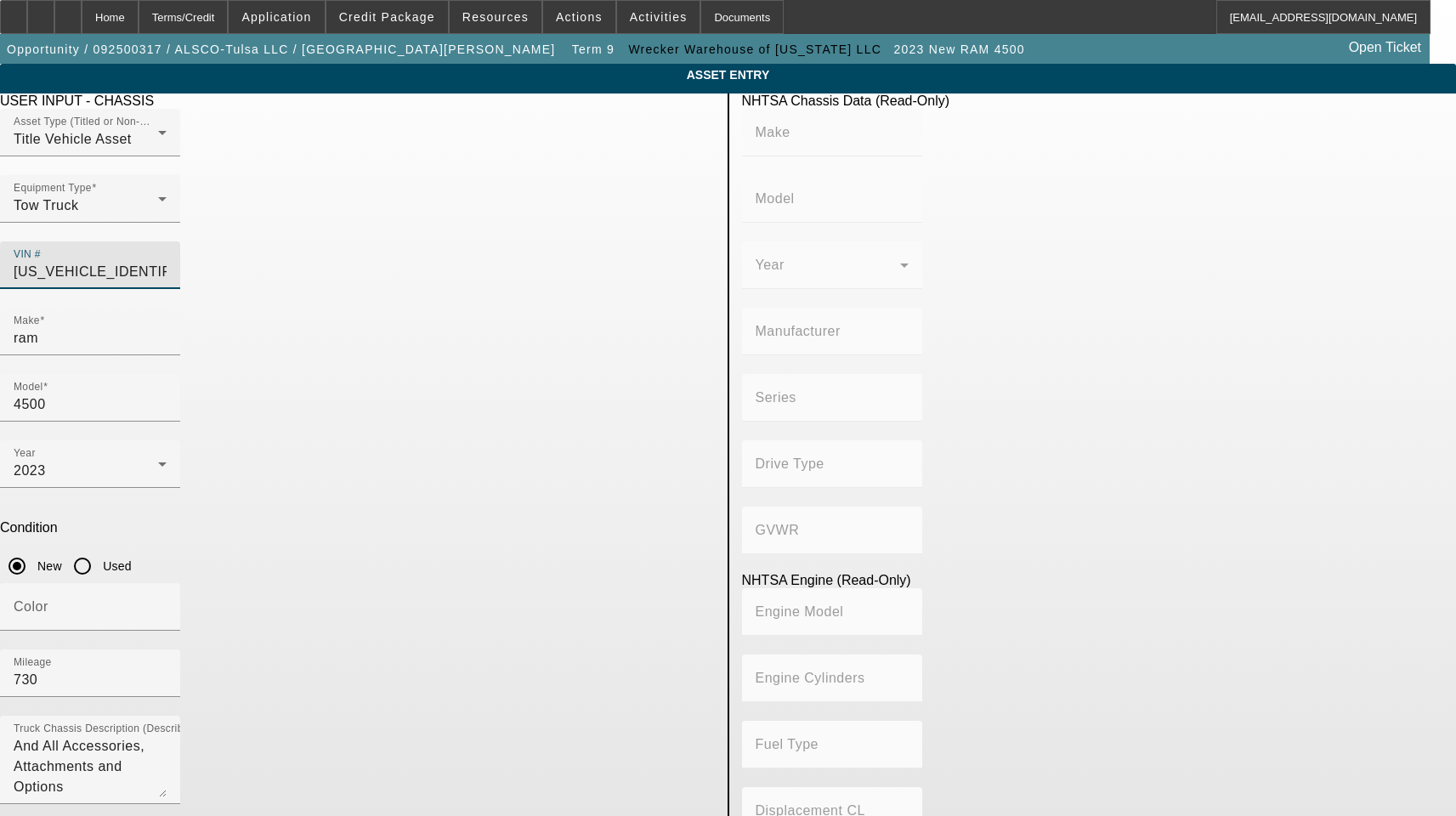
type input "CHRYSLER DE MEXICO TOLUCA"
type input "DP"
type input "4x2"
type input "Class 4: 14,001 - 16,000 lb (6,350 - 7,258 kg)"
type input "6"
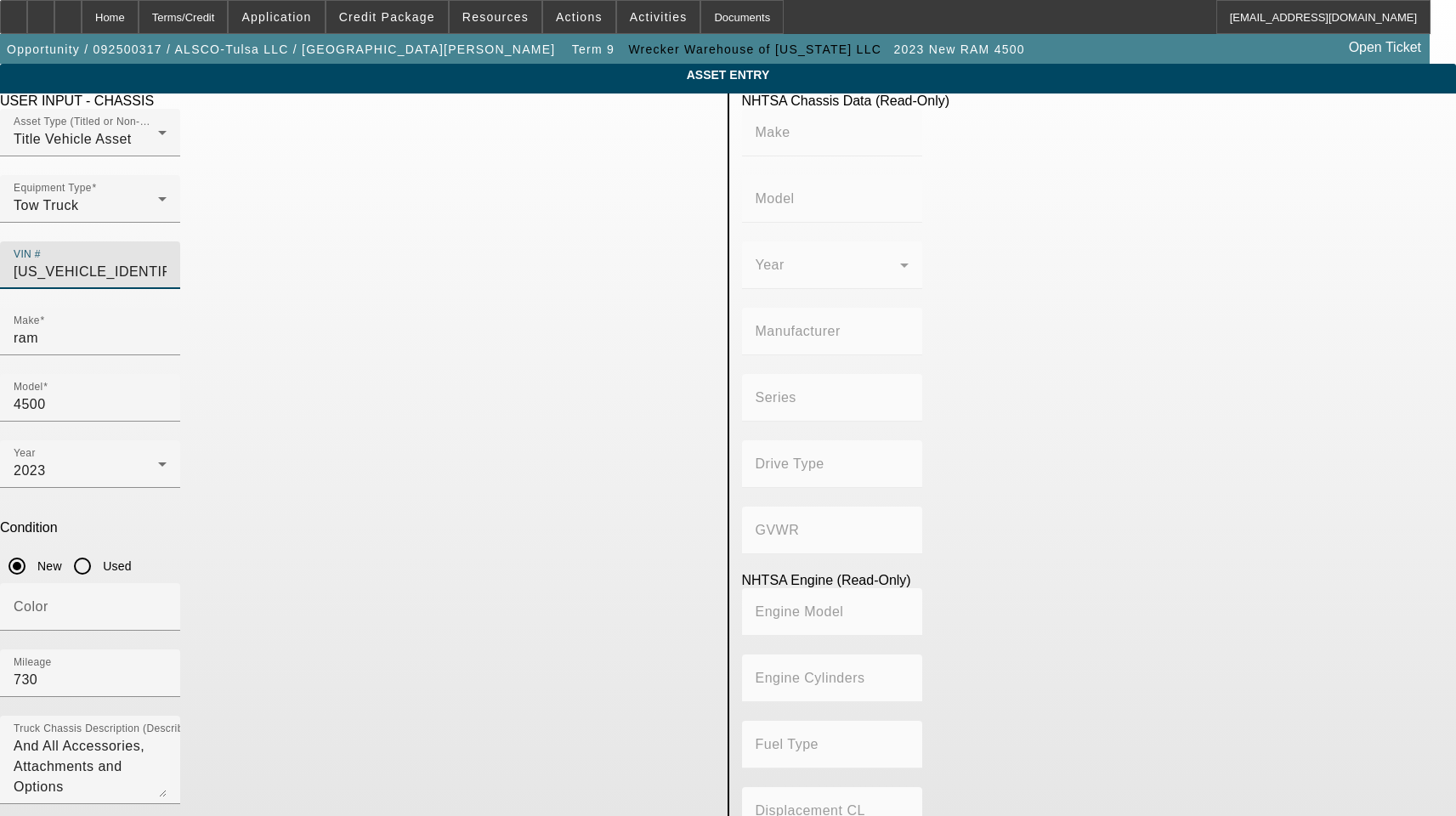
type input "Diesel"
type input "408.85908543470"
type input "6.7"
click at [166, 328] on input "ram" at bounding box center [90, 339] width 153 height 21
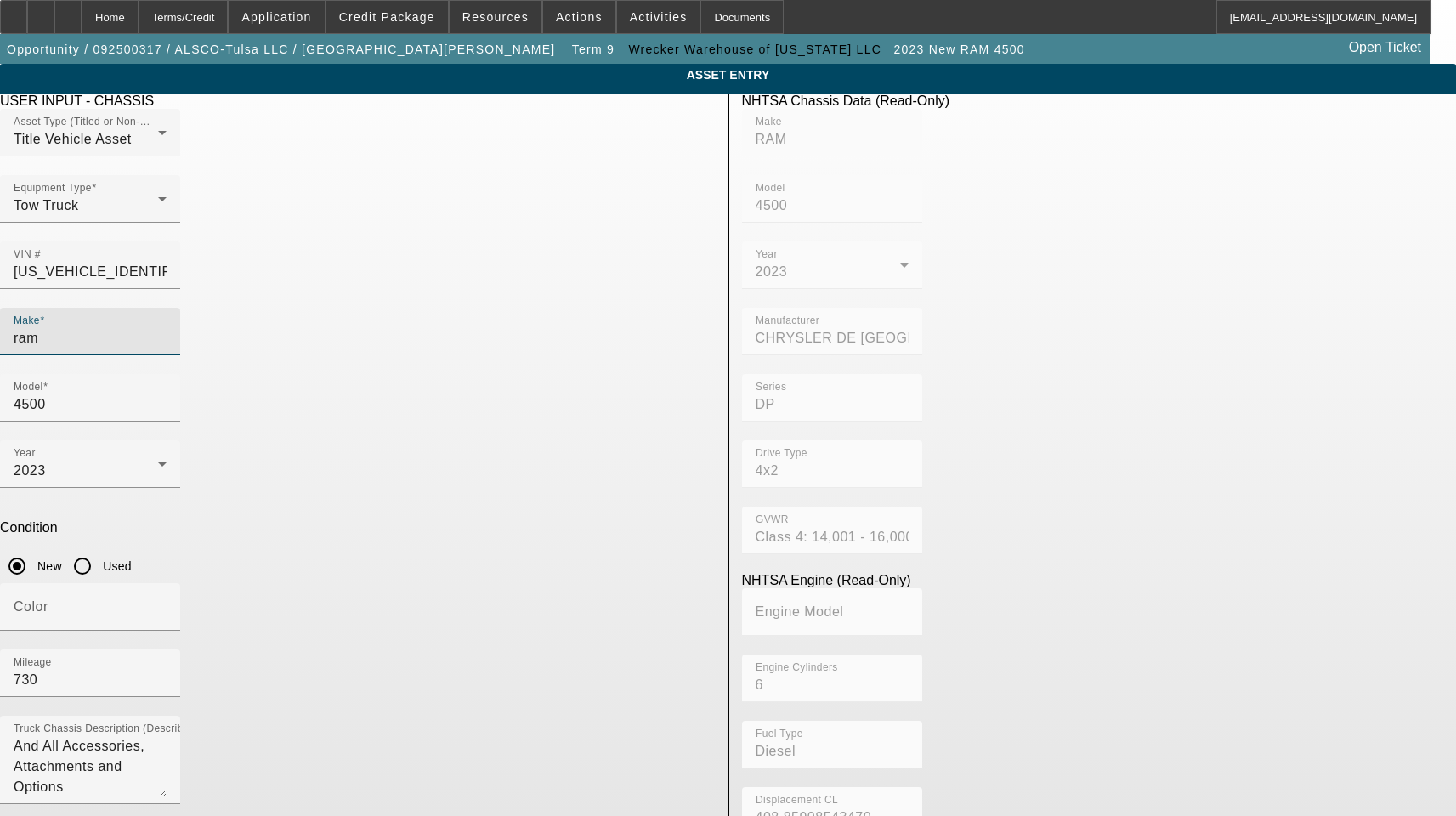
click at [166, 328] on input "ram" at bounding box center [90, 339] width 153 height 21
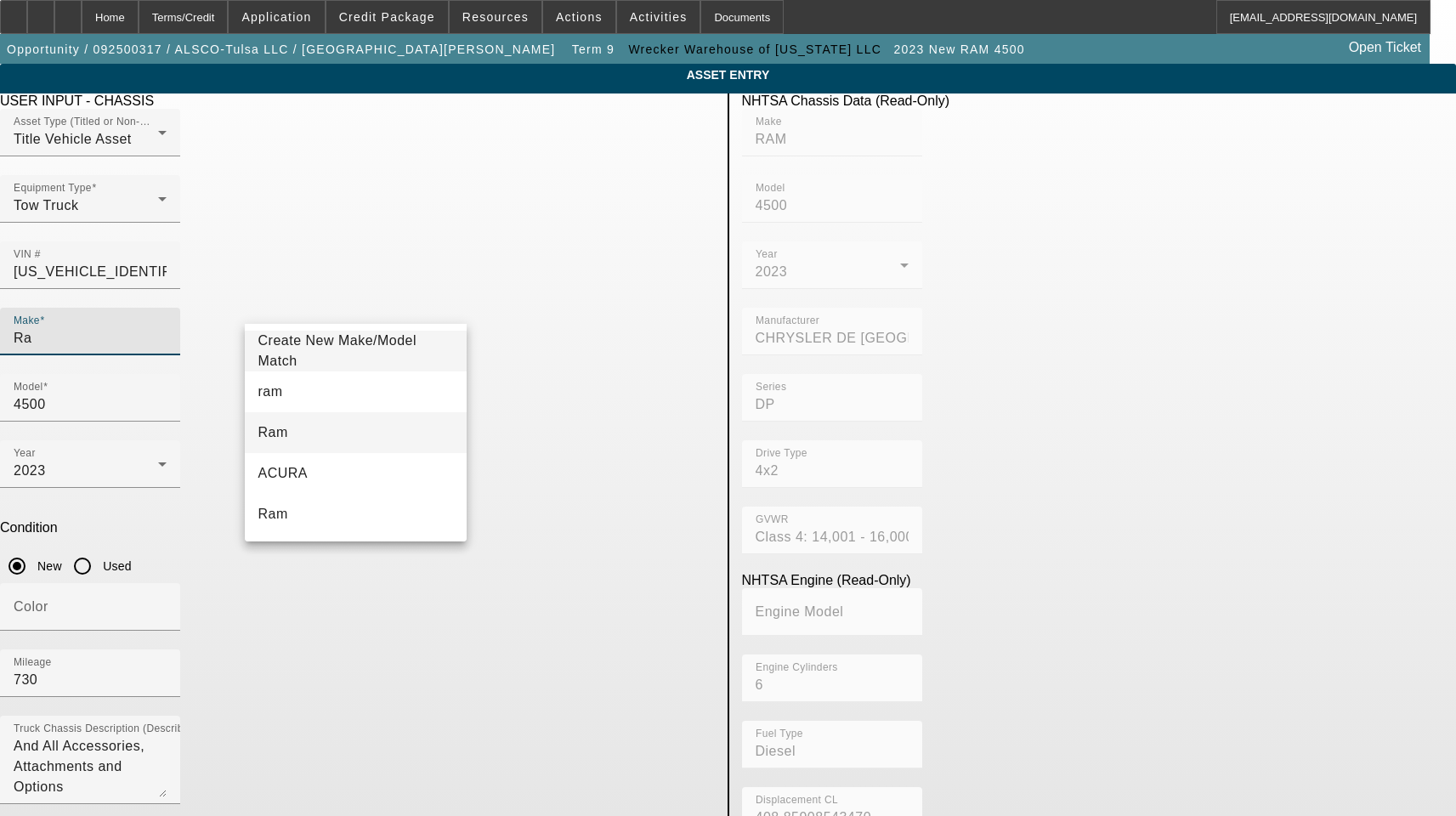
type input "Ra"
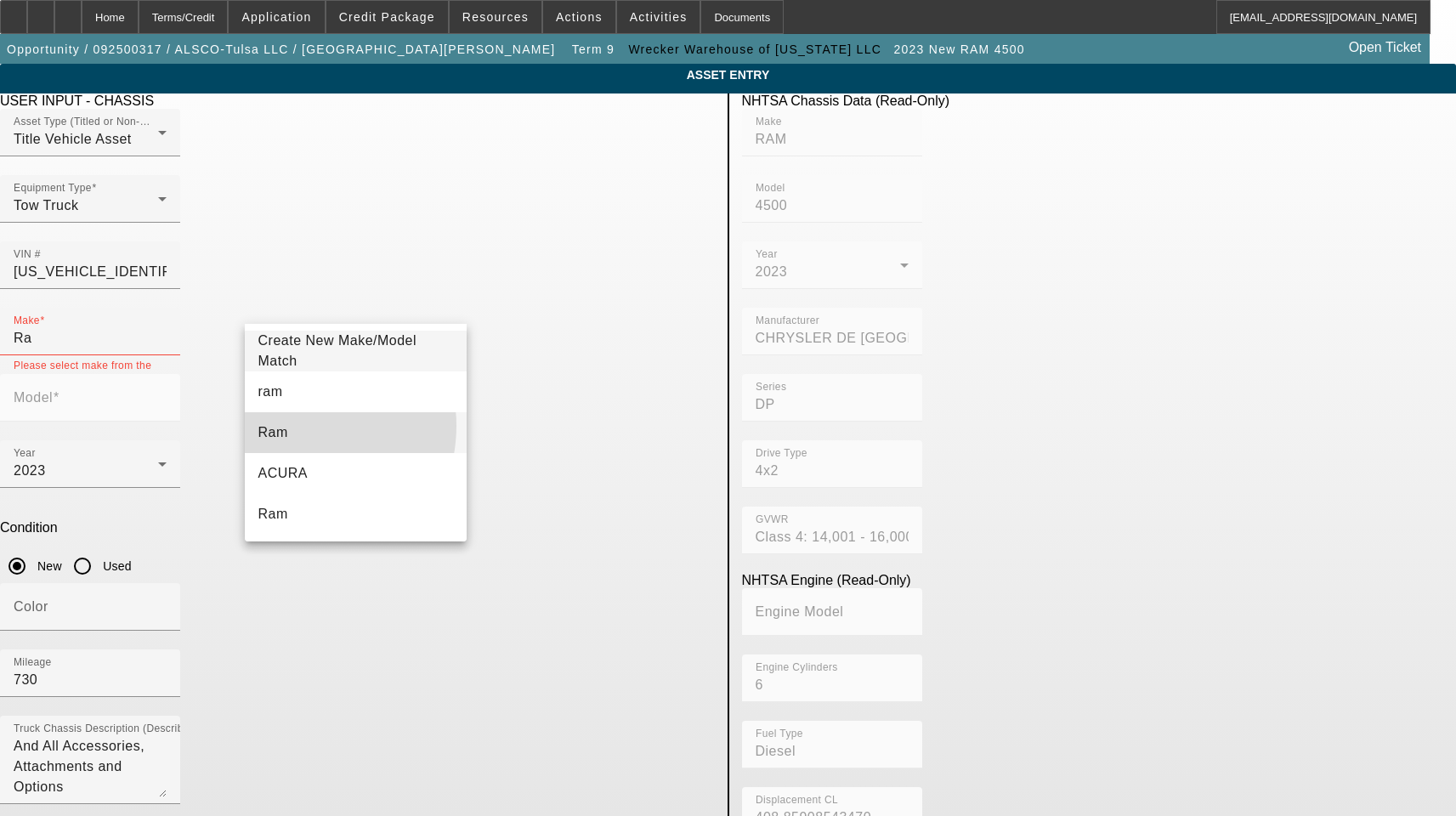
click at [297, 426] on mat-option "Ram" at bounding box center [356, 432] width 222 height 40
type input "Ram"
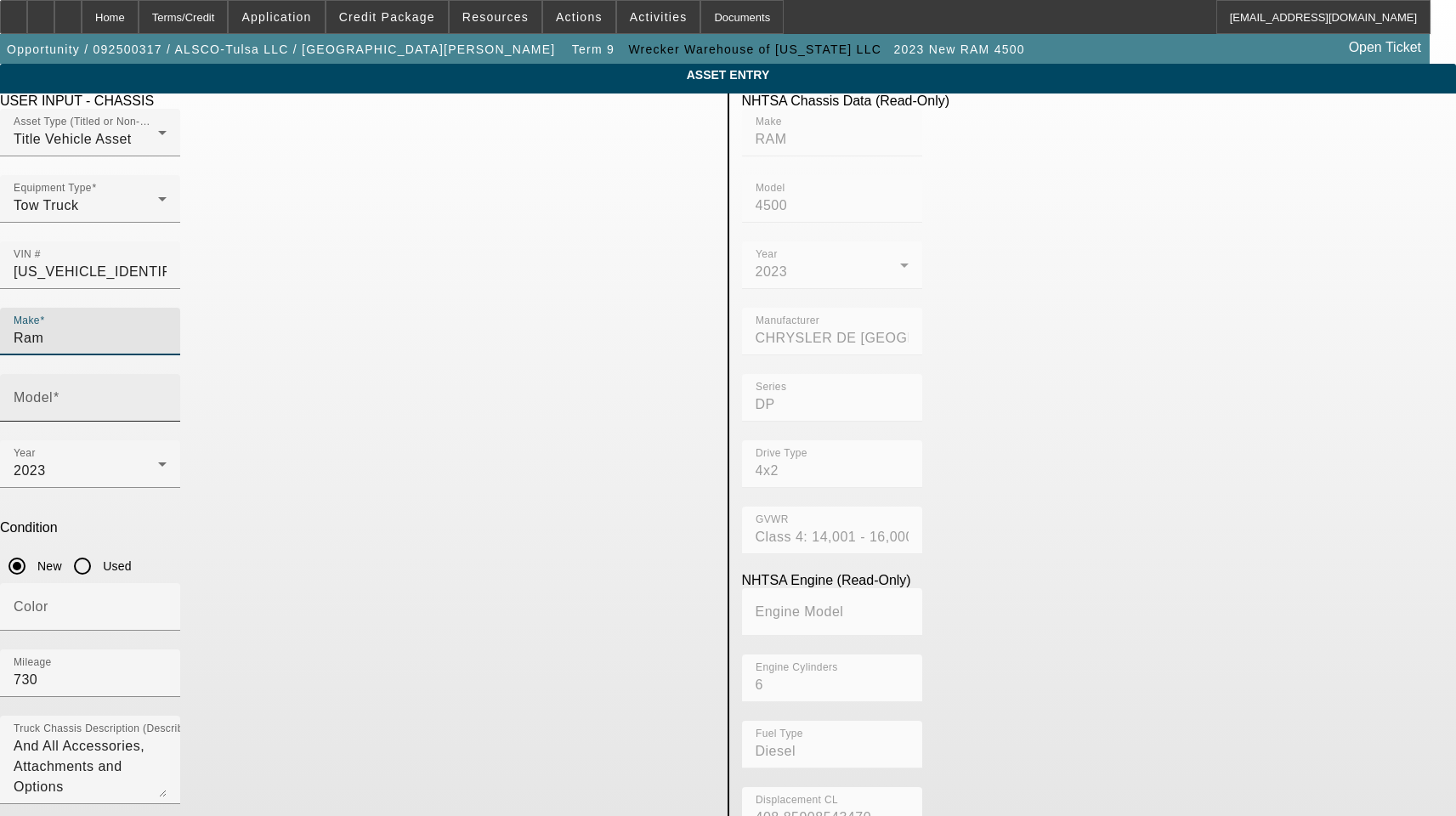
click at [166, 374] on div "Model" at bounding box center [90, 397] width 153 height 47
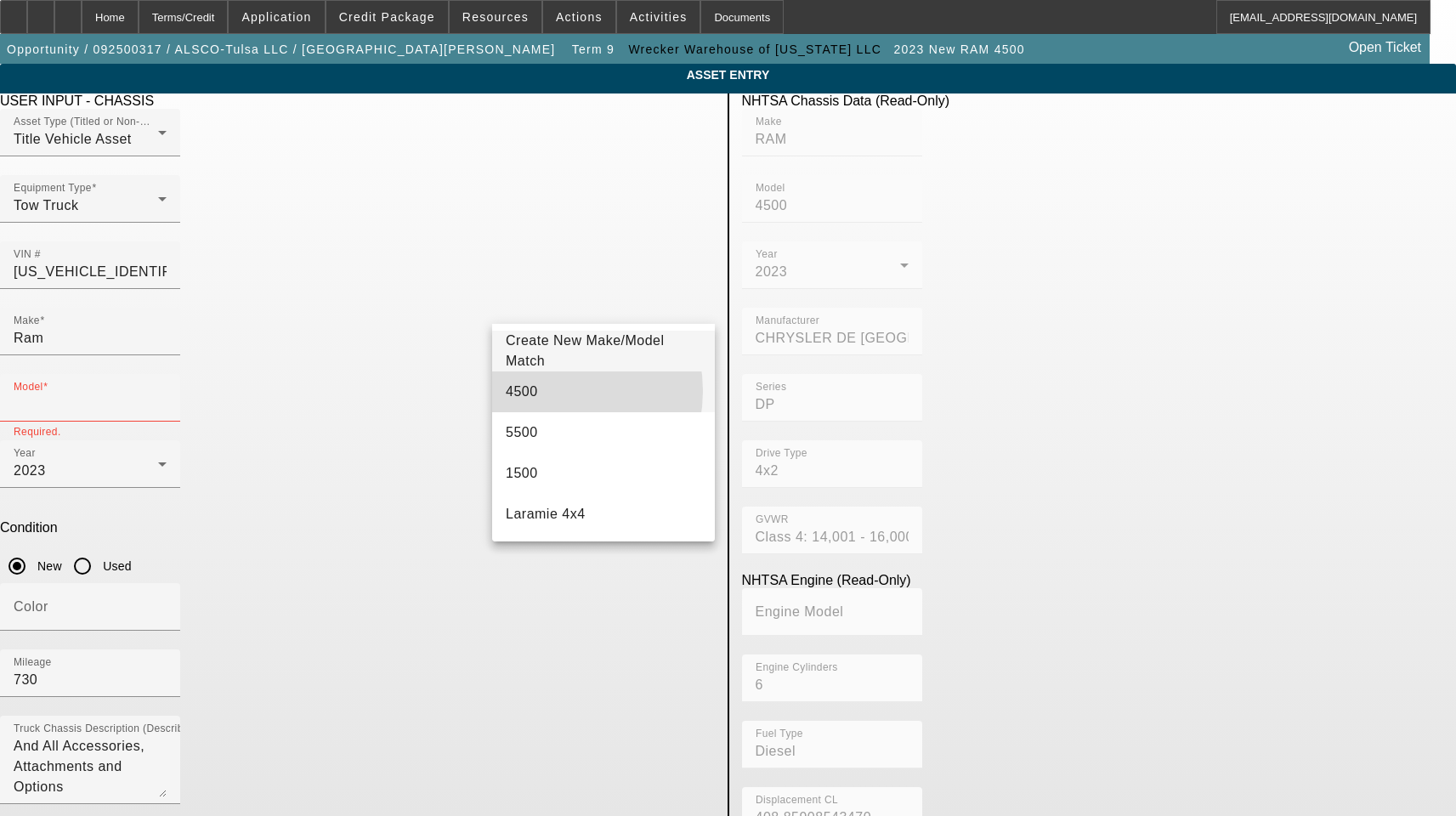
click at [544, 391] on mat-option "4500" at bounding box center [603, 391] width 222 height 40
type input "4500"
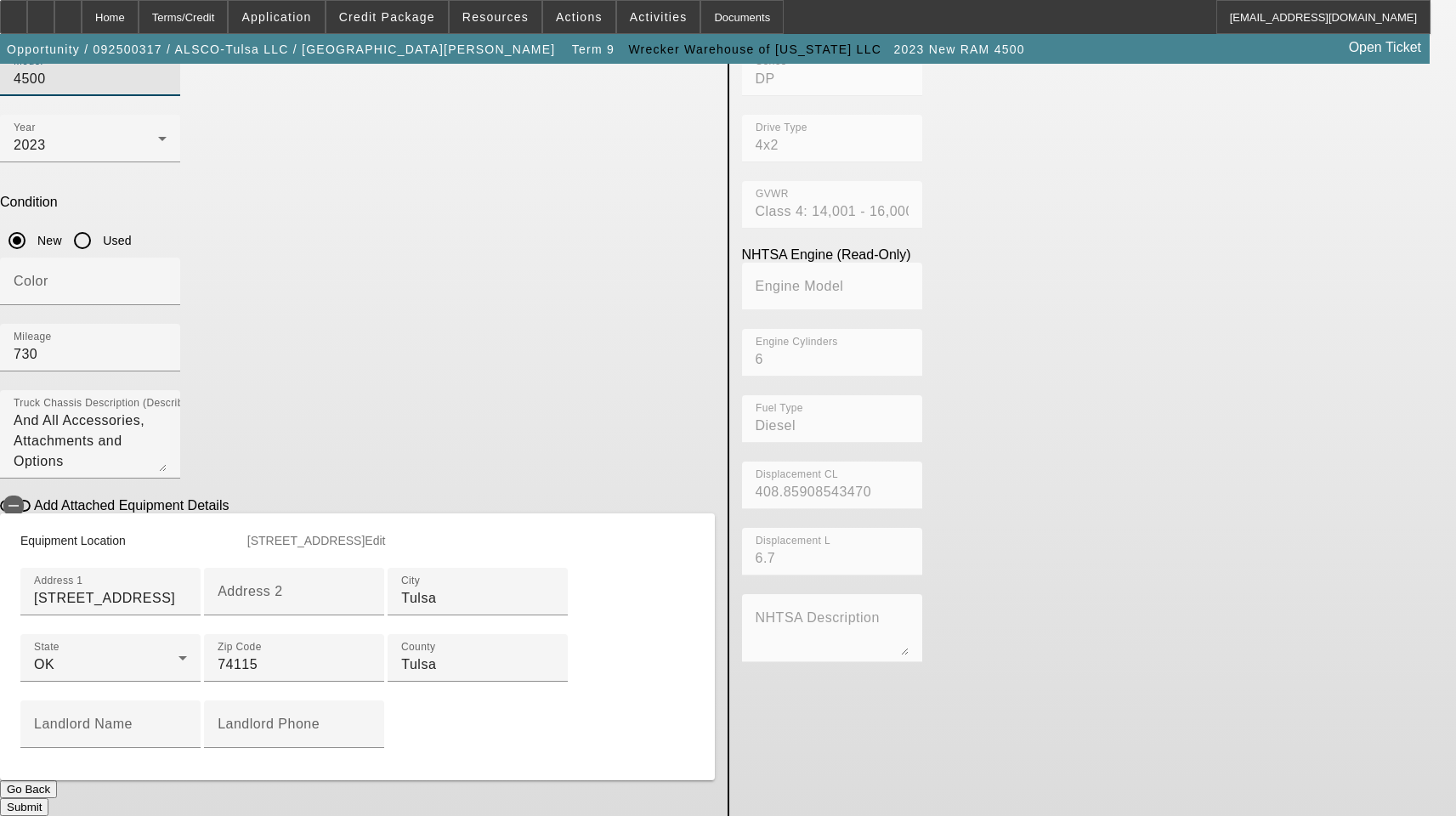
scroll to position [505, 0]
click at [48, 798] on button "Submit" at bounding box center [24, 807] width 48 height 18
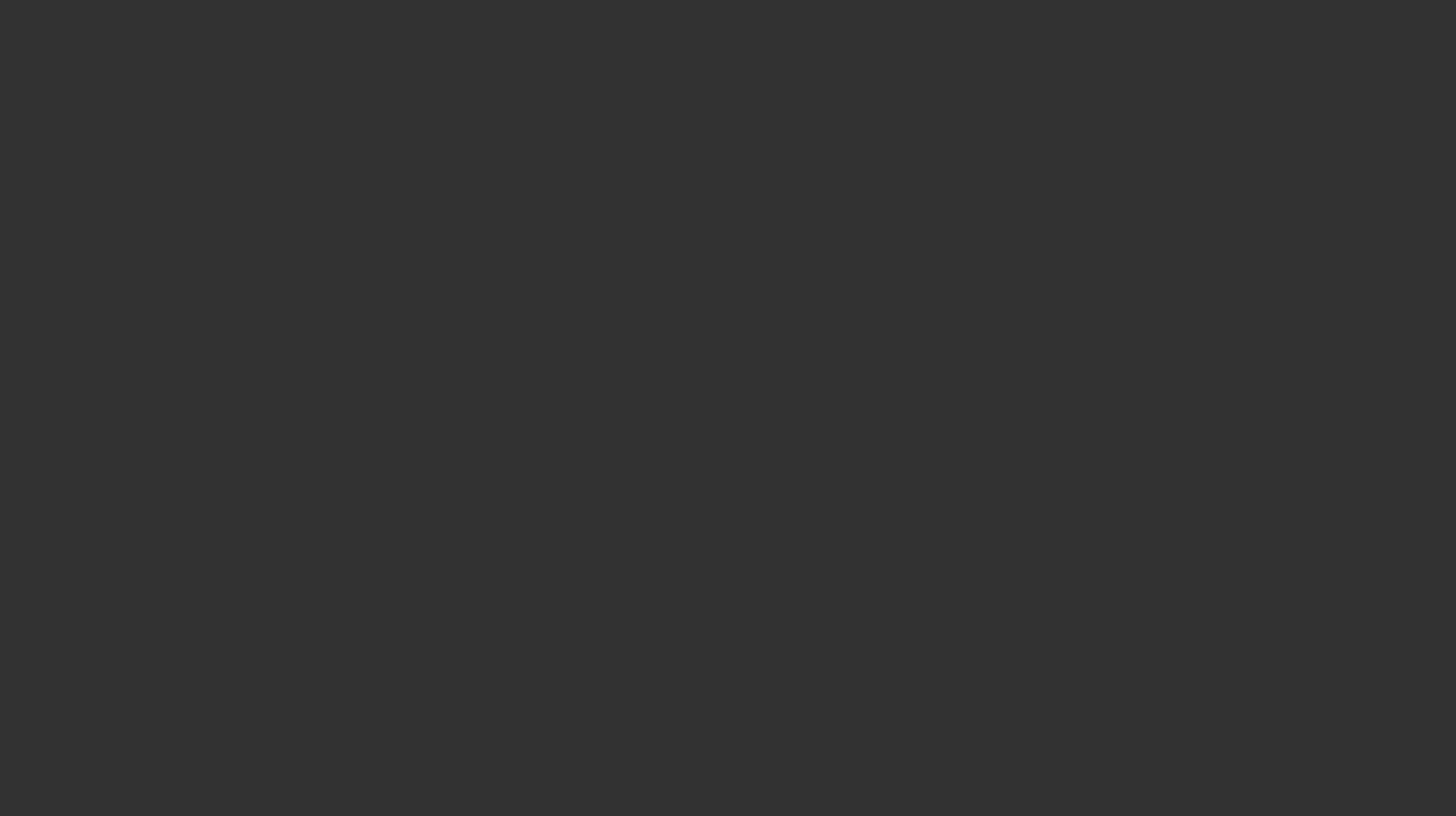
select select "3"
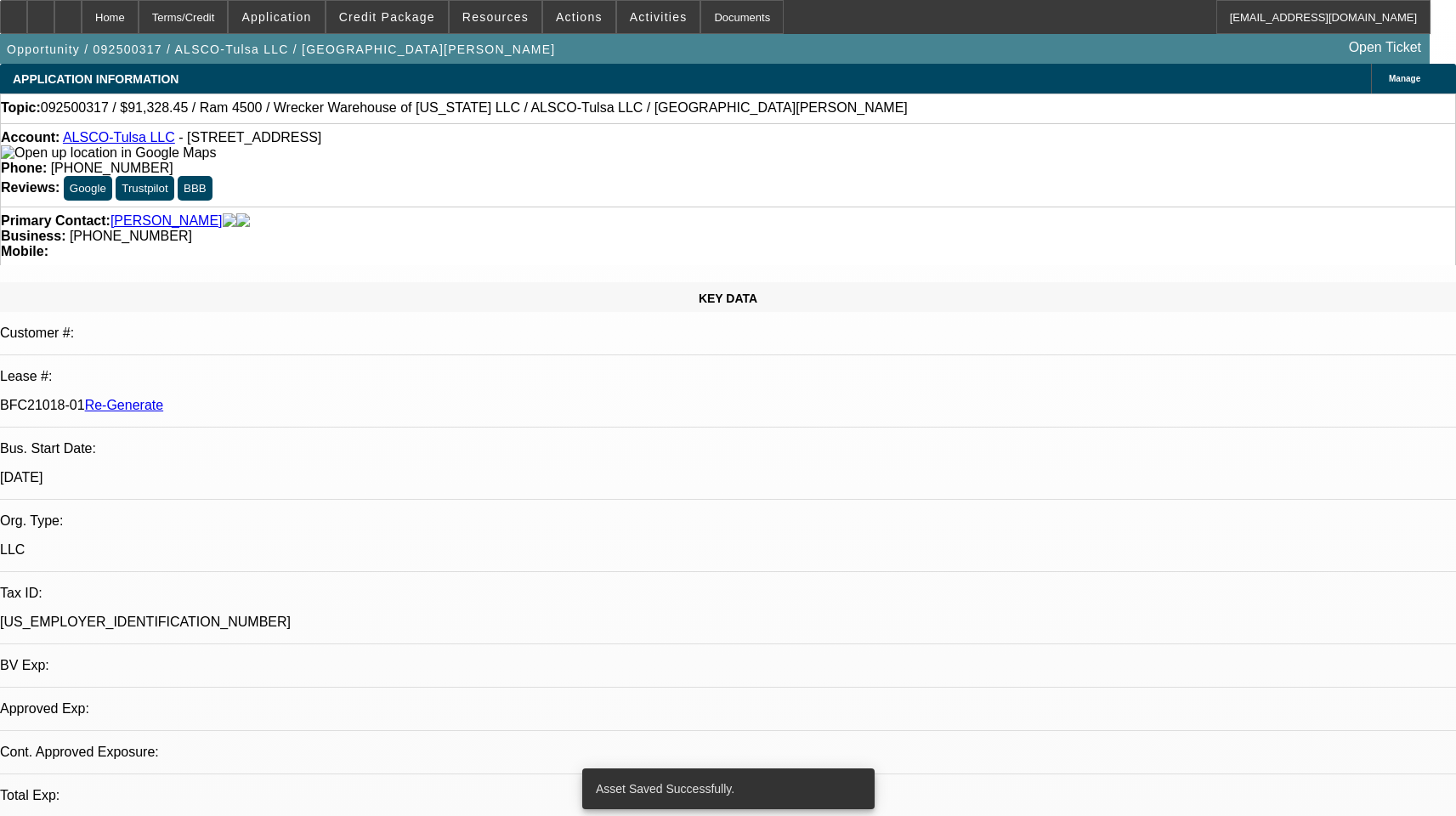
select select "0"
select select "1"
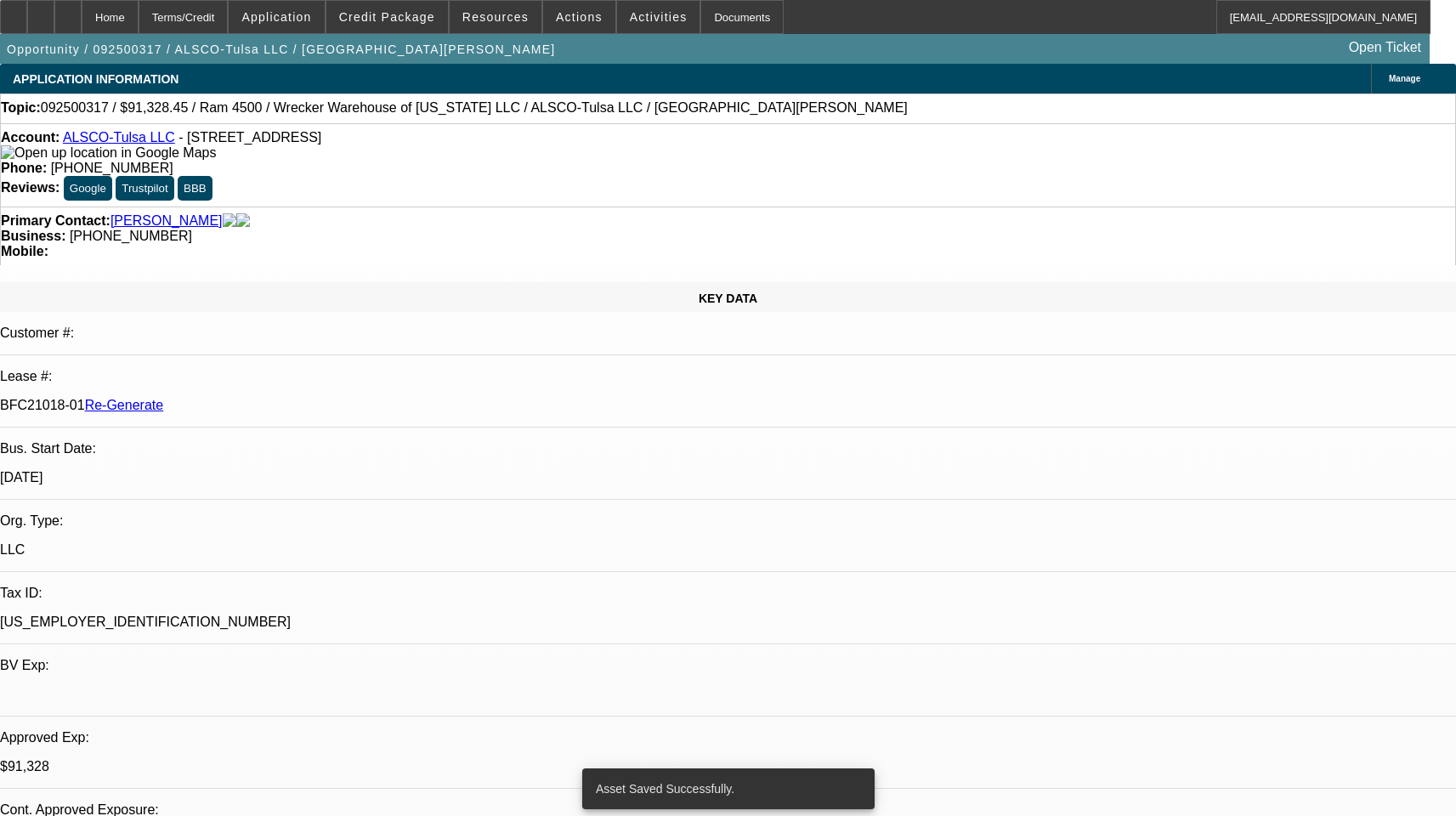
select select "6"
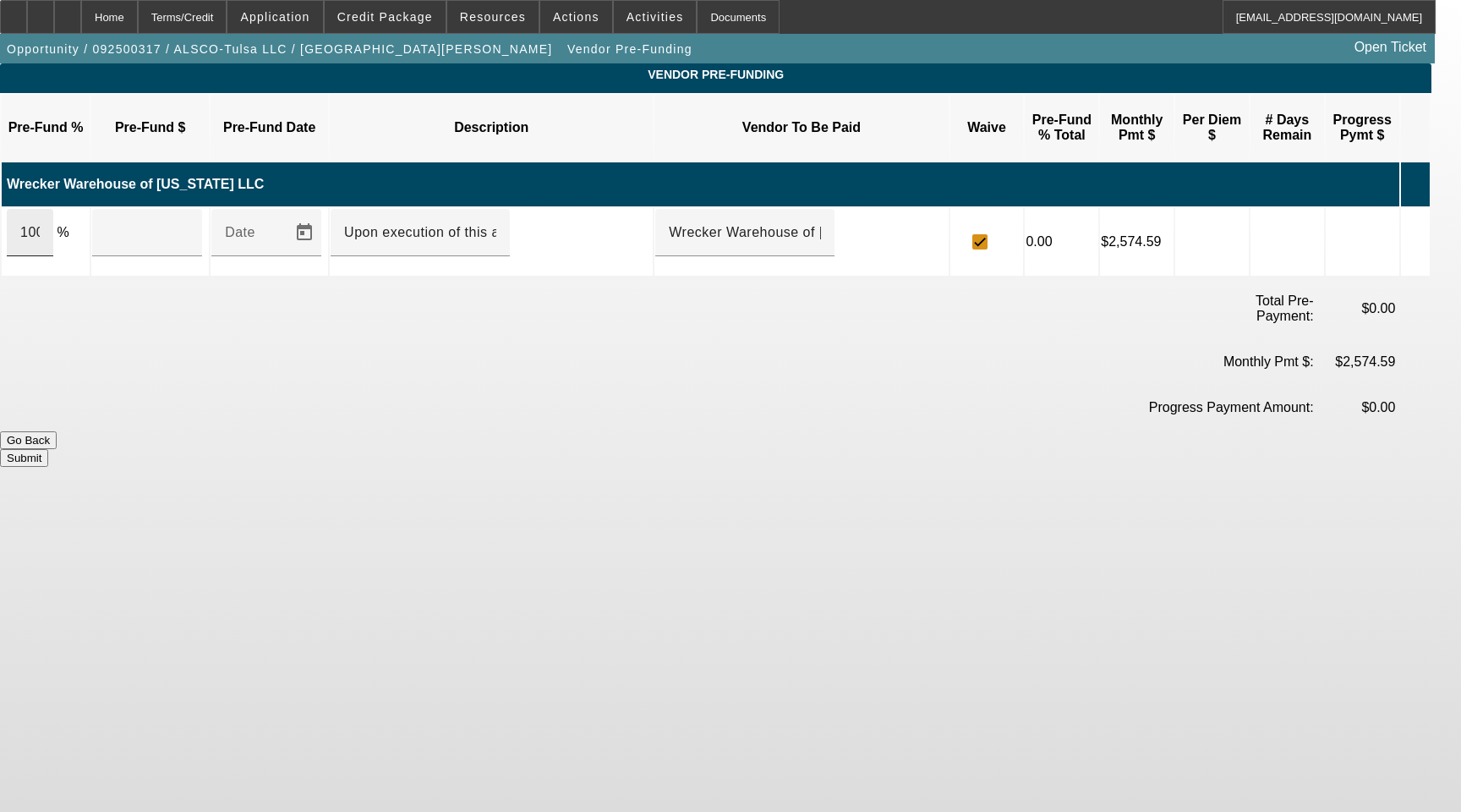
click at [39, 222] on input "100" at bounding box center [30, 232] width 20 height 21
type input "$91,328.45"
click at [48, 449] on button "Submit" at bounding box center [24, 458] width 48 height 18
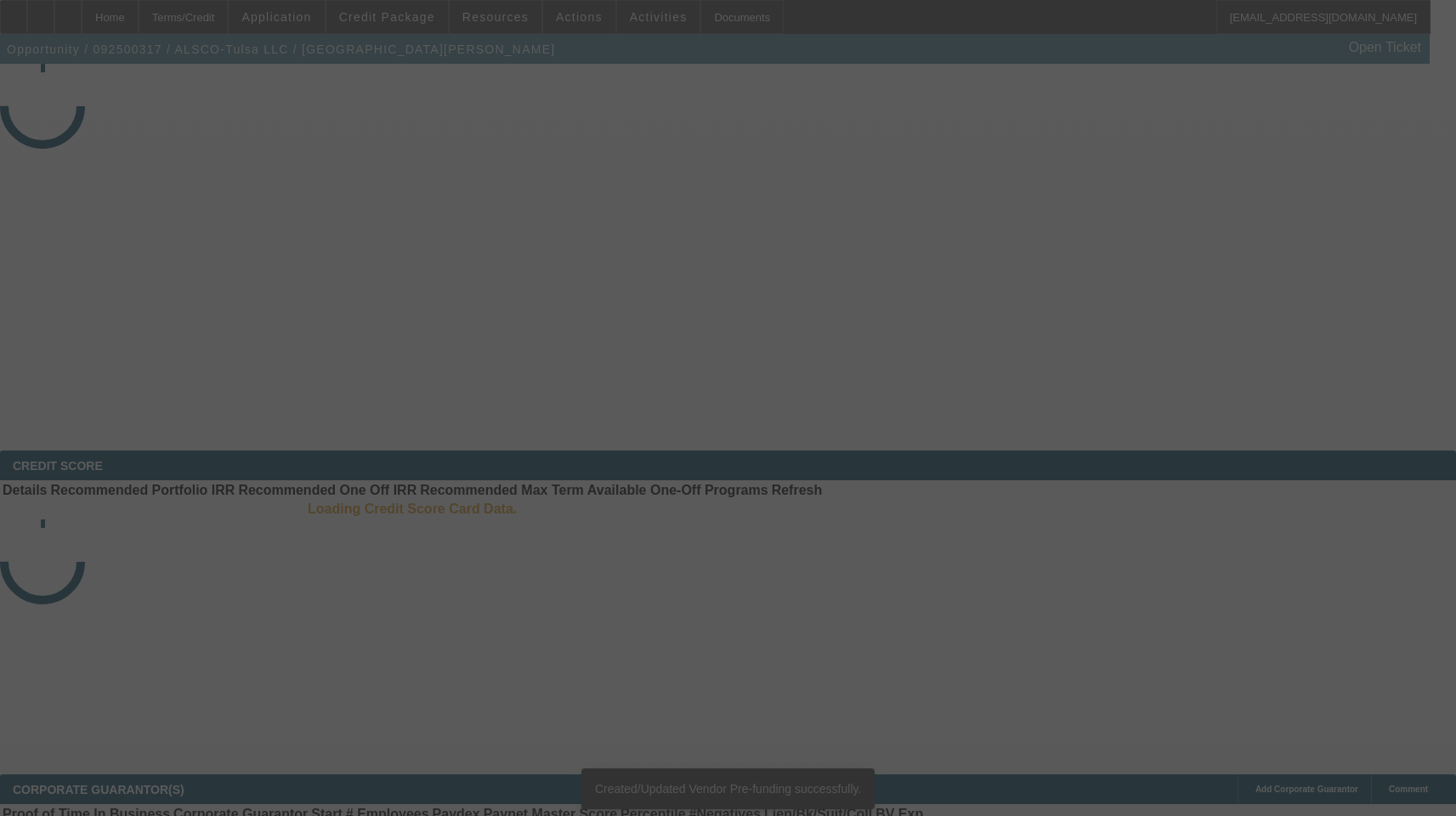
select select "3"
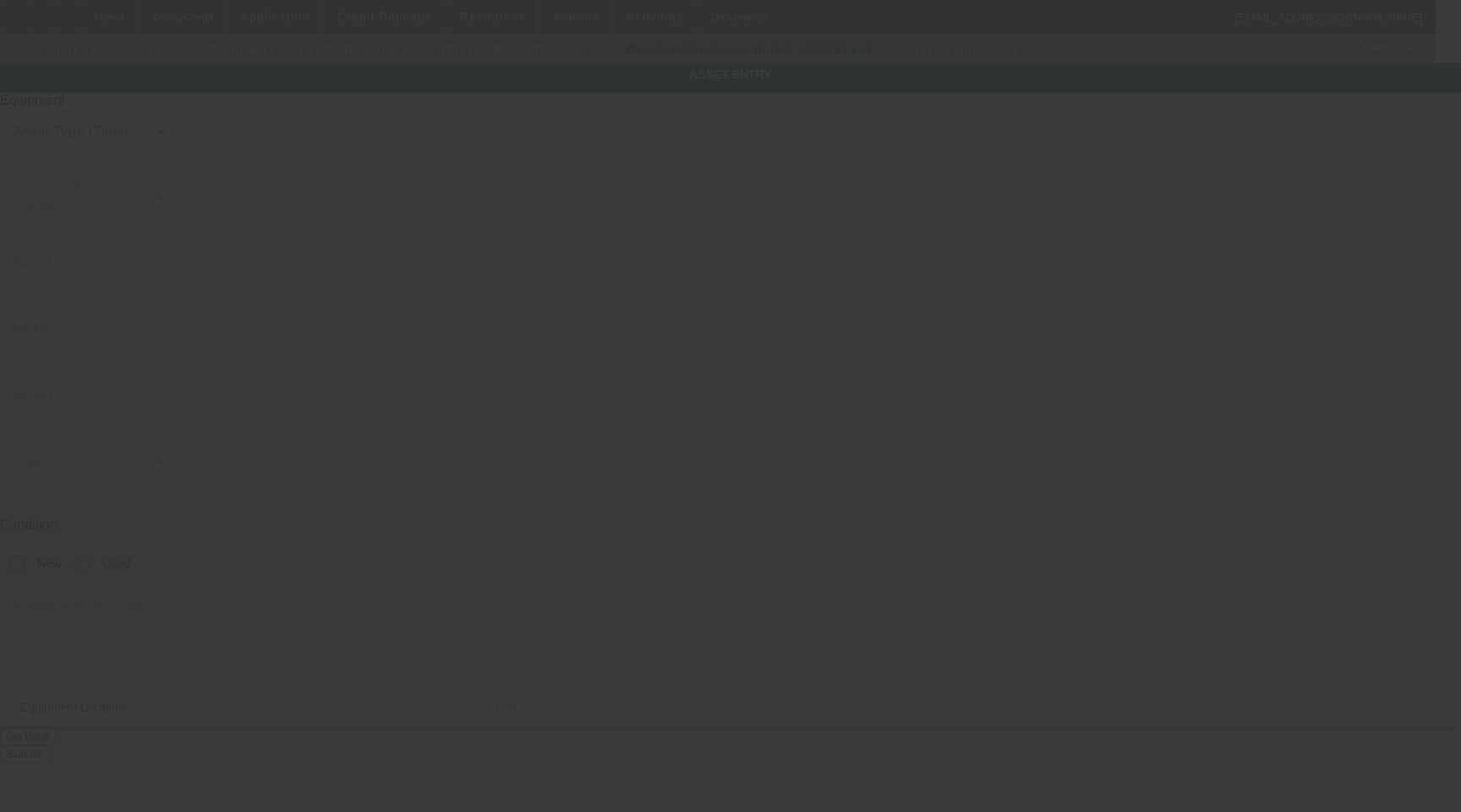
type input "[US_VEHICLE_IDENTIFICATION_NUMBER]"
type input "ram"
type input "4500"
radio input "true"
type textarea "And All Accessories, Attachments and Options"
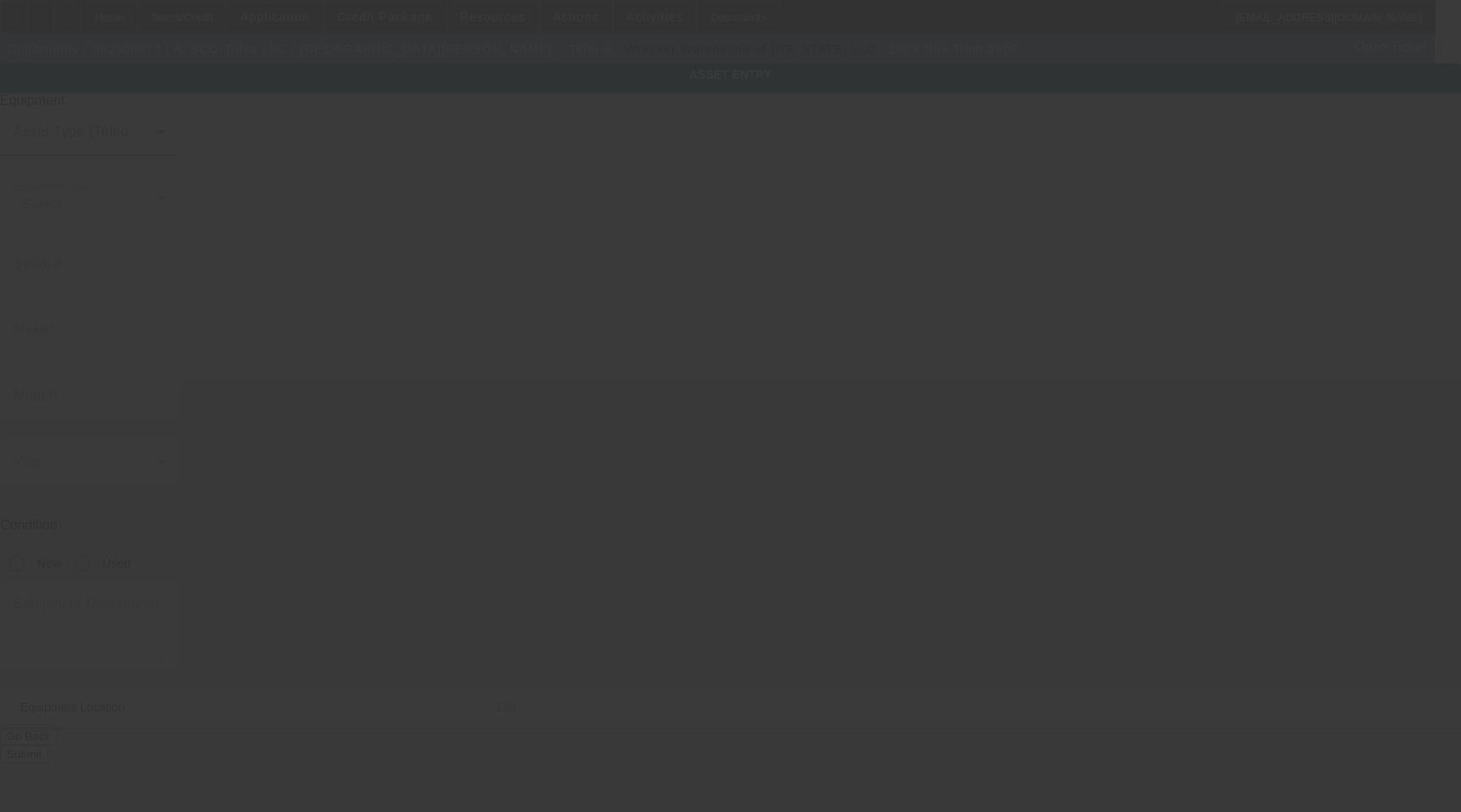
type input "[STREET_ADDRESS]"
type input "Tulsa"
type input "74115"
type input "Tulsa"
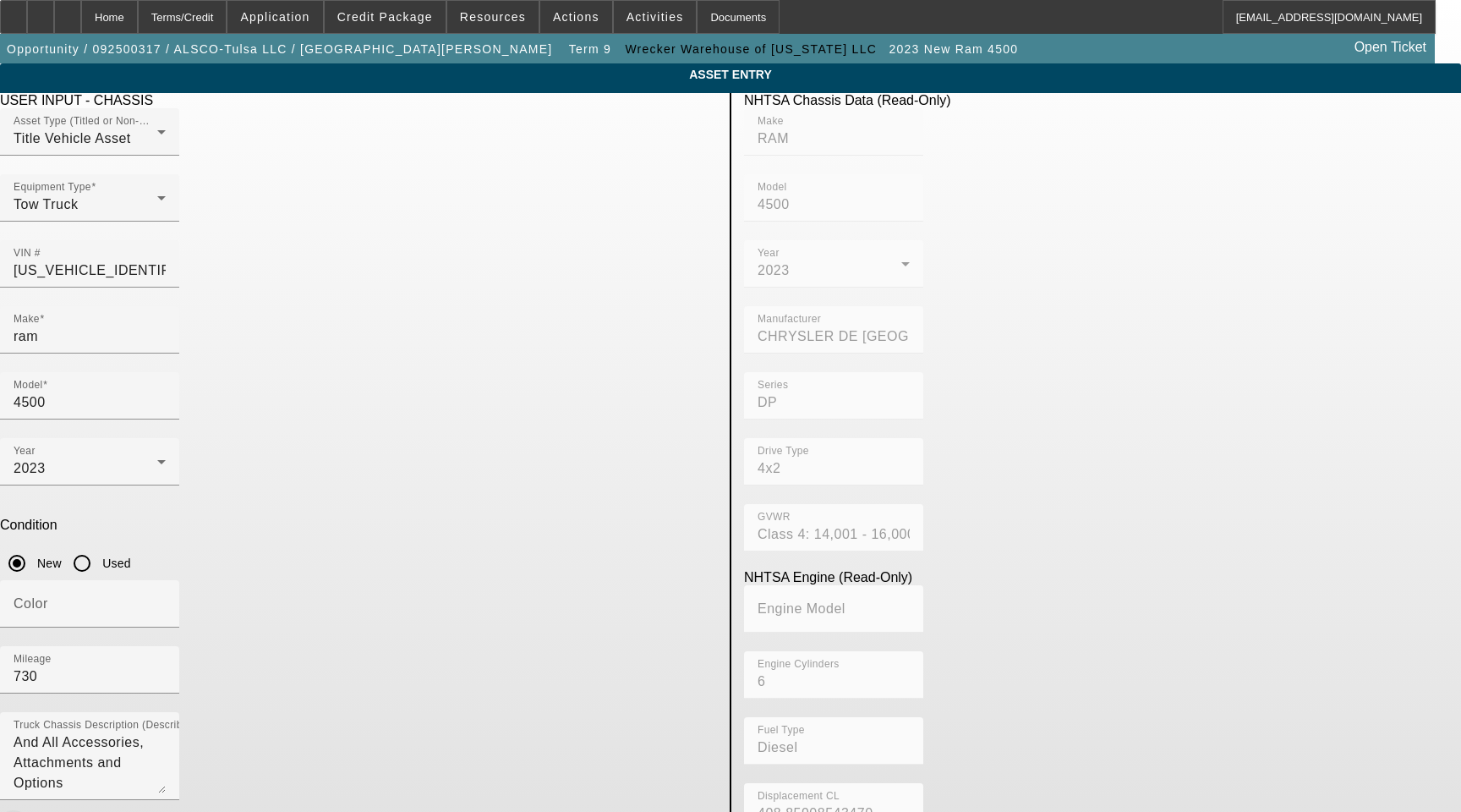
click at [31, 810] on span "button" at bounding box center [13, 827] width 33 height 33
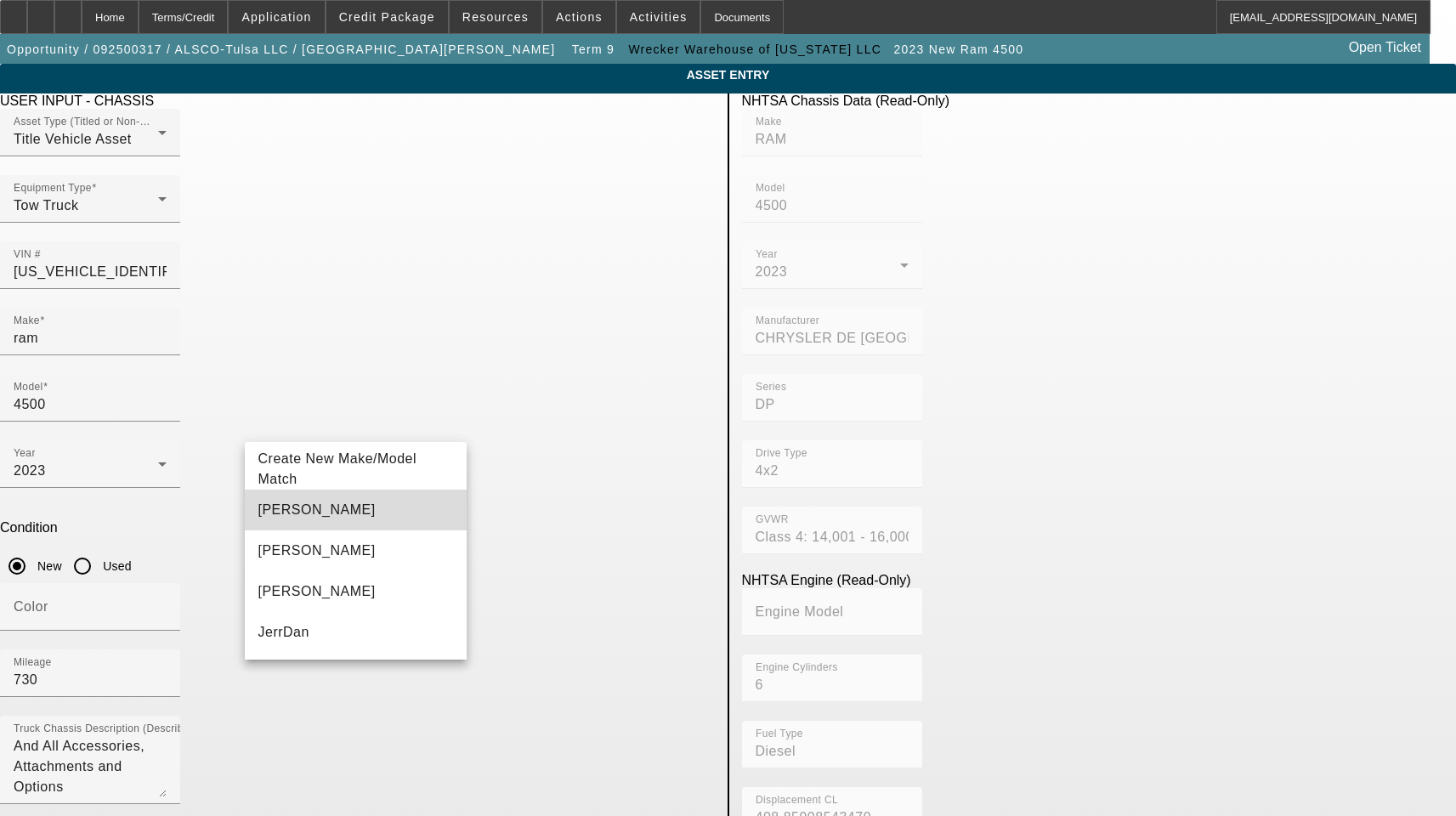
click at [358, 517] on mat-option "[PERSON_NAME]" at bounding box center [356, 509] width 222 height 40
type input "[PERSON_NAME]"
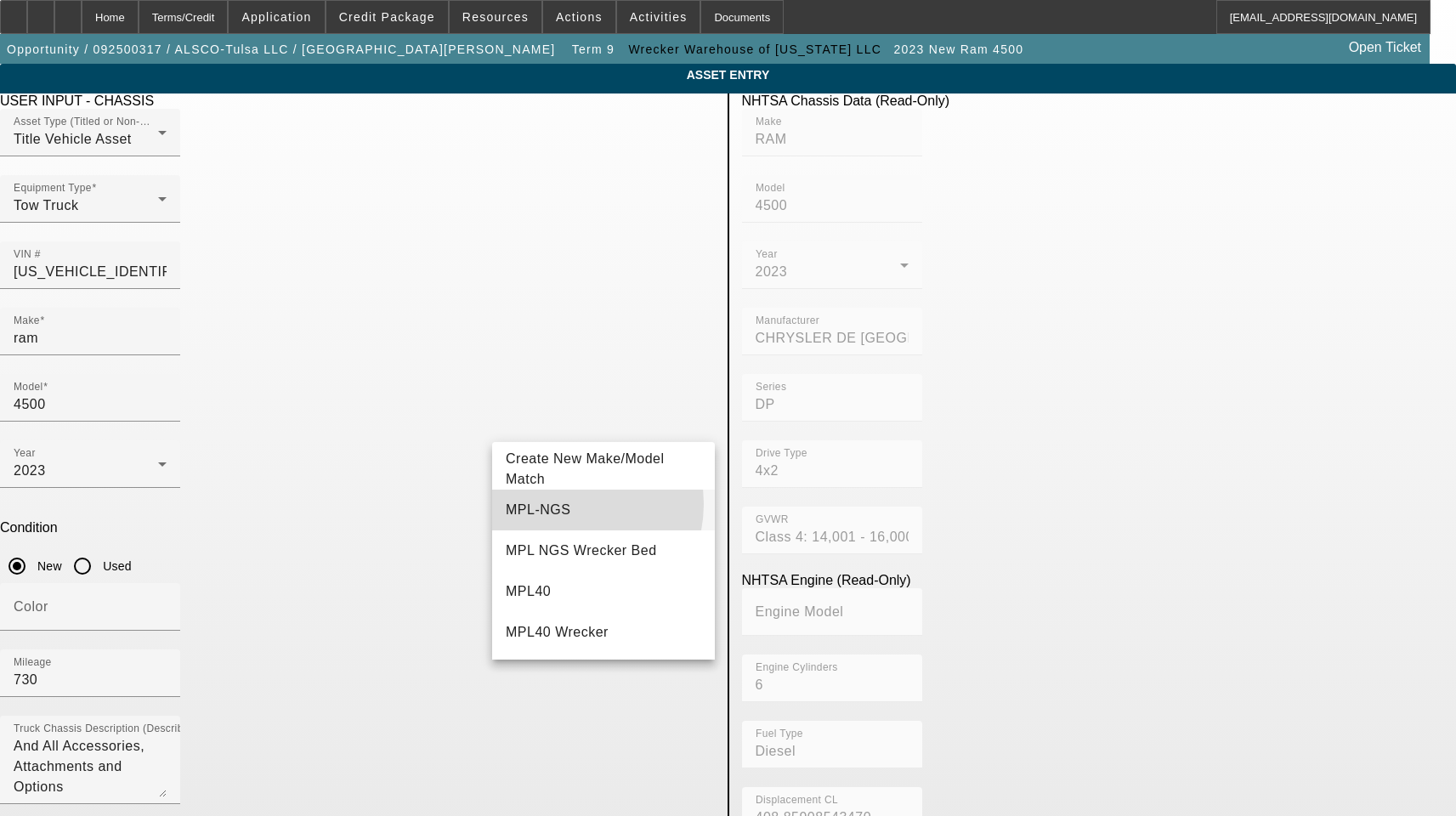
click at [564, 504] on mat-option "MPL-NGS" at bounding box center [603, 509] width 222 height 40
type input "MPL-NGS"
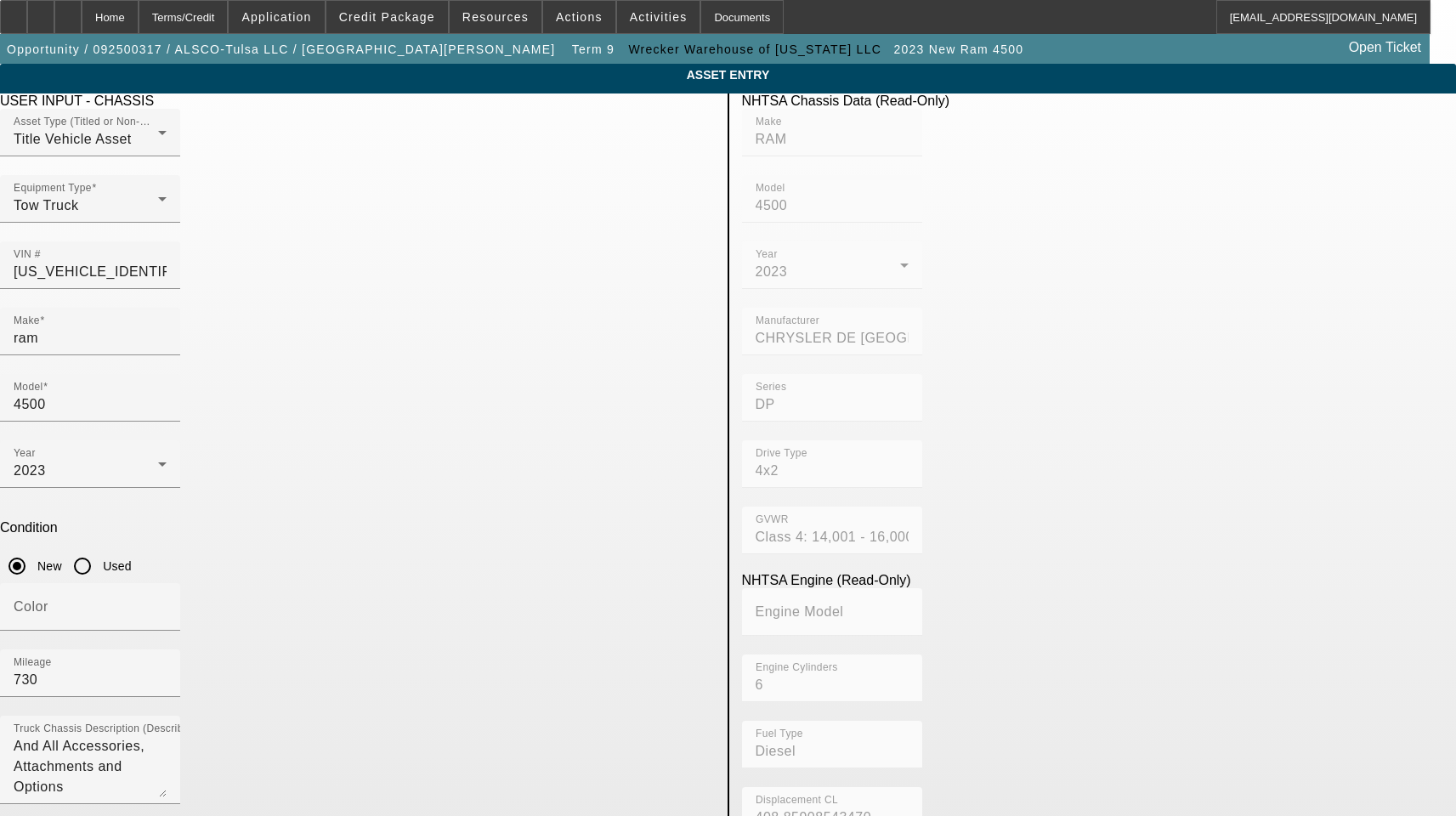
radio input "true"
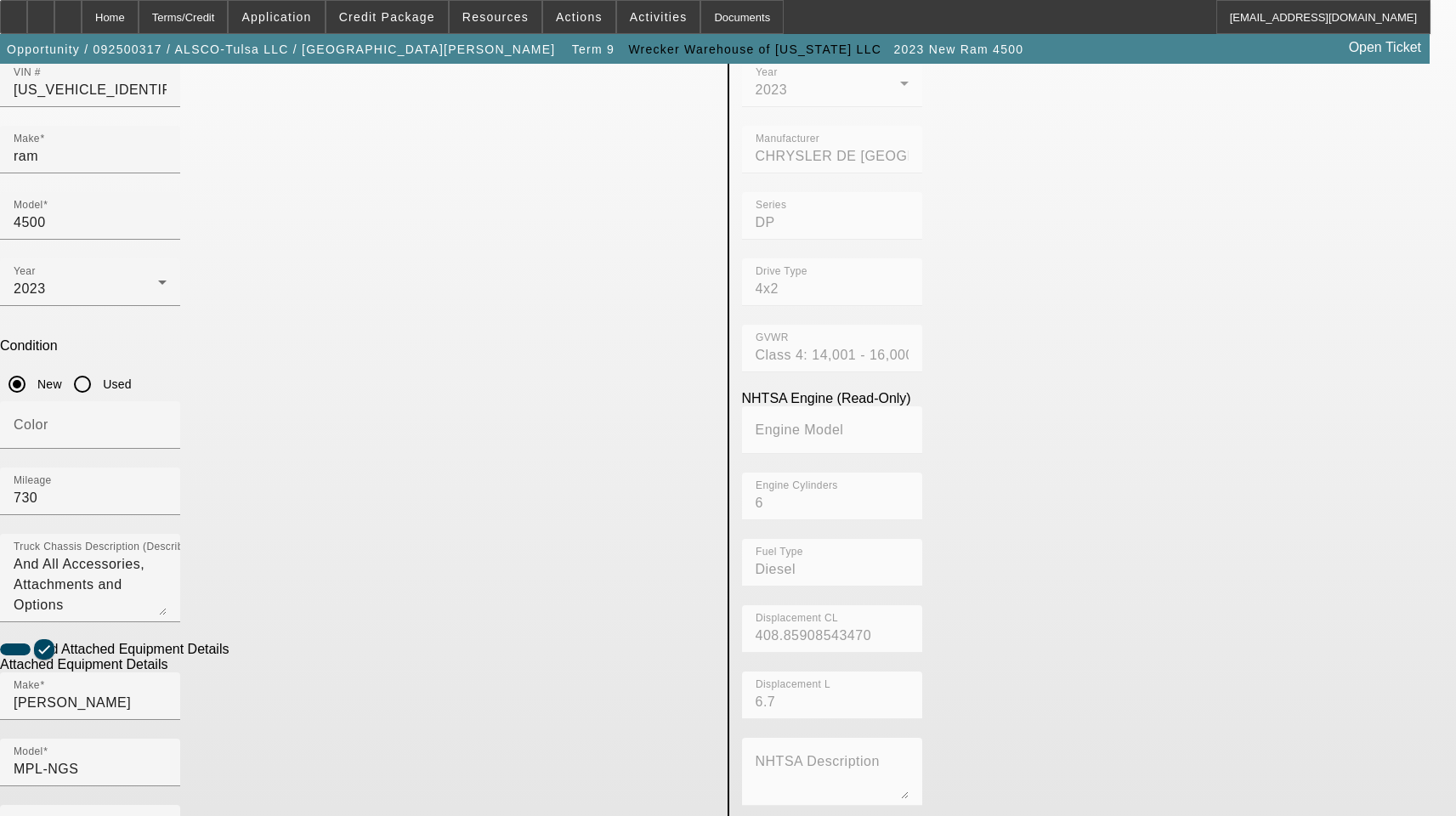
scroll to position [255, 0]
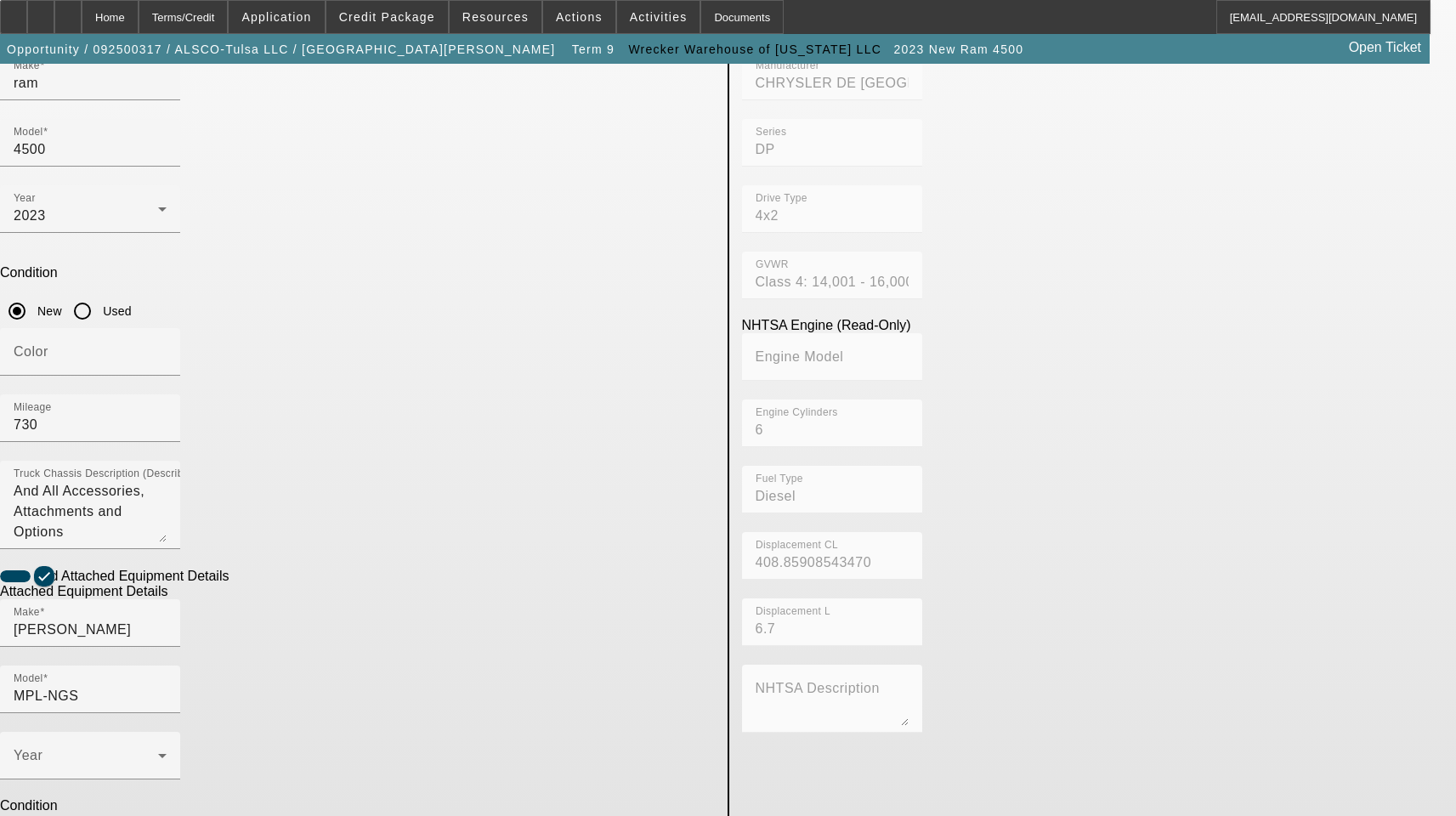
paste input "0230008813"
type input "0230008813"
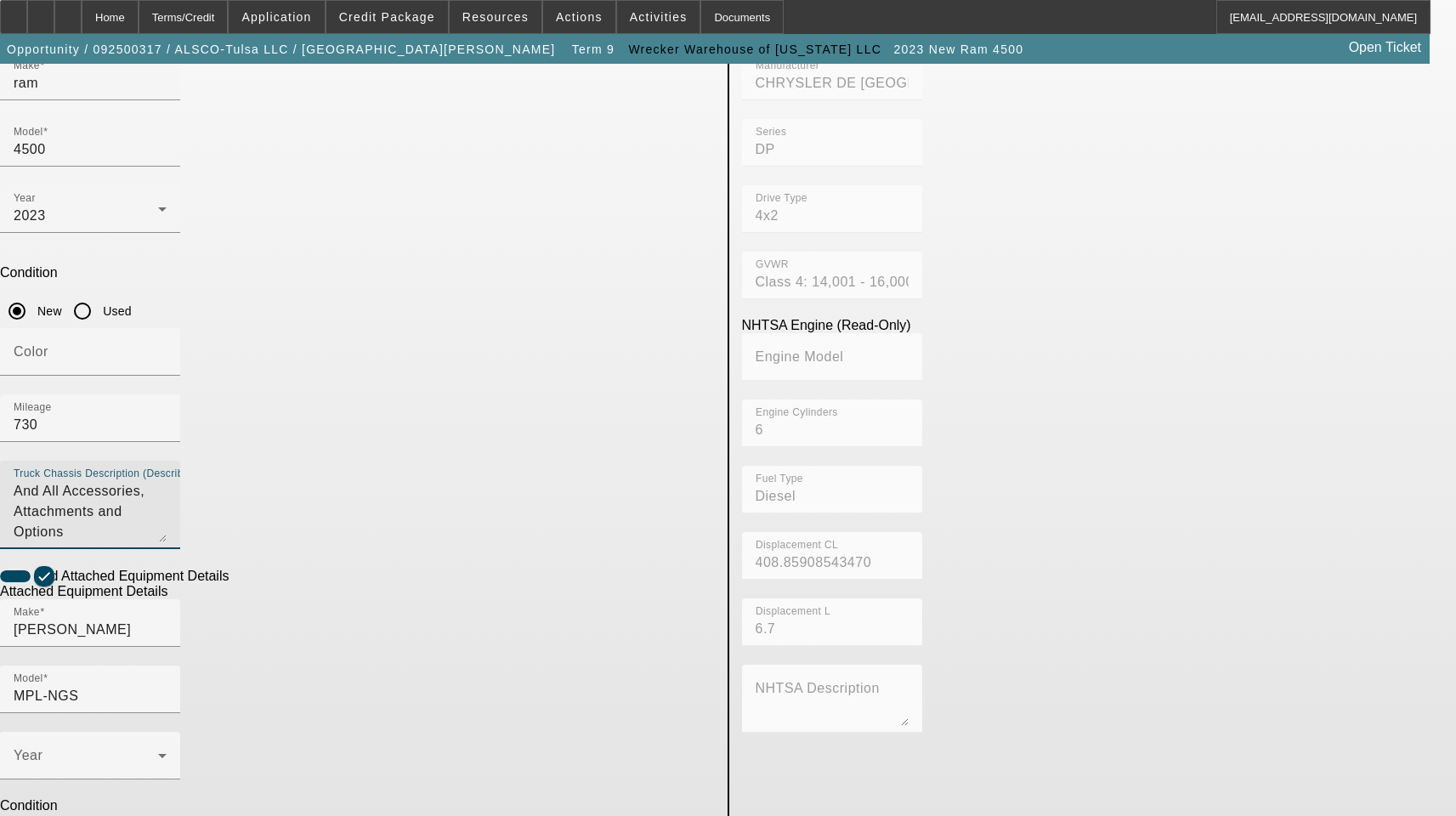
click at [166, 481] on textarea "And All Accessories, Attachments and Options" at bounding box center [90, 511] width 153 height 61
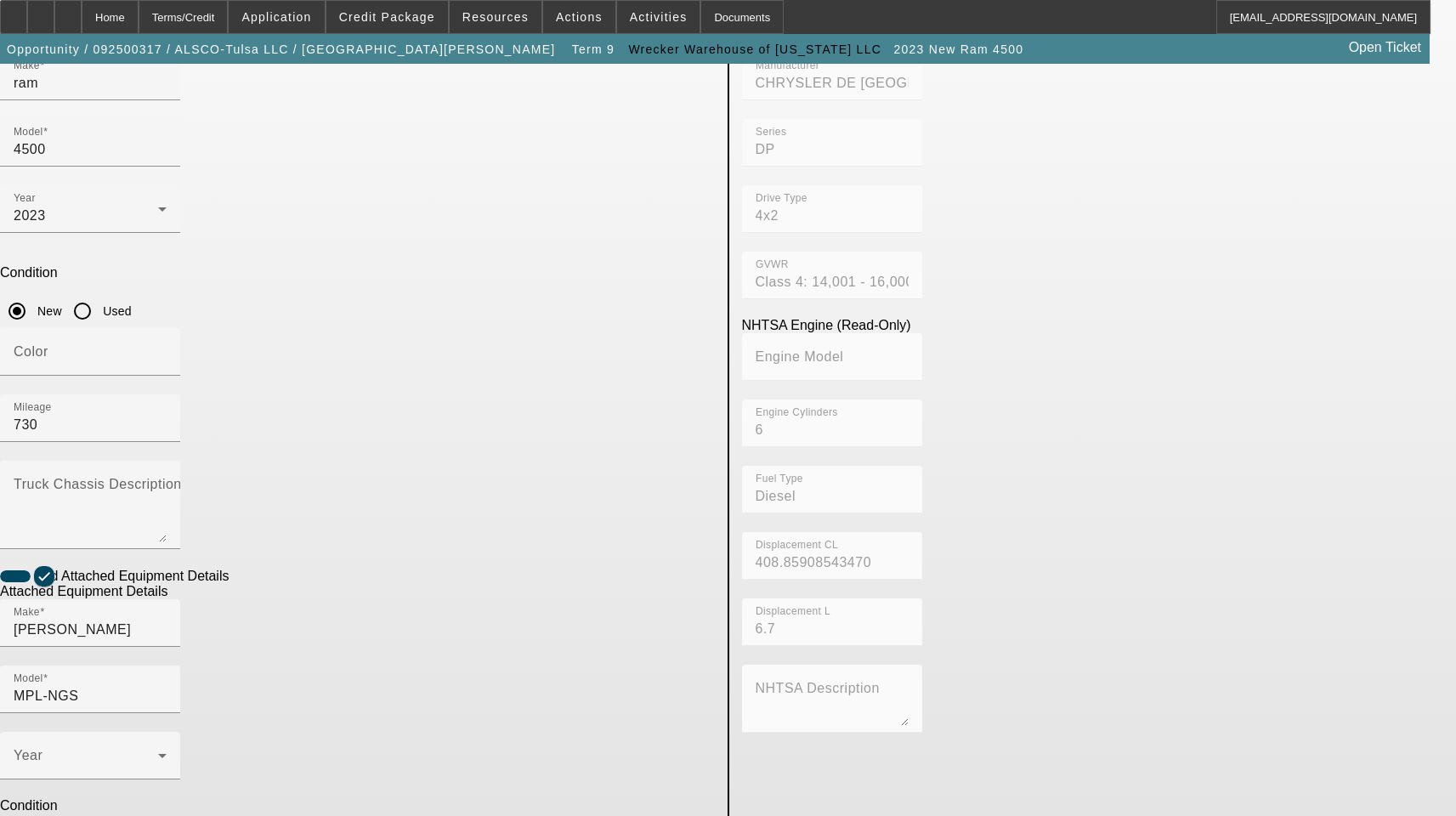
paste textarea "And All Accessories, Attachments and Options"
type textarea "And All Accessories, Attachments and Options"
click at [166, 481] on textarea "Truck Chassis Description (Describe the truck chassis only)" at bounding box center [90, 511] width 153 height 61
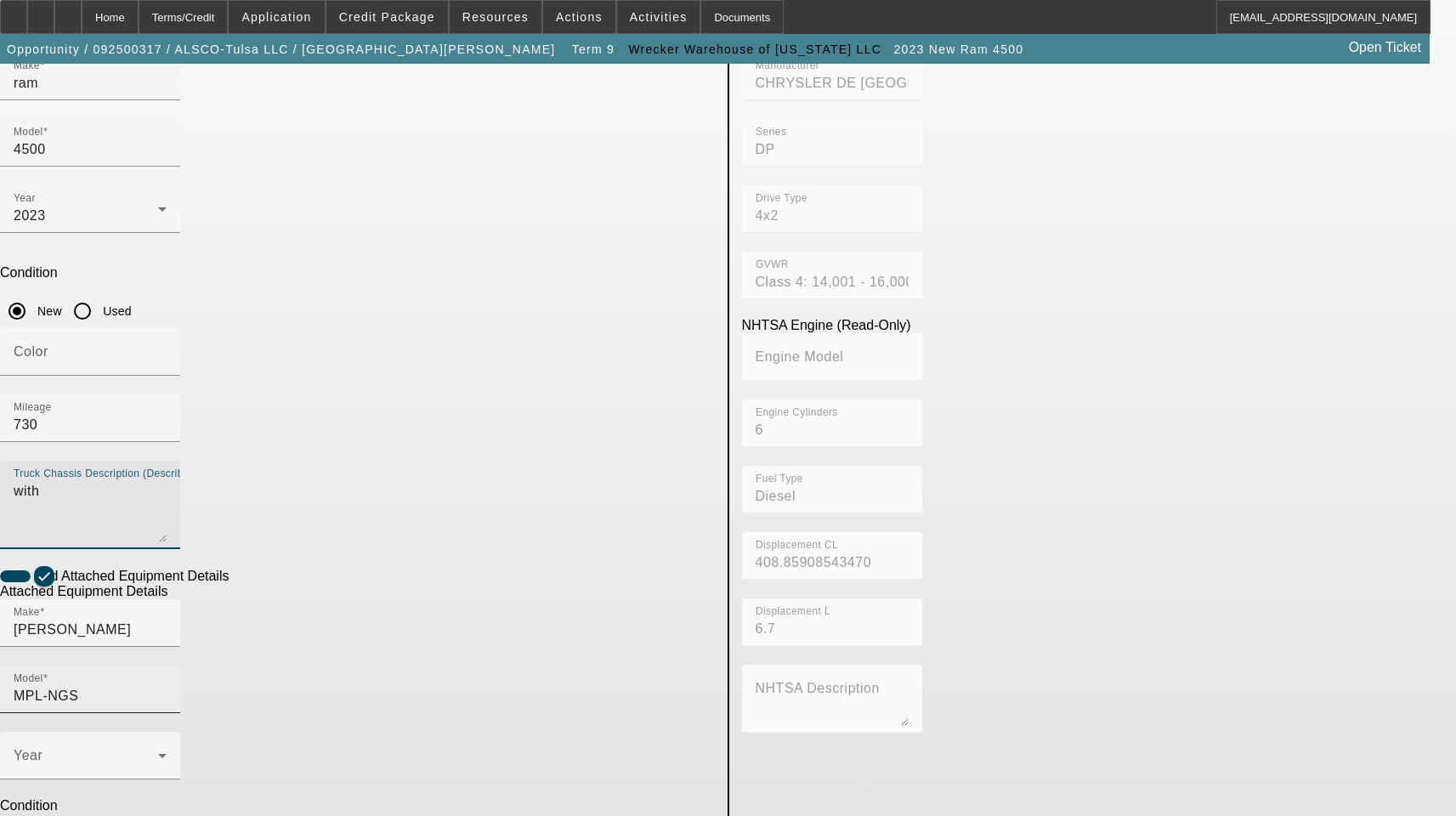
type textarea "with"
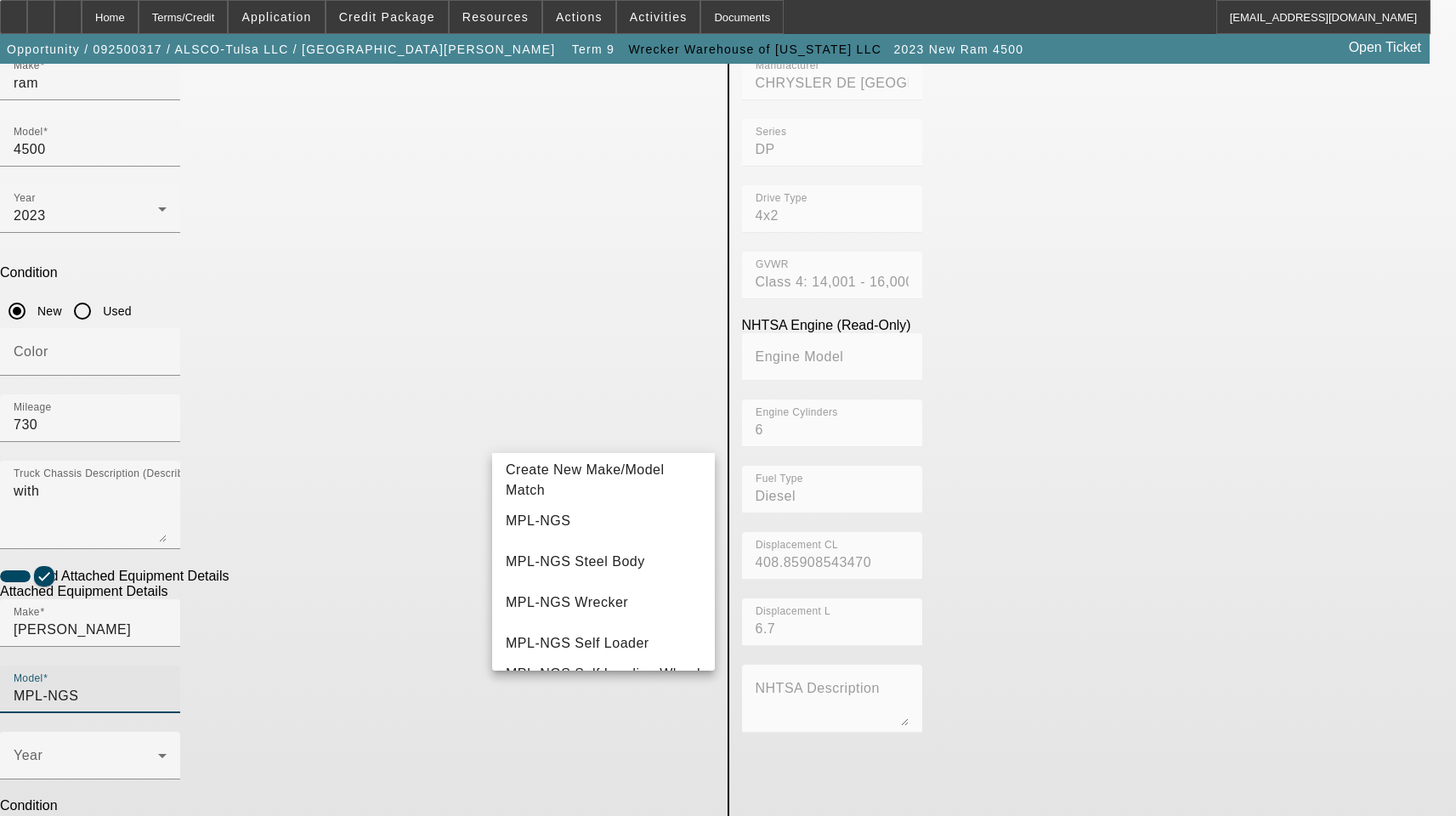
click at [166, 686] on input "MPL-NGS" at bounding box center [90, 696] width 153 height 21
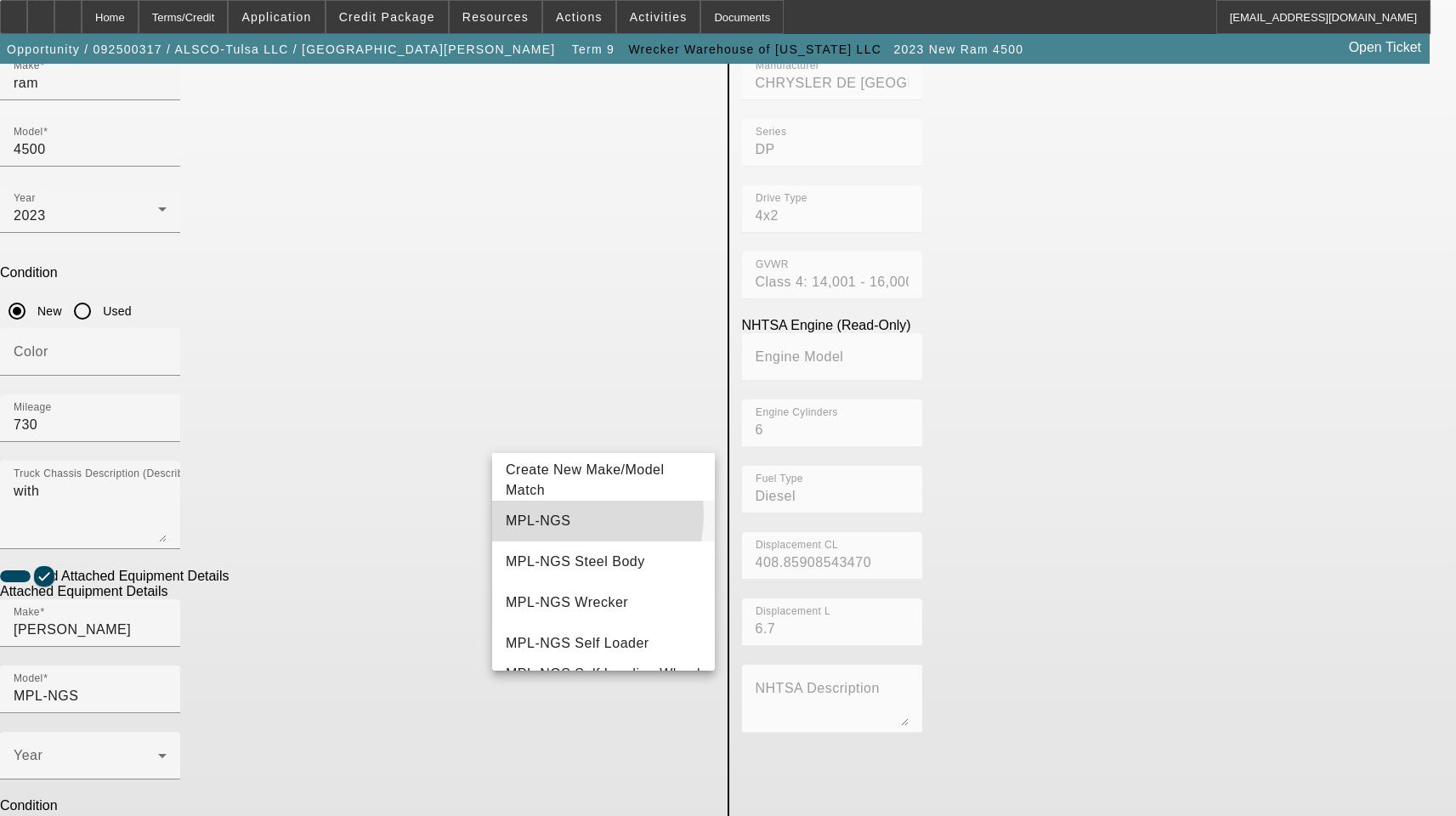
click at [552, 514] on span "MPL-NGS" at bounding box center [538, 521] width 65 height 21
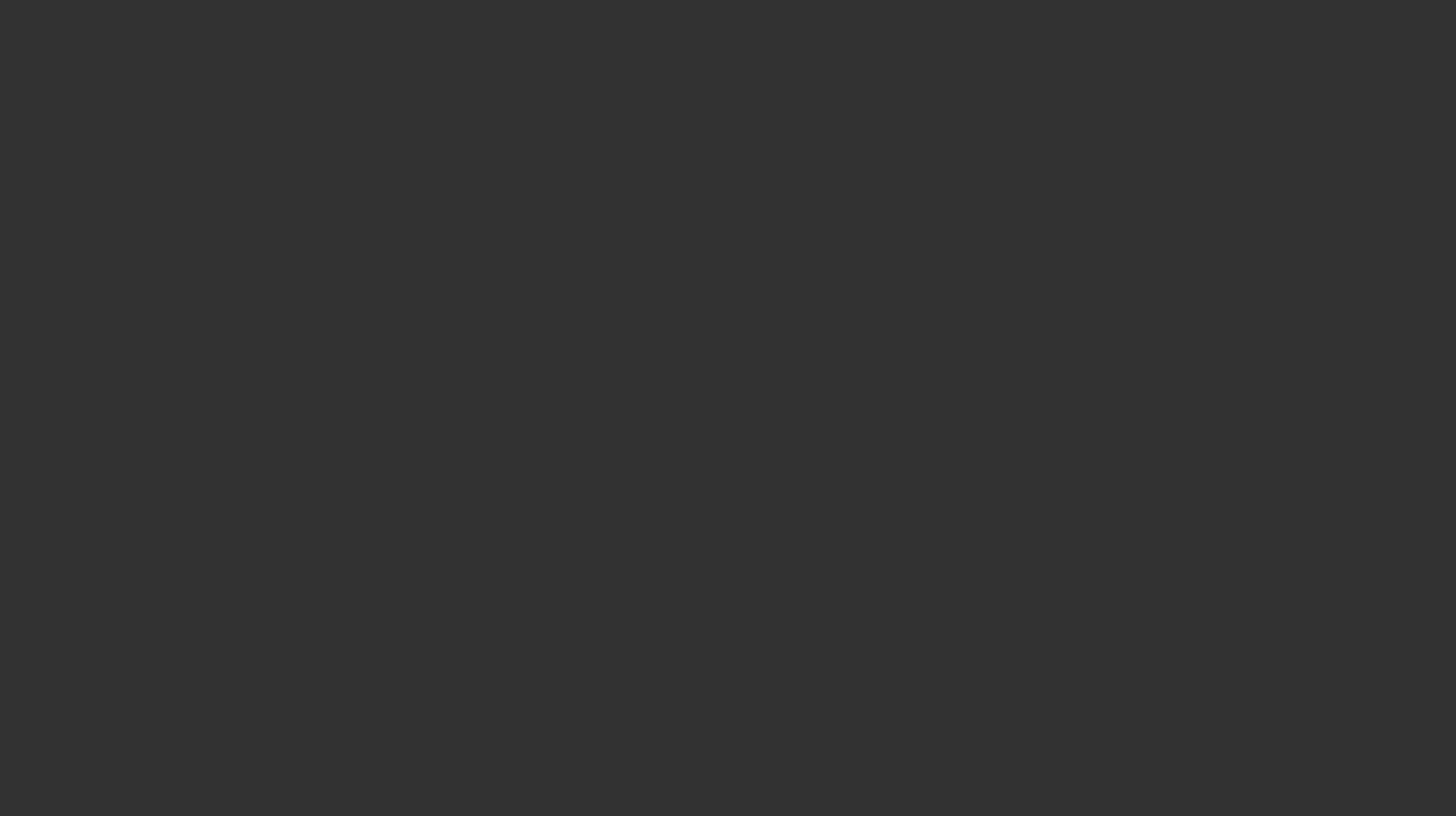
select select "3"
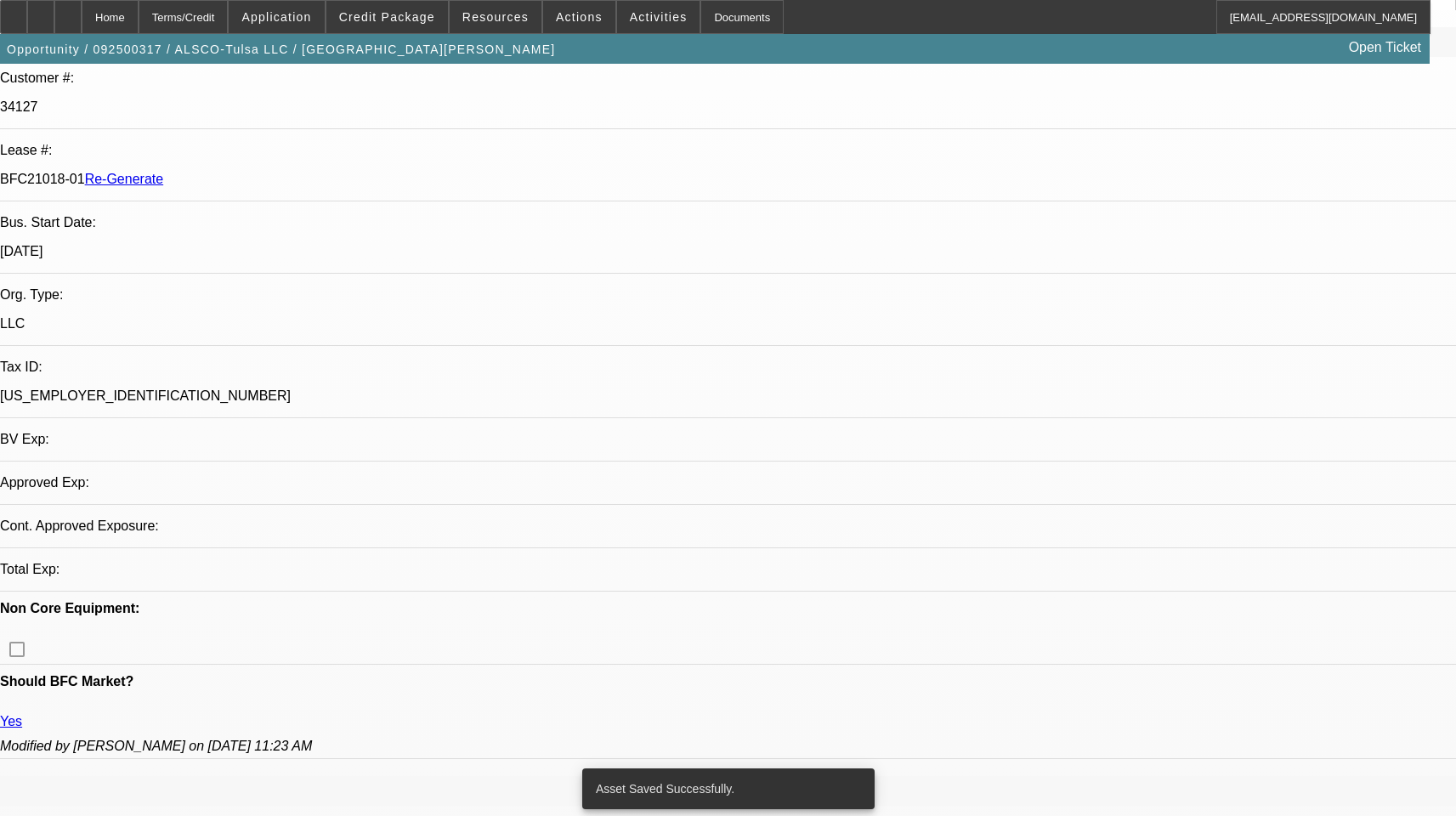
select select "0"
select select "6"
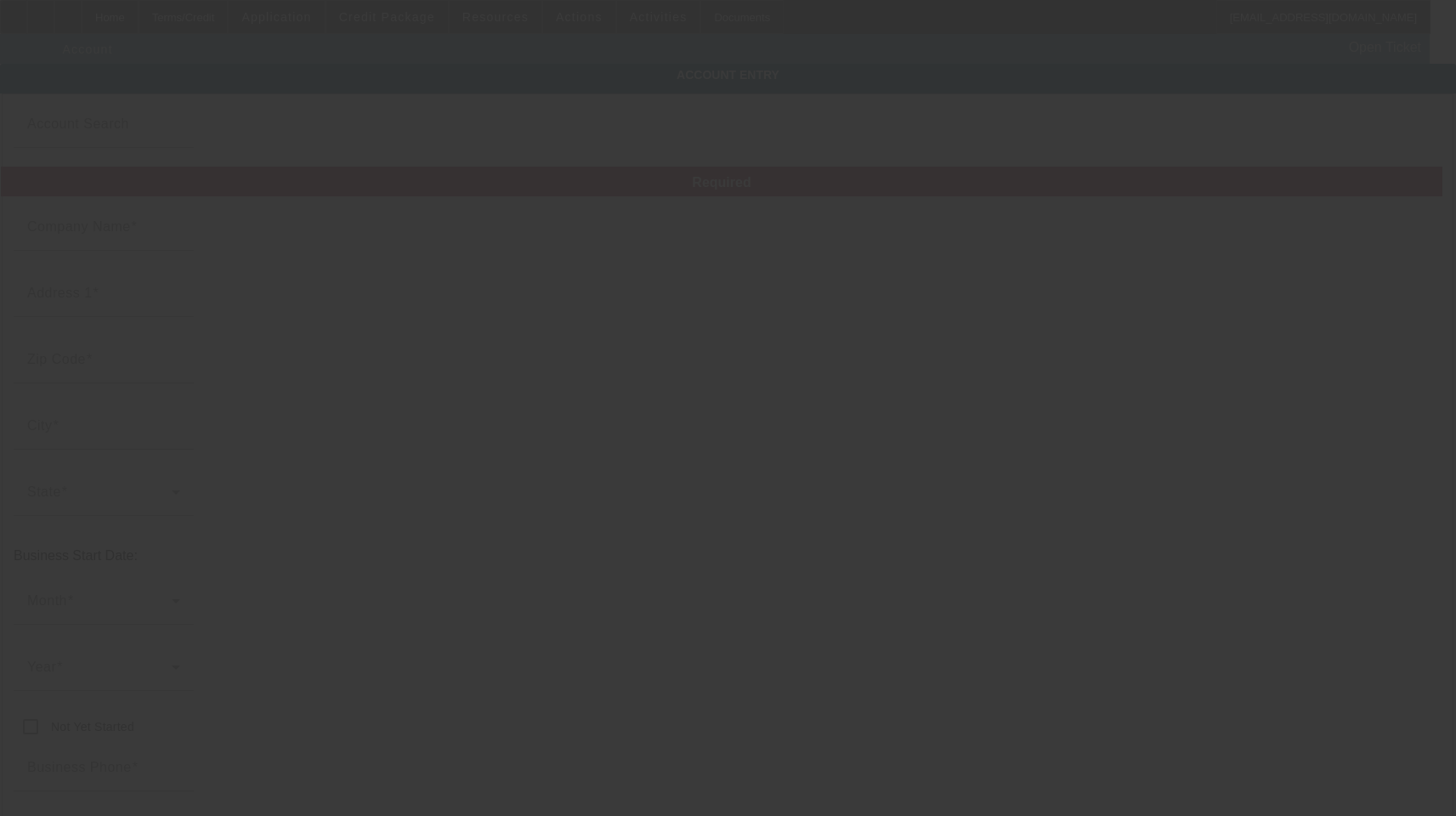
type input "ALSCO-Tulsa LLC"
type input "[STREET_ADDRESS]"
type input "74115"
type input "Tulsa"
type input "[PHONE_NUMBER]"
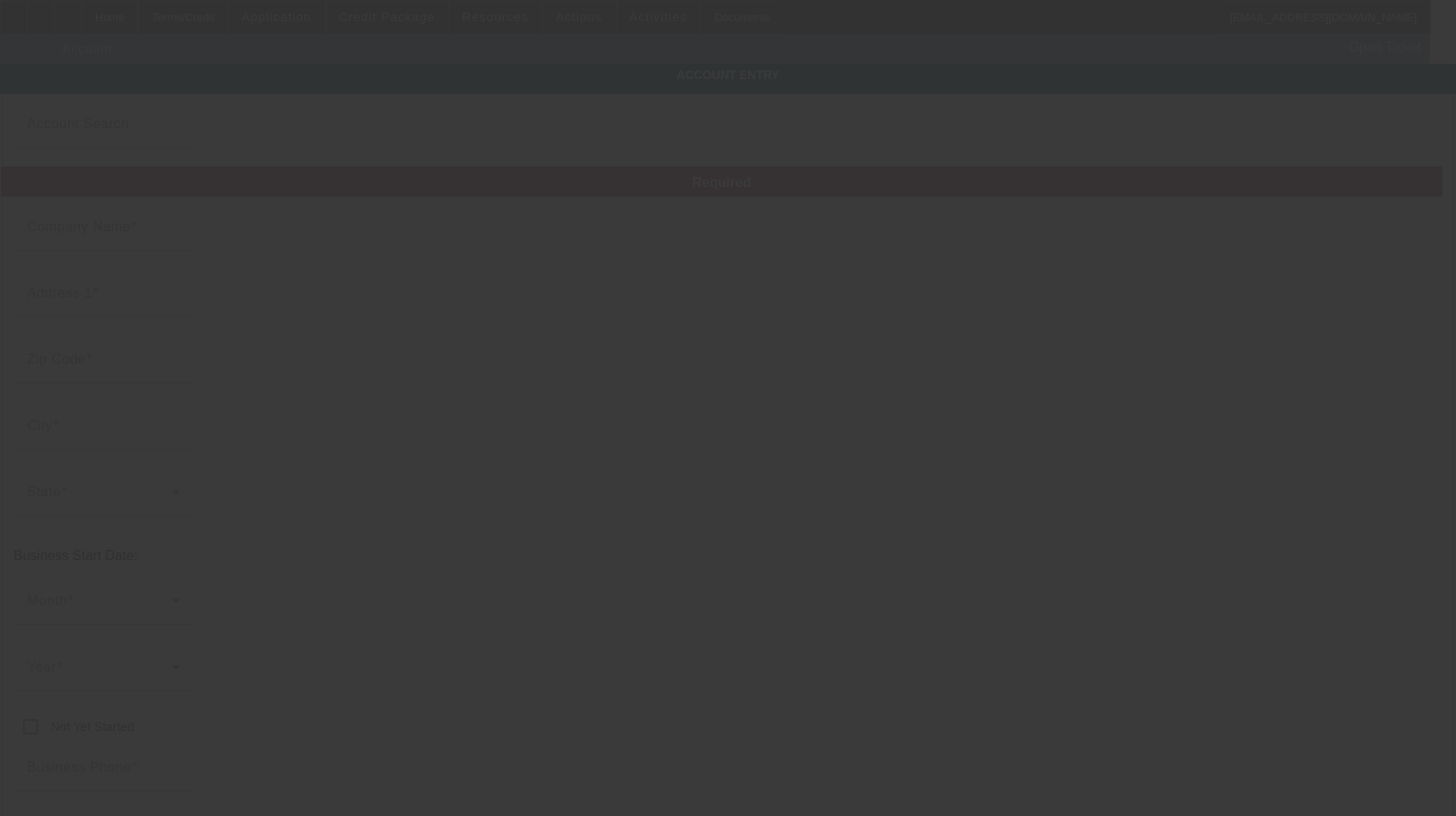
type input "[EMAIL_ADDRESS][DOMAIN_NAME]"
type input "Tulsa"
type input "[US_EMPLOYER_IDENTIFICATION_NUMBER]"
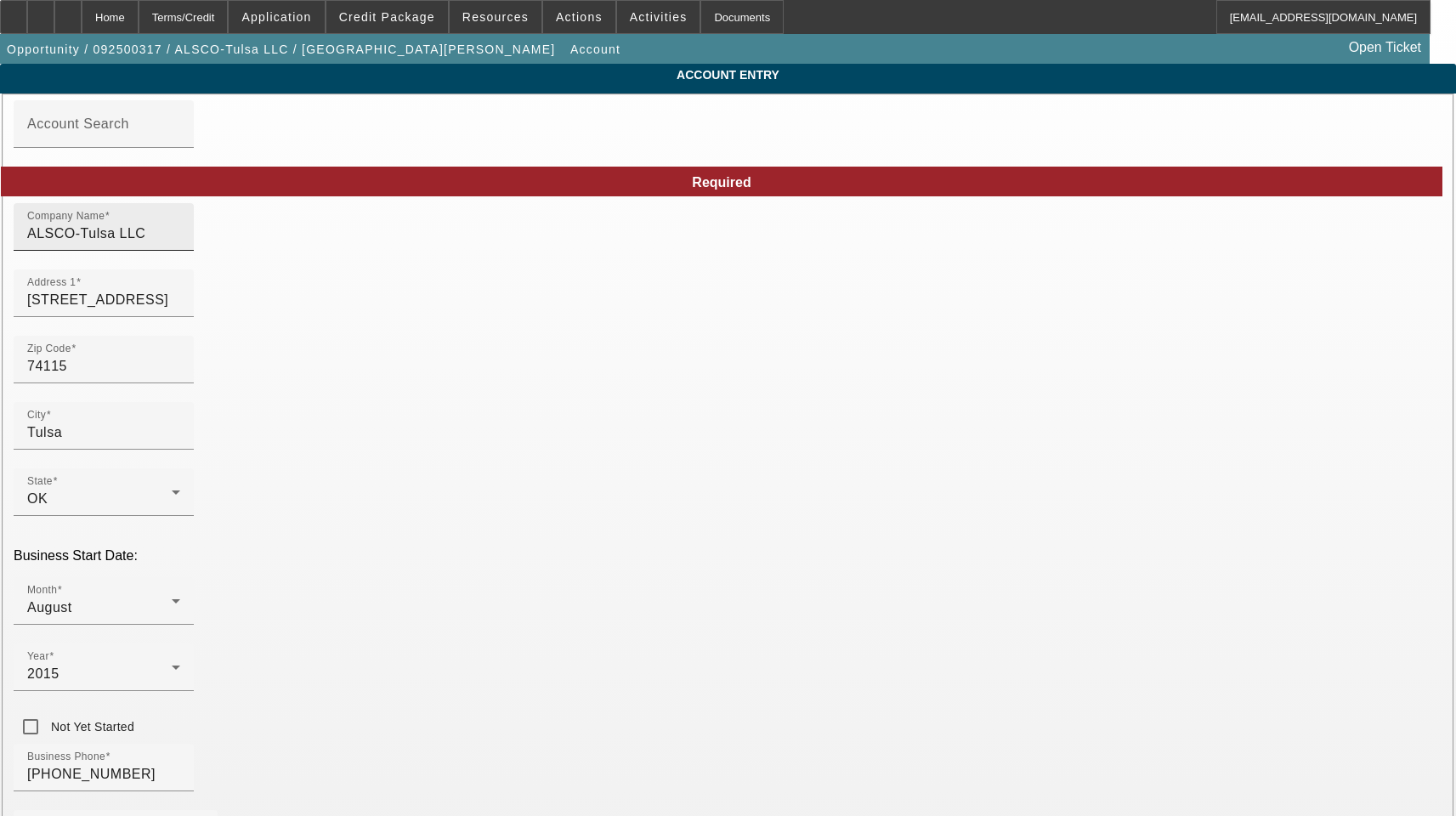
type input "[DATE]"
drag, startPoint x: 402, startPoint y: 241, endPoint x: 8, endPoint y: 239, distance: 394.0
paste input "lsco"
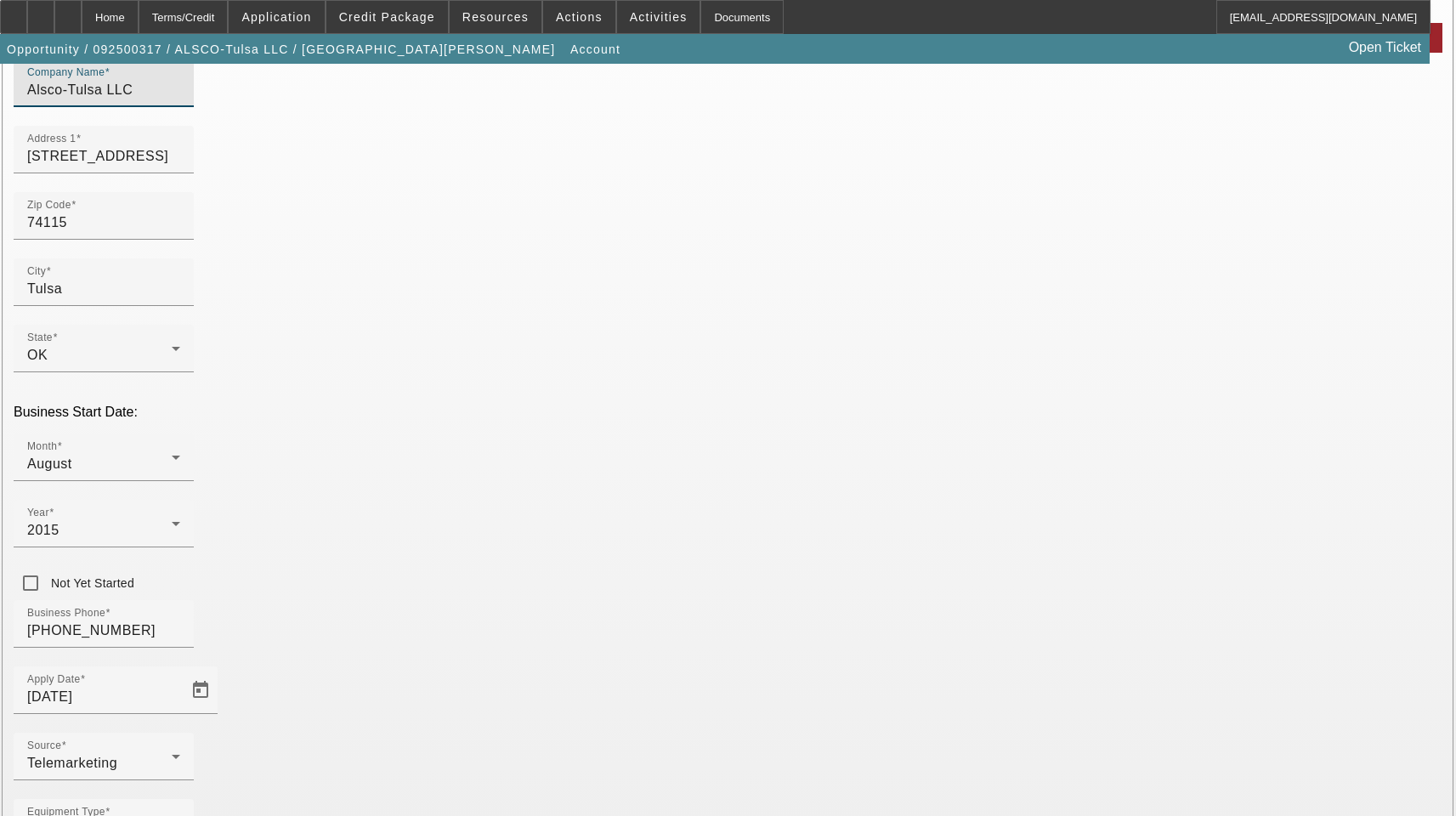
scroll to position [186, 0]
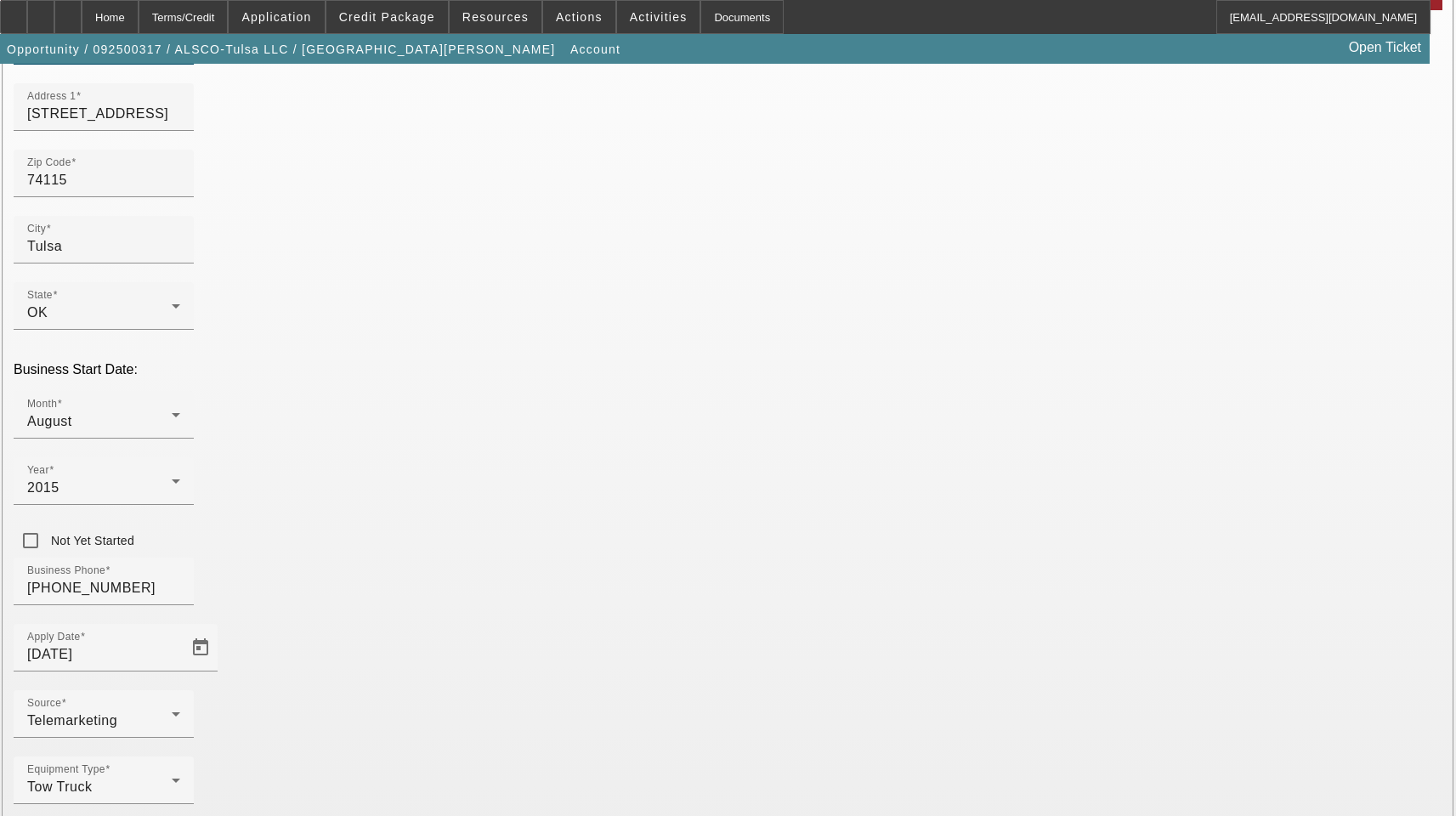
type input "Alsco-Tulsa LLC"
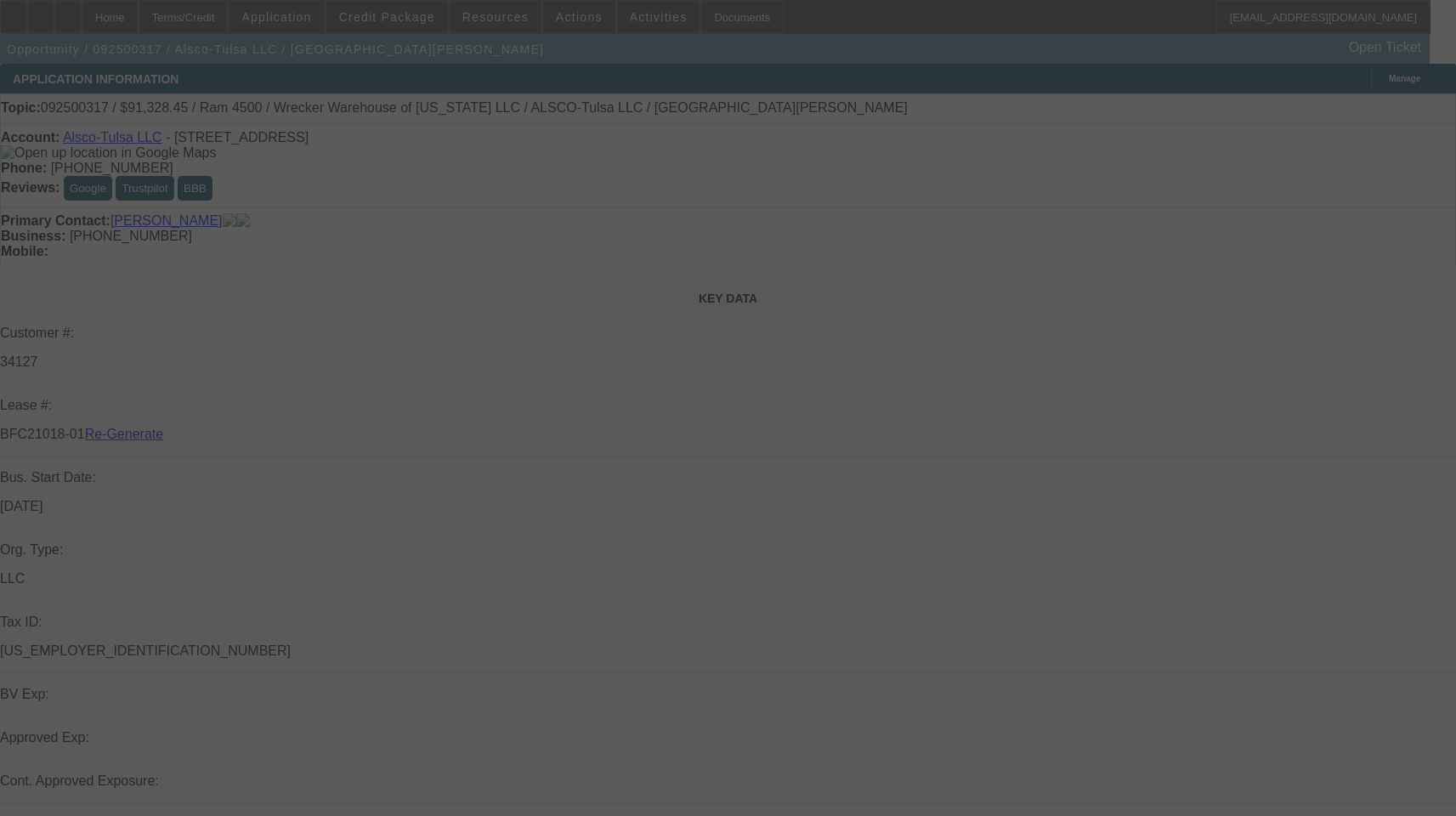
select select "3"
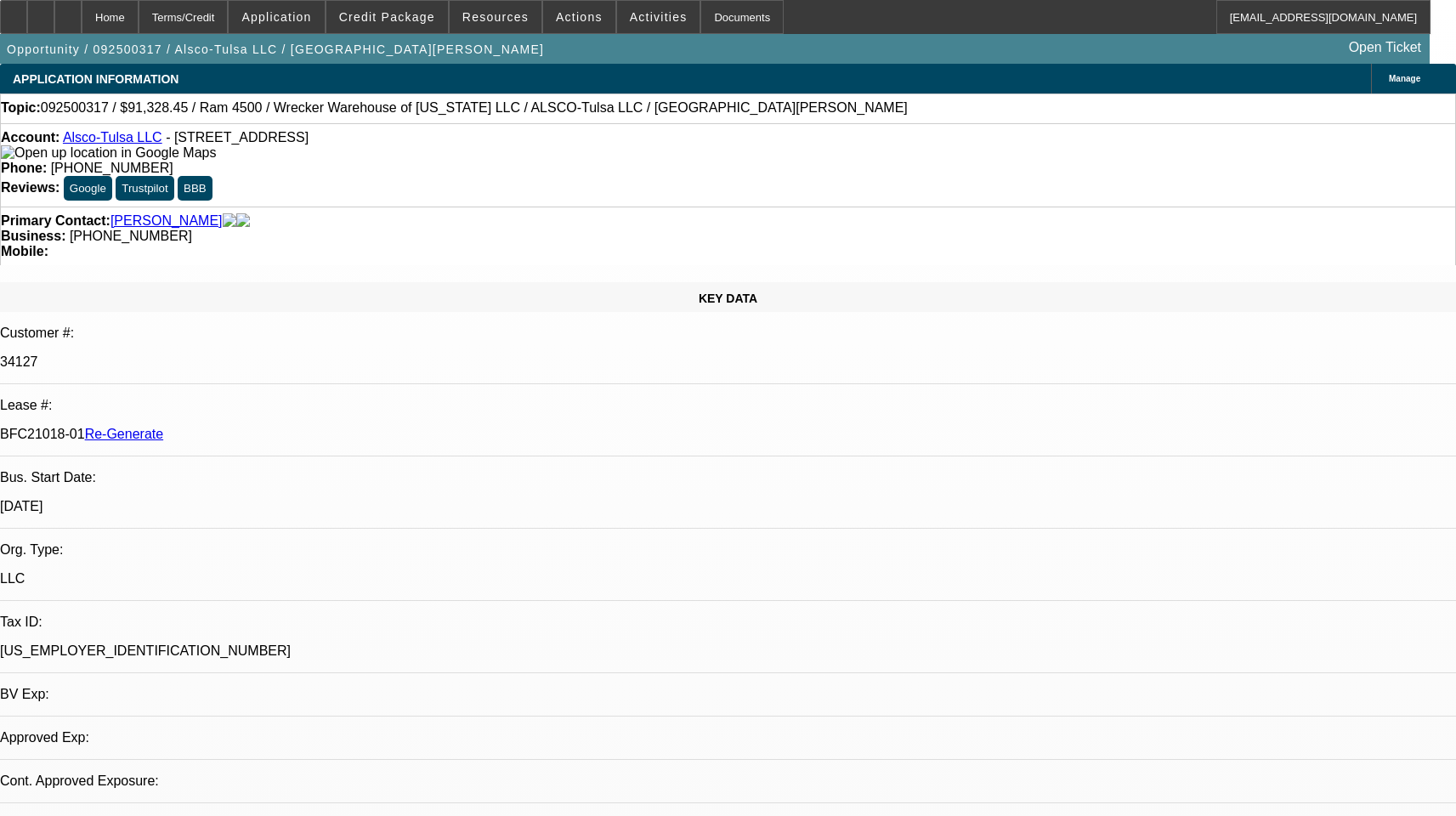
select select "0"
select select "1"
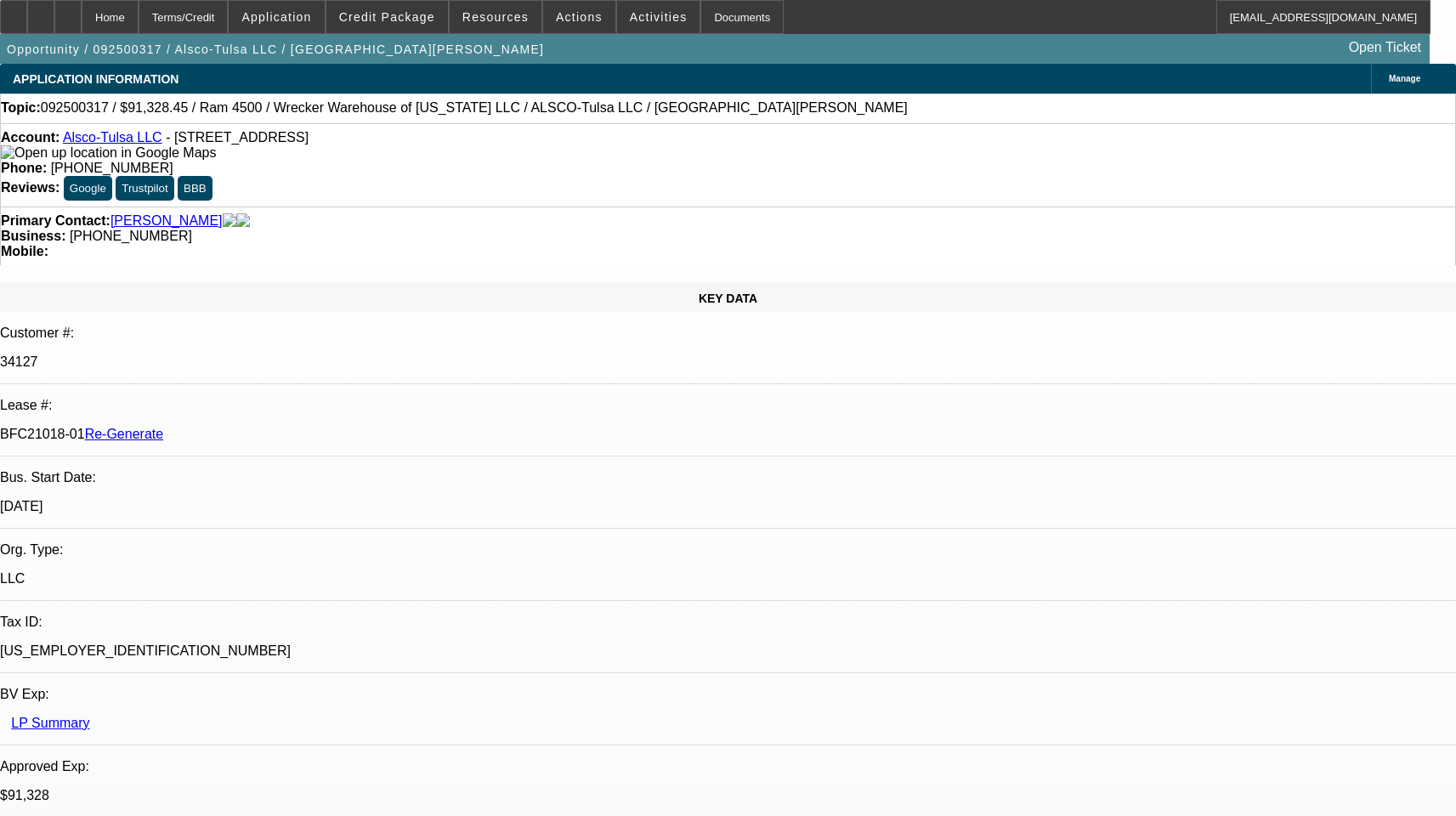
select select "6"
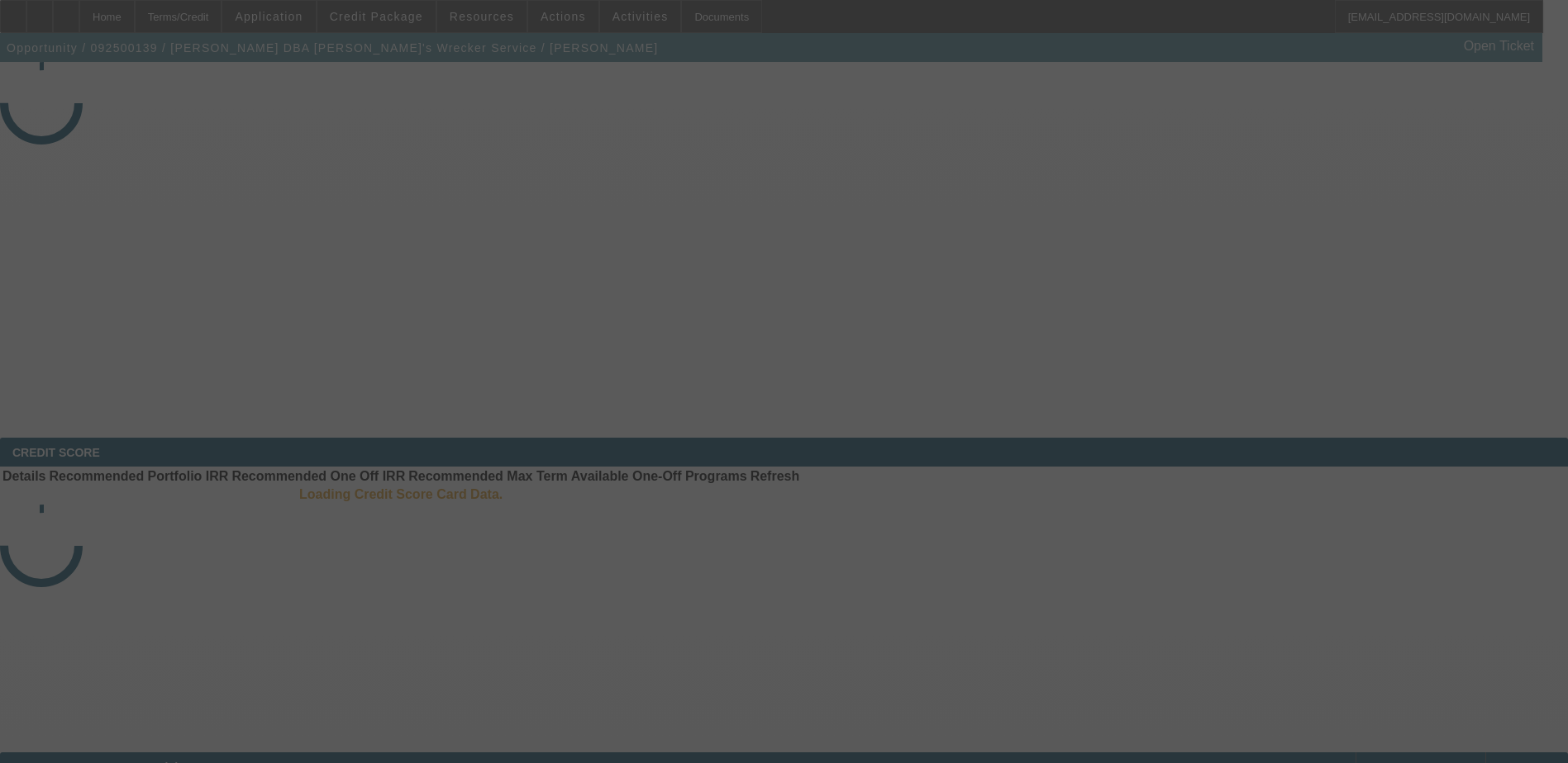
select select "3"
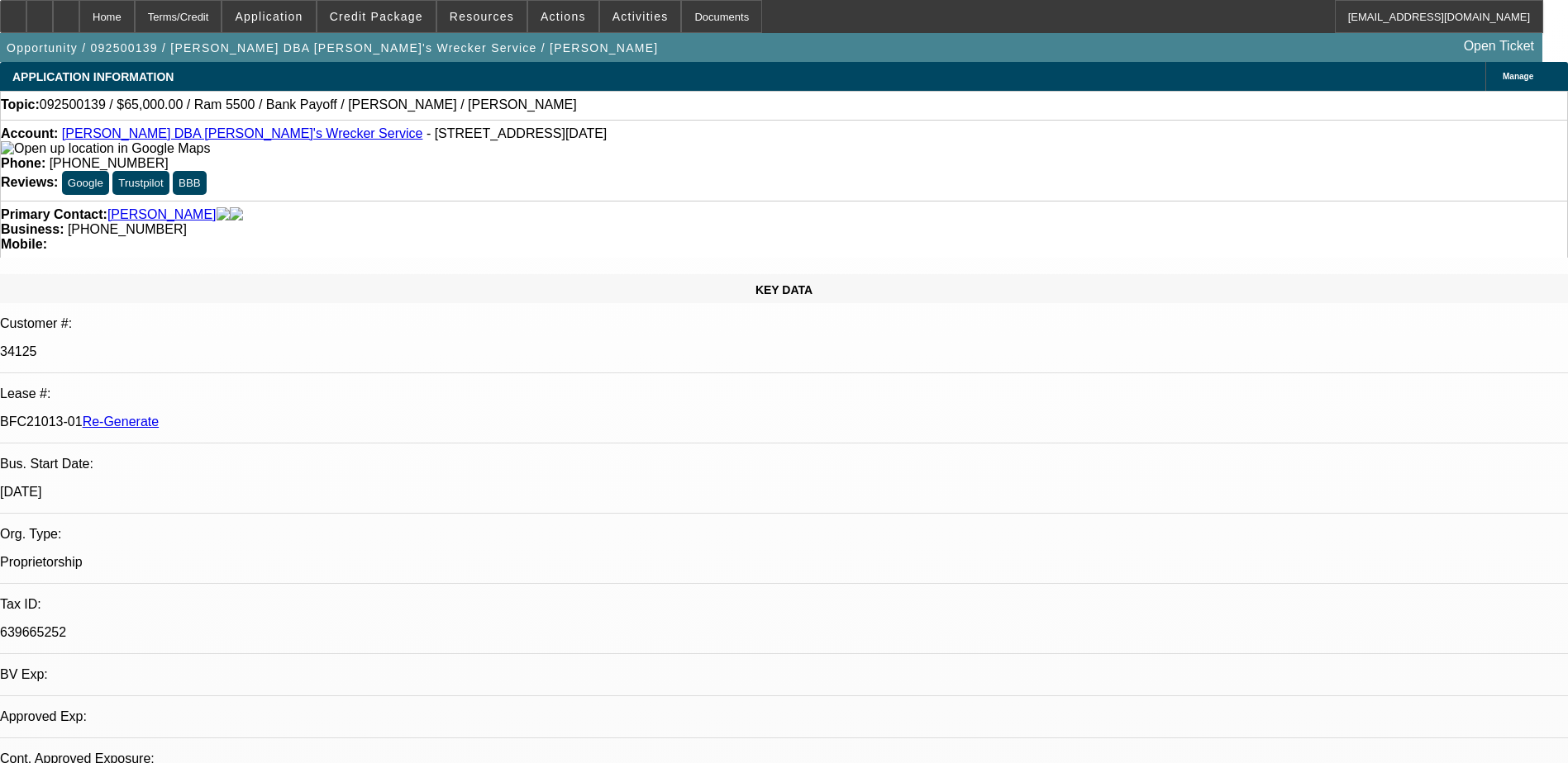
select select "0"
select select "1"
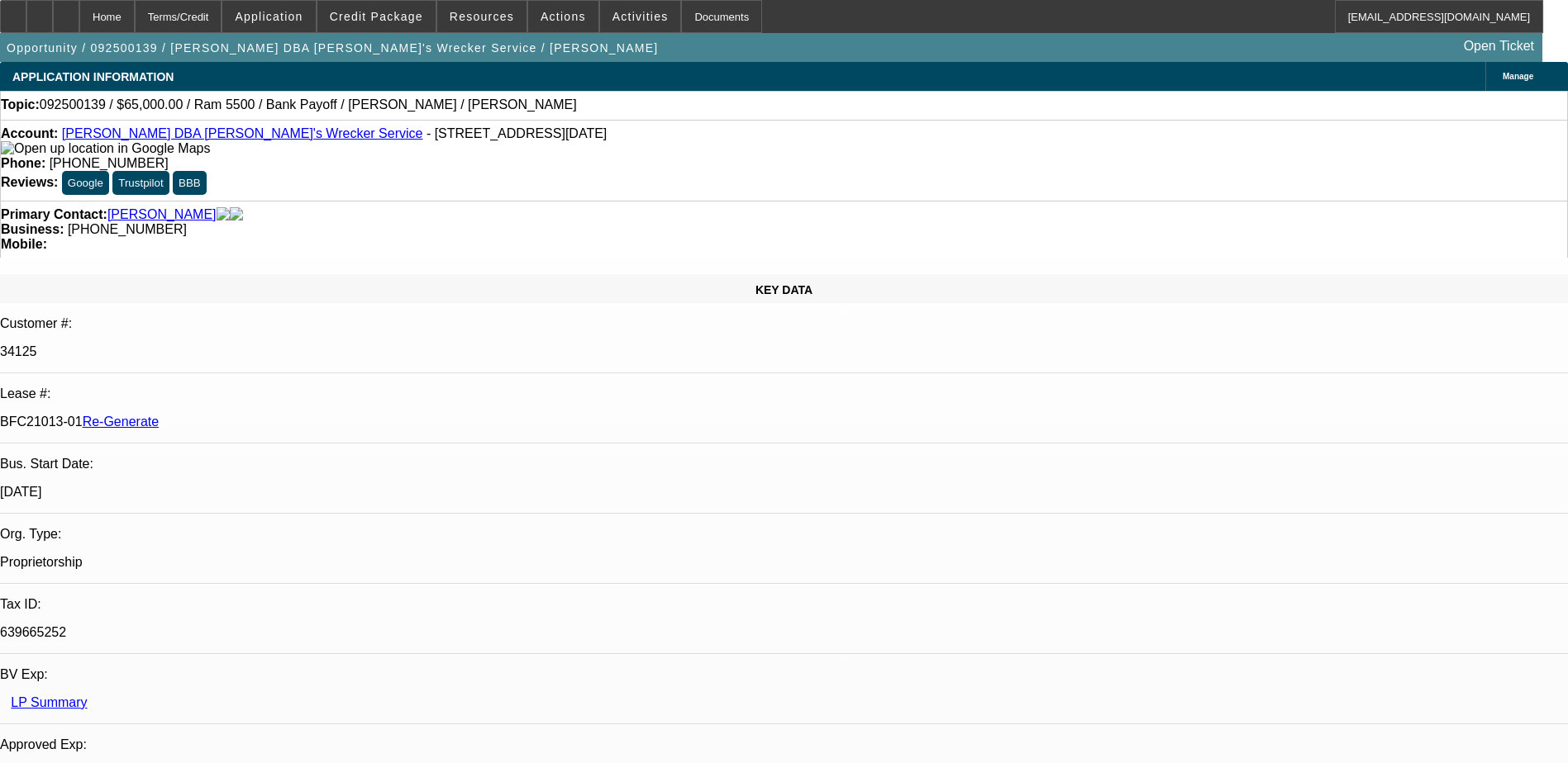
select select "6"
click at [1252, 209] on mat-icon "reply_all" at bounding box center [1245, 212] width 20 height 20
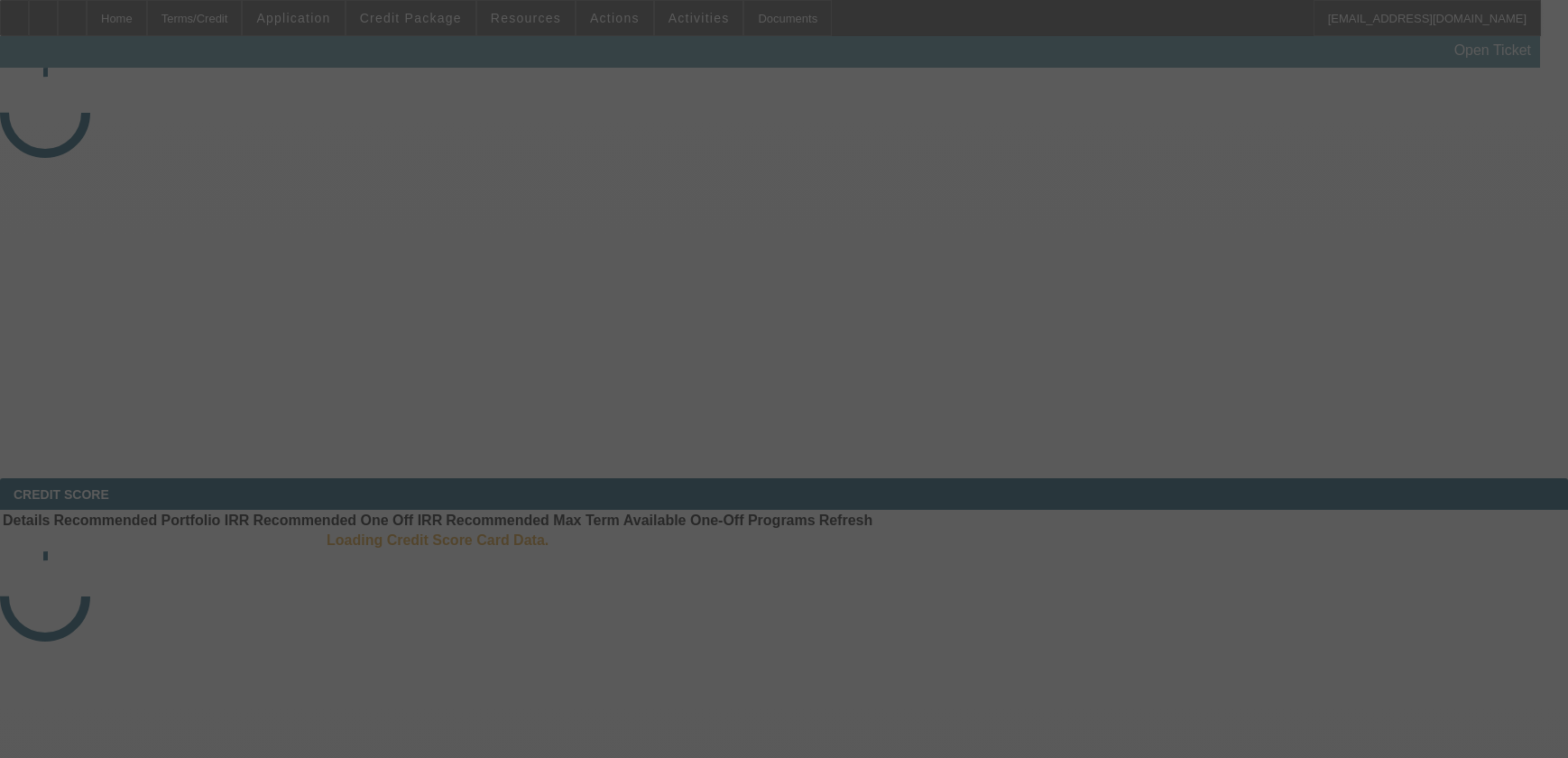
select select "4"
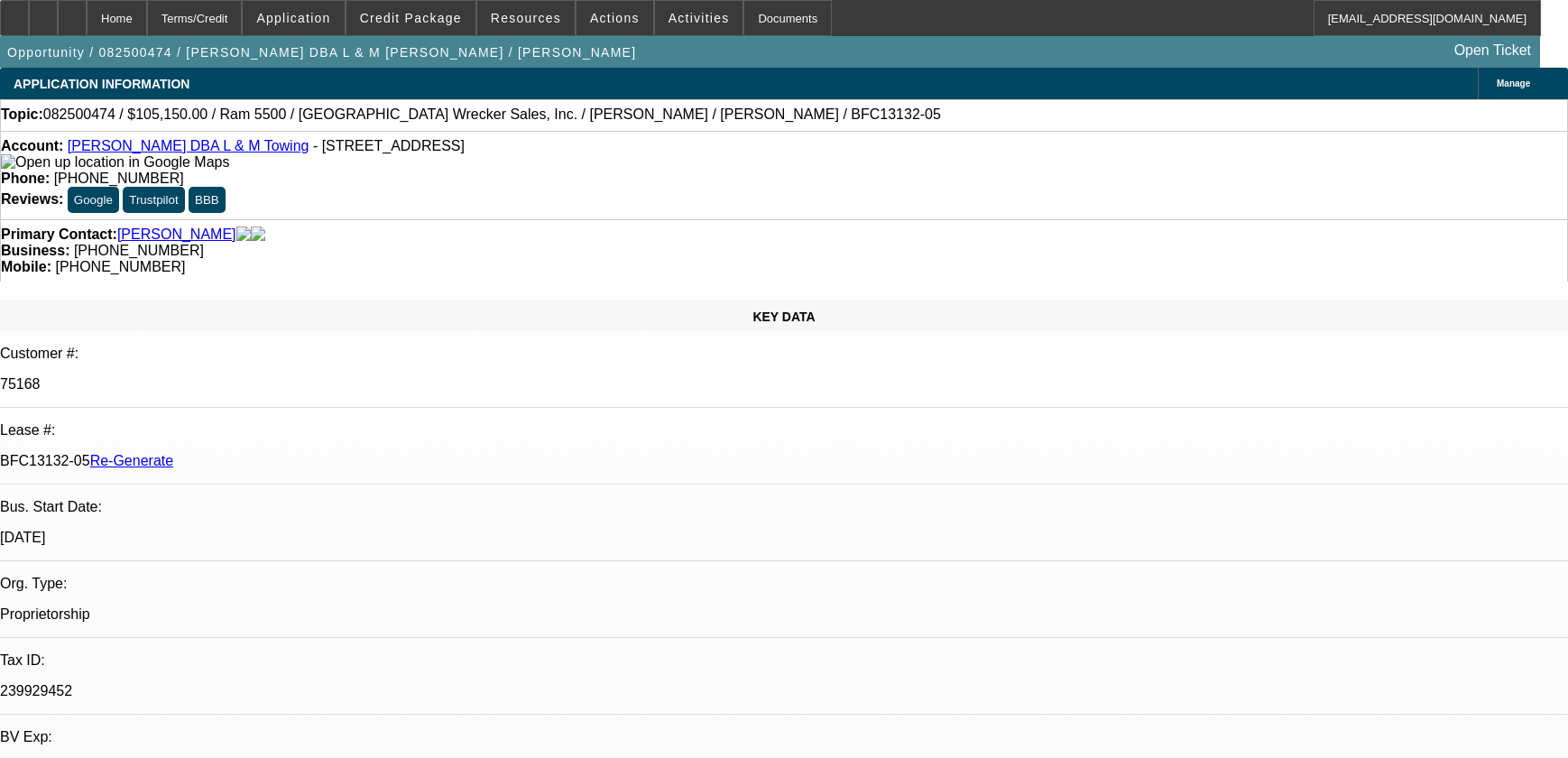
select select "0"
select select "3"
select select "0"
select select "6"
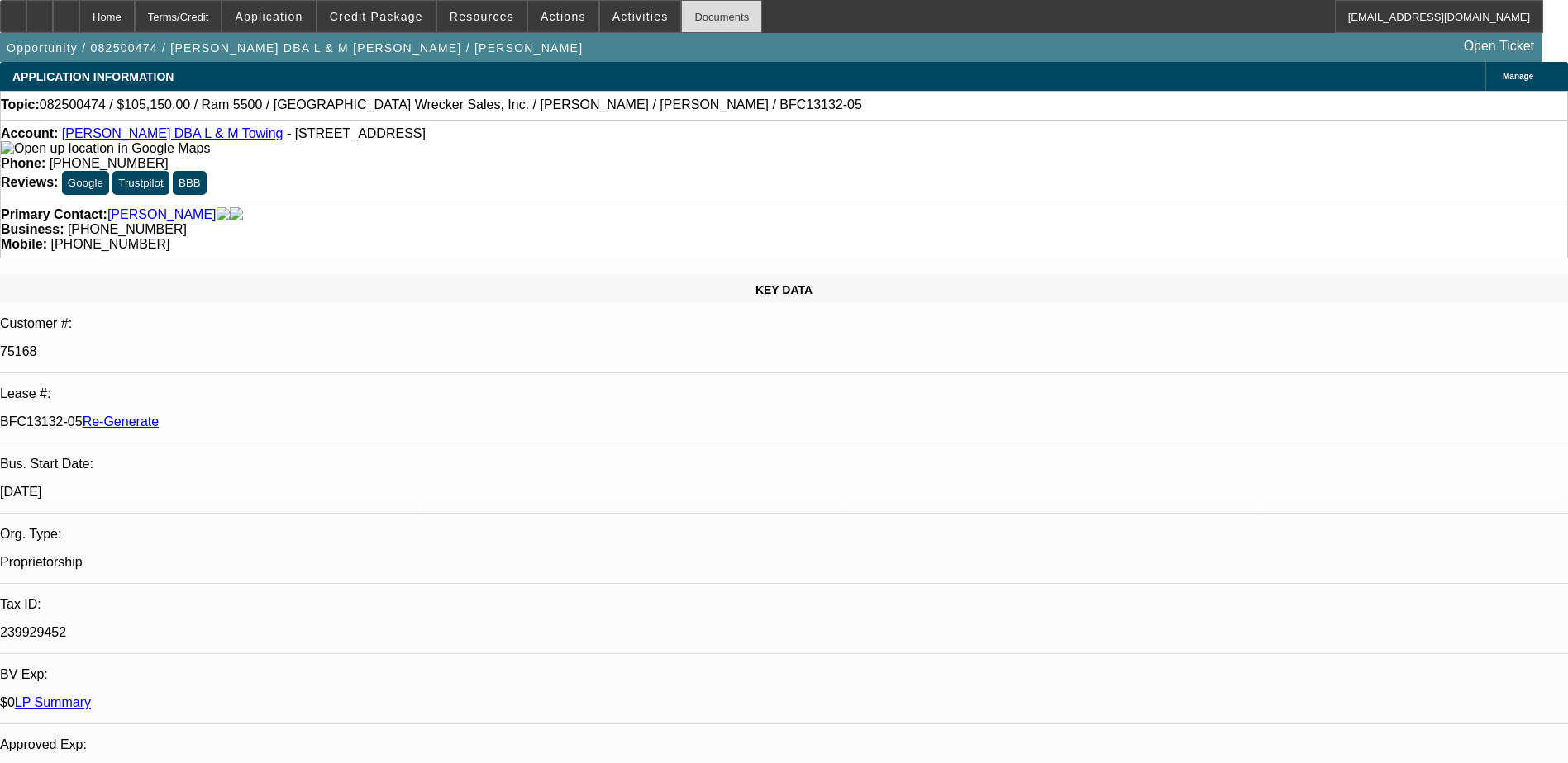
click at [681, 16] on div "Documents" at bounding box center [722, 16] width 81 height 33
click at [66, 11] on icon at bounding box center [66, 11] width 0 height 0
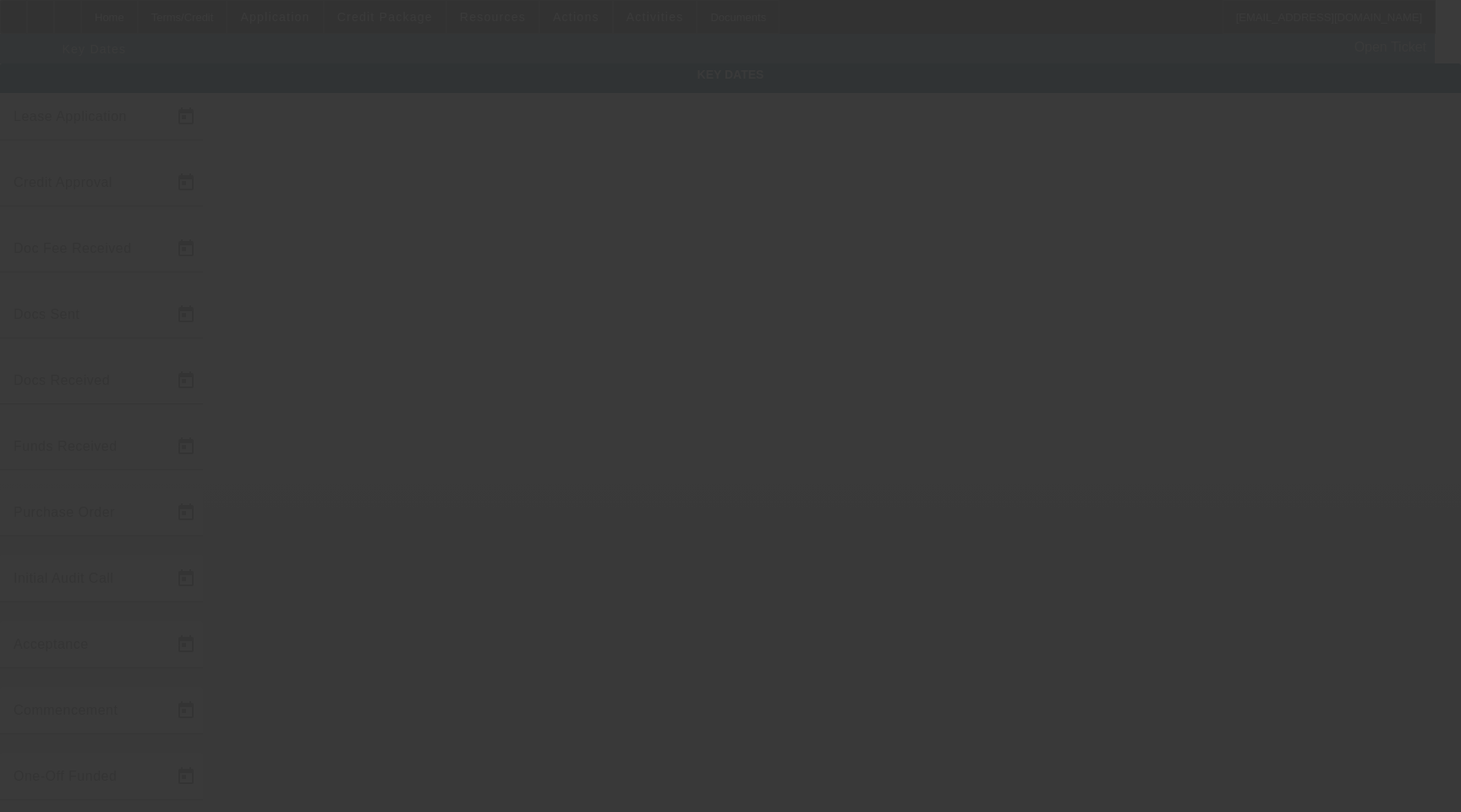
type input "[DATE]"
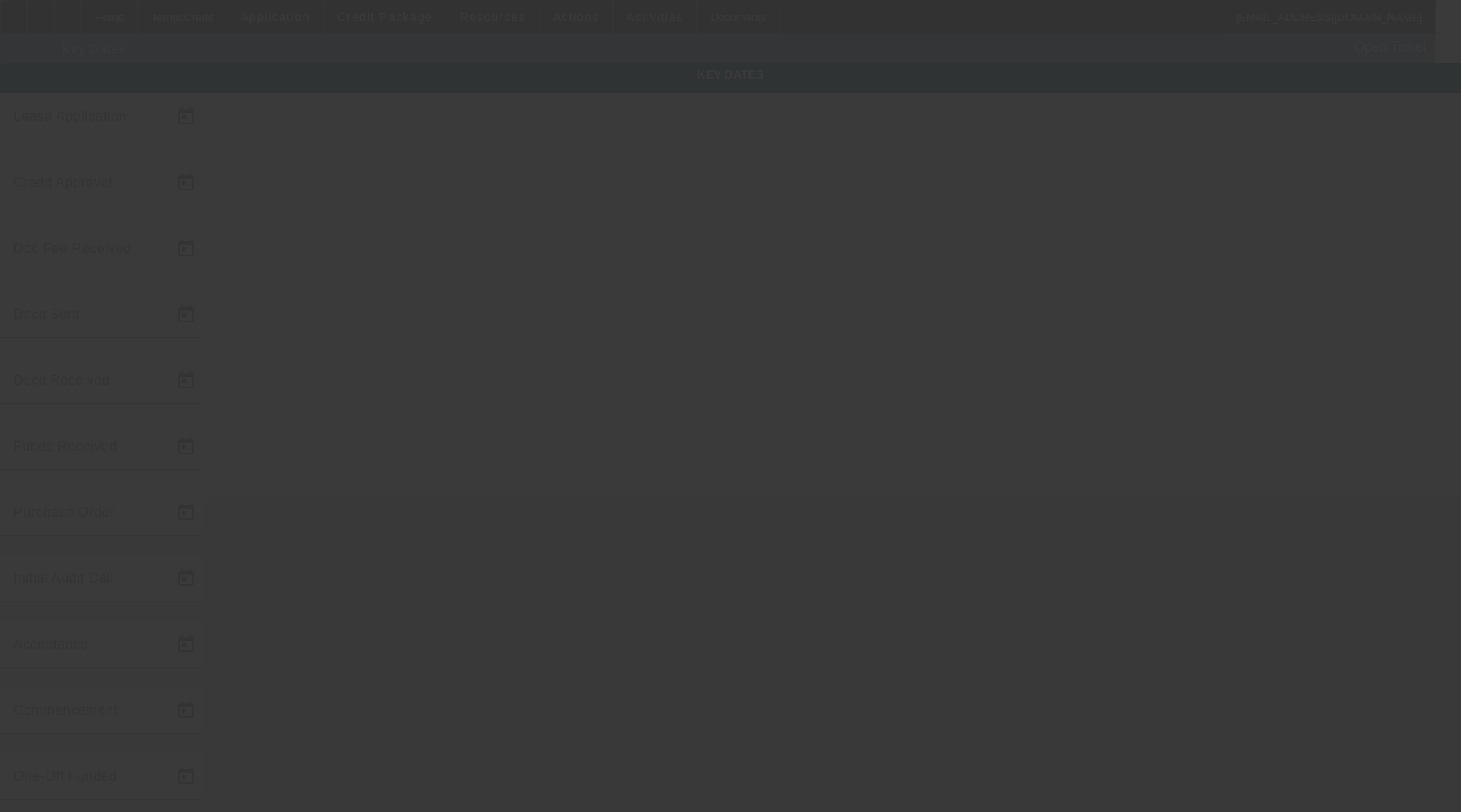
type input "9/11/2025"
type input "9/15/2025"
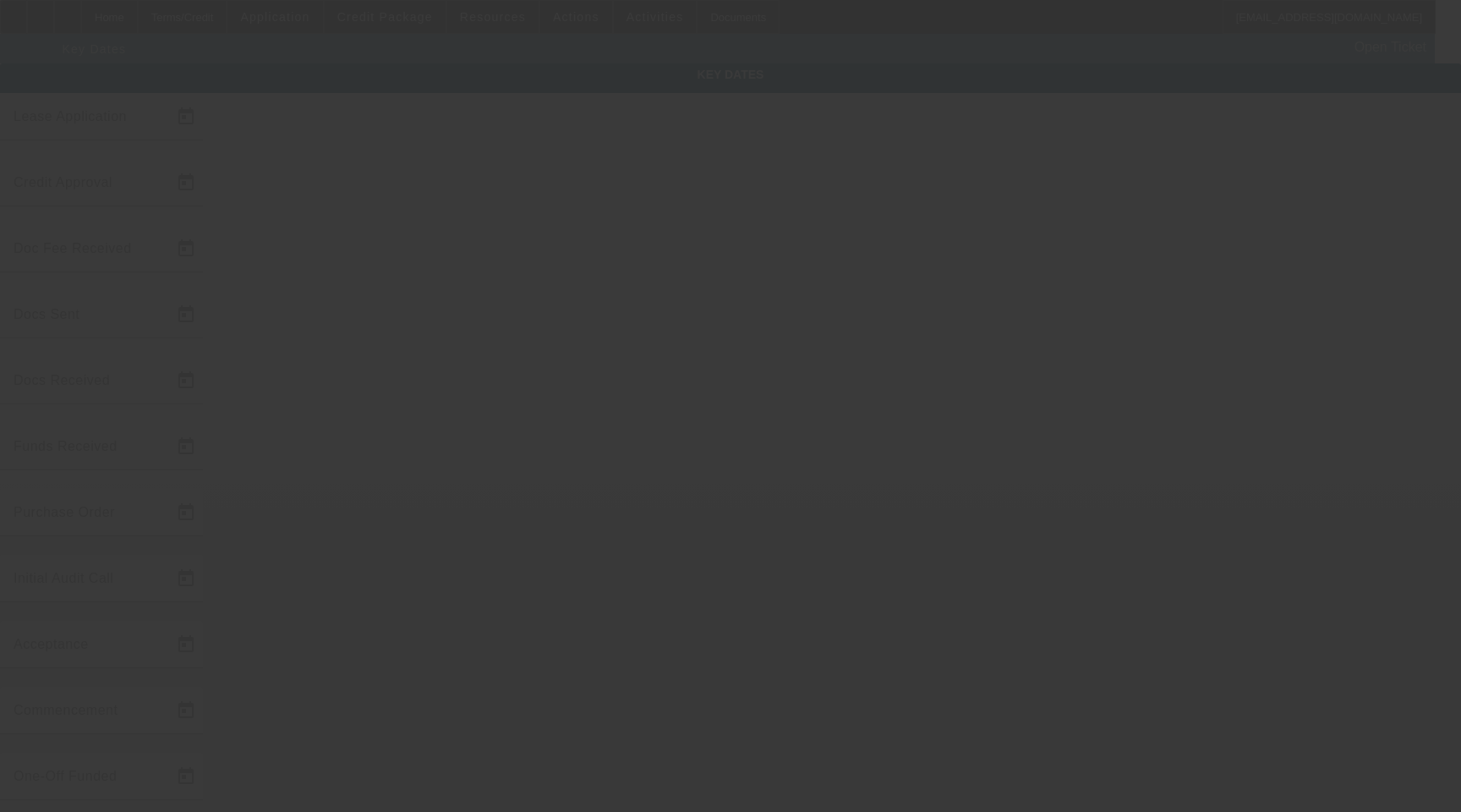
type input "10/15/2025"
type input "9/17/2025"
type input "9/15/2025"
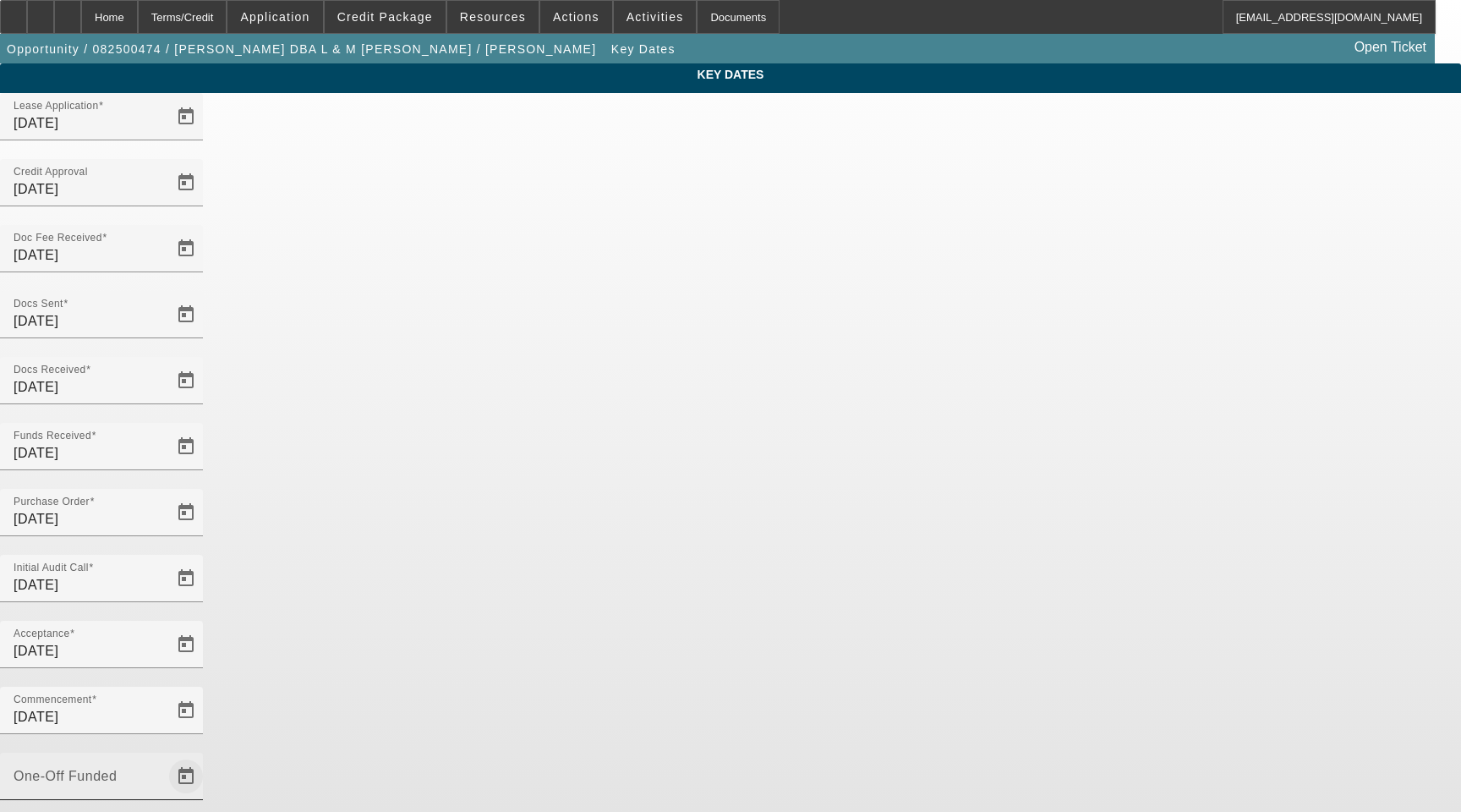
click at [207, 756] on span "Open calendar" at bounding box center [185, 776] width 40 height 40
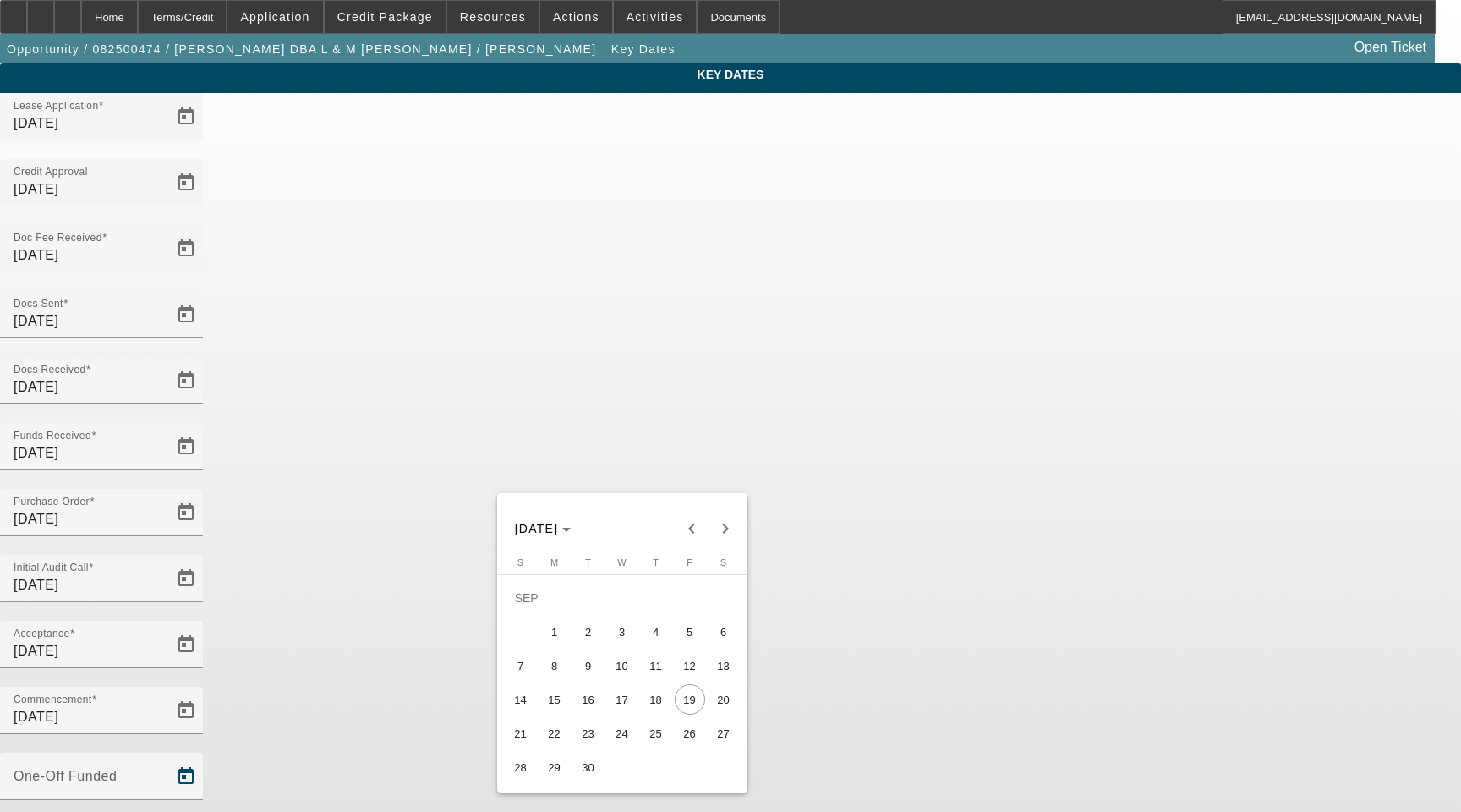
click at [664, 709] on span "18" at bounding box center [657, 700] width 31 height 31
type input "9/18/2025"
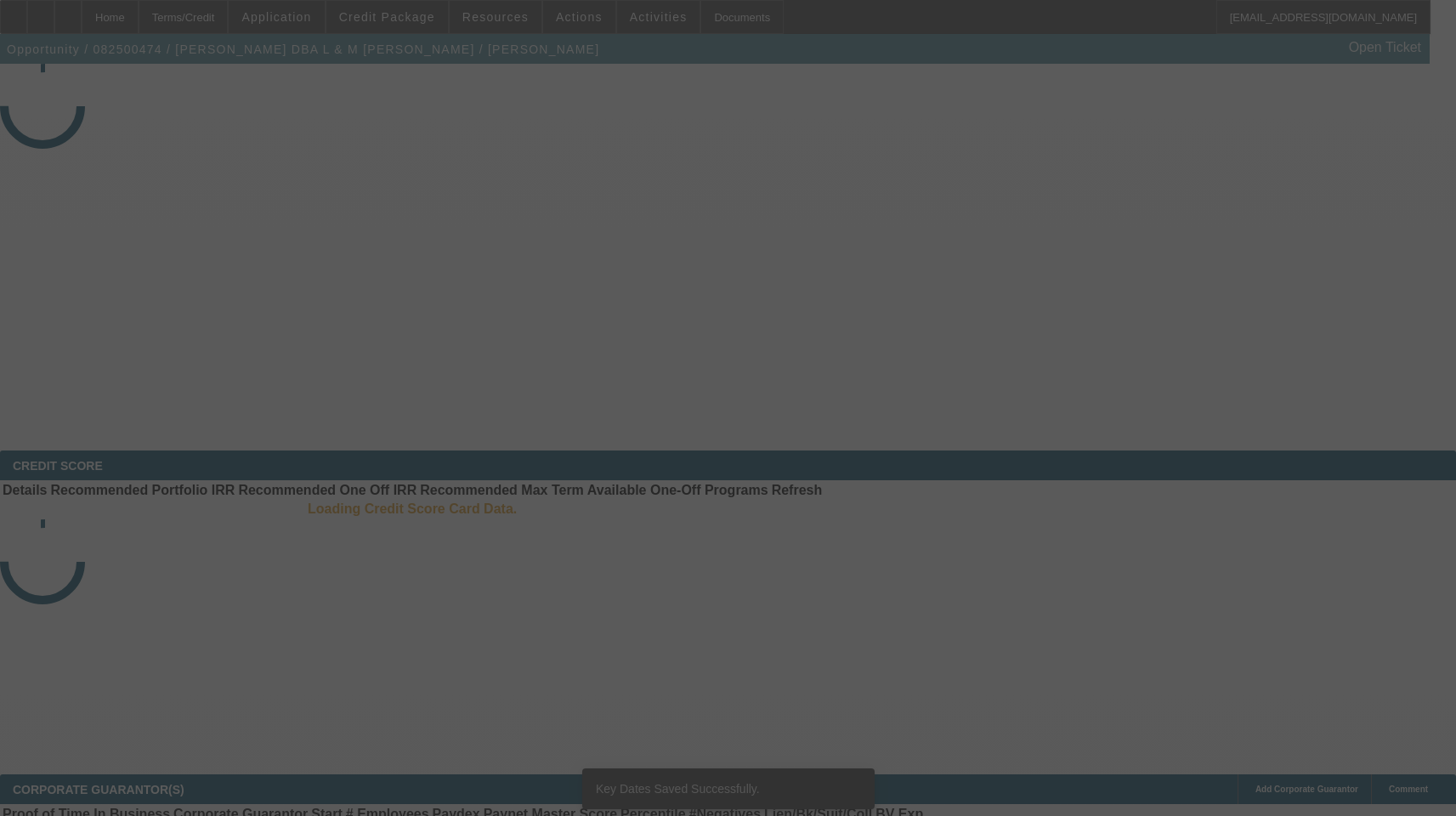
select select "4"
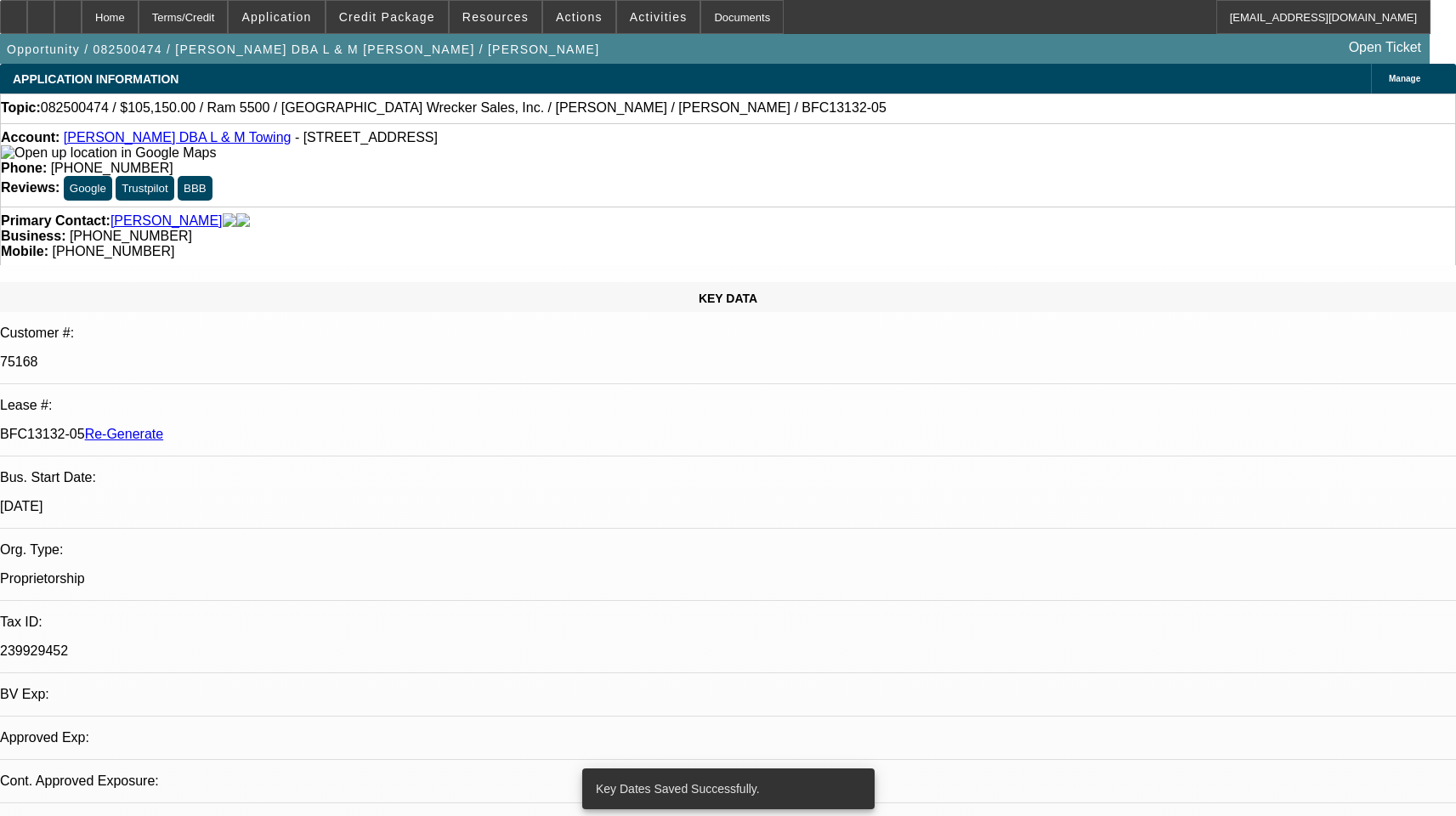
select select "0"
select select "1"
select select "3"
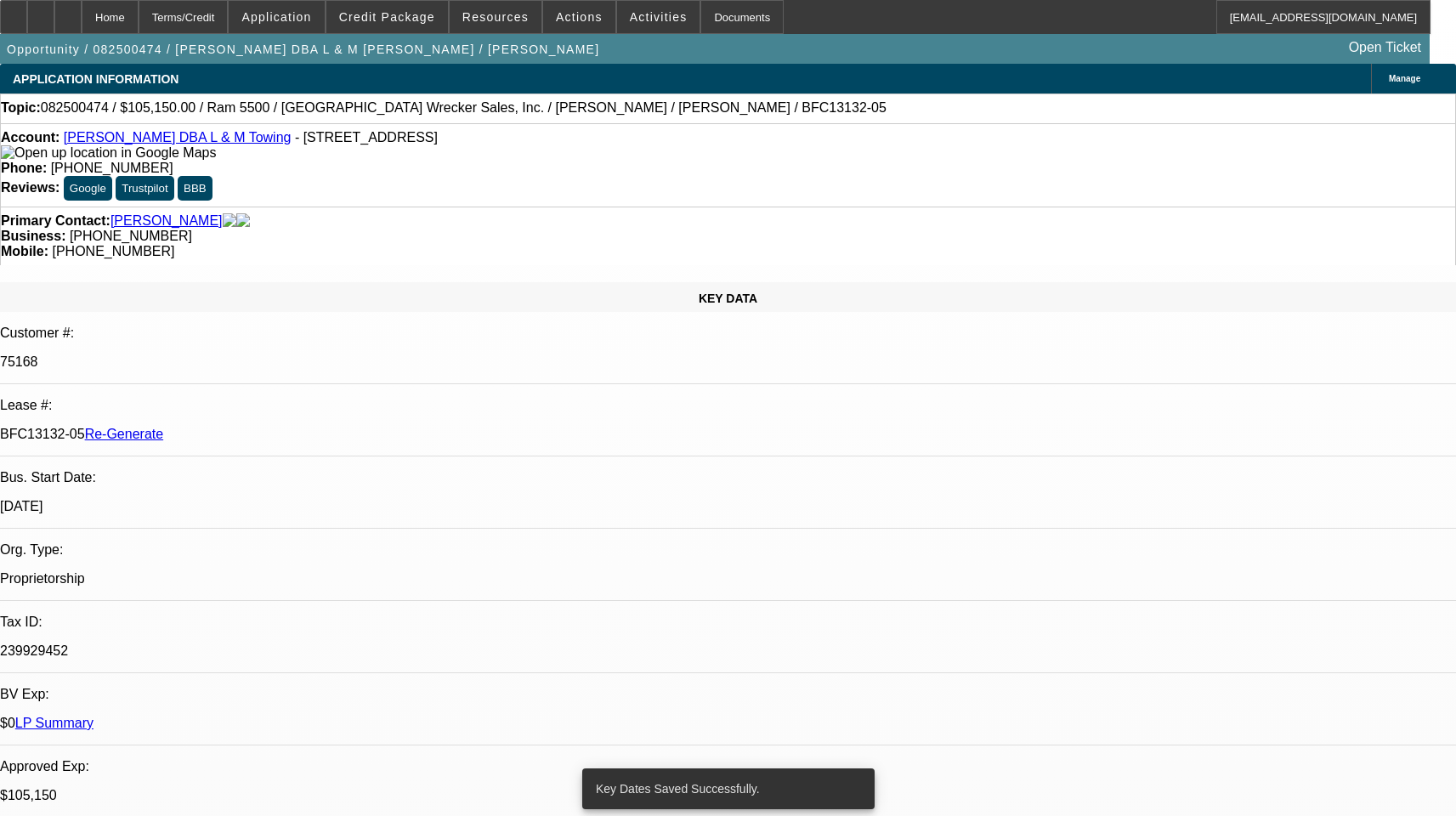
select select "6"
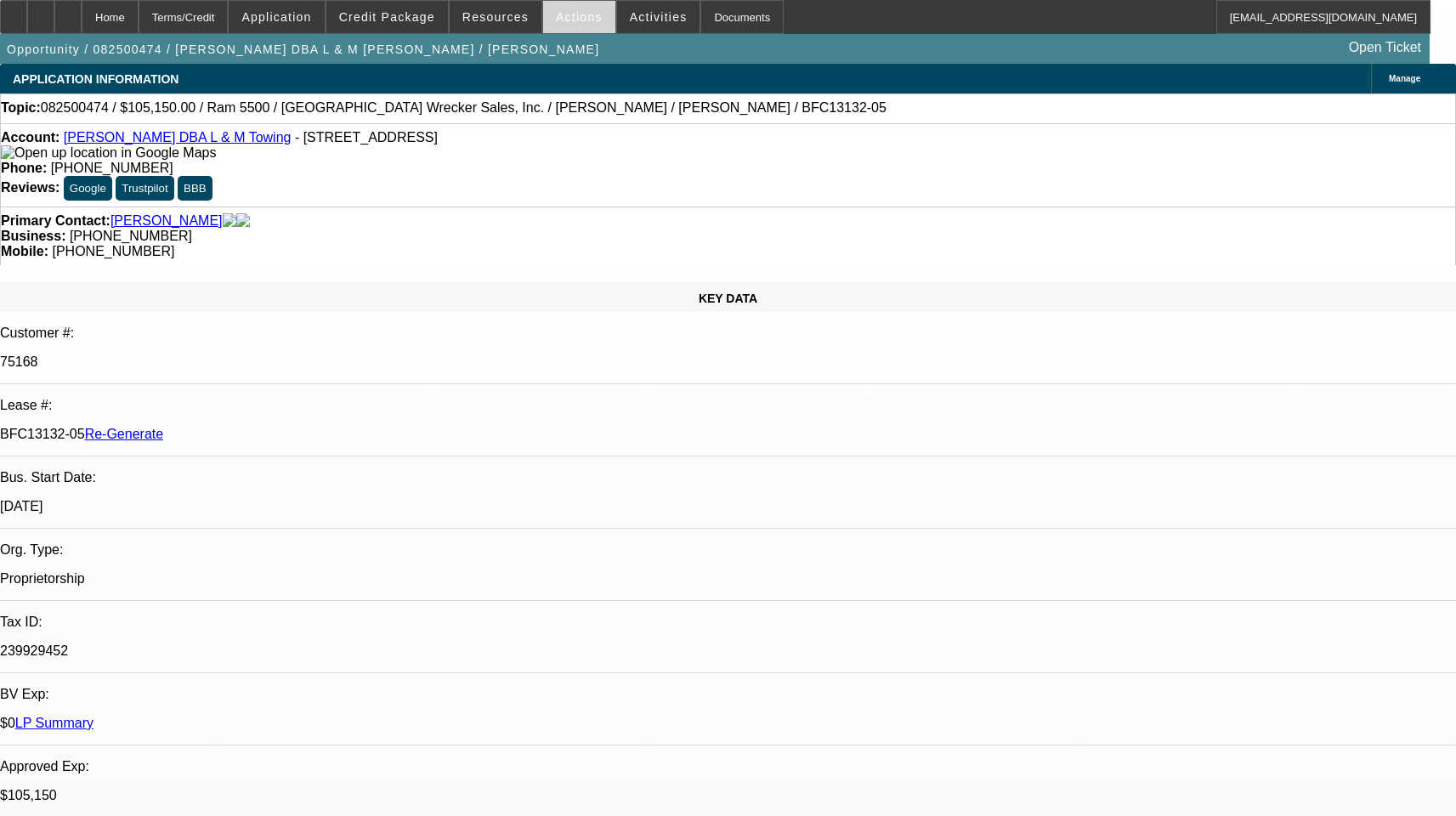
click at [569, 6] on span at bounding box center [579, 16] width 72 height 40
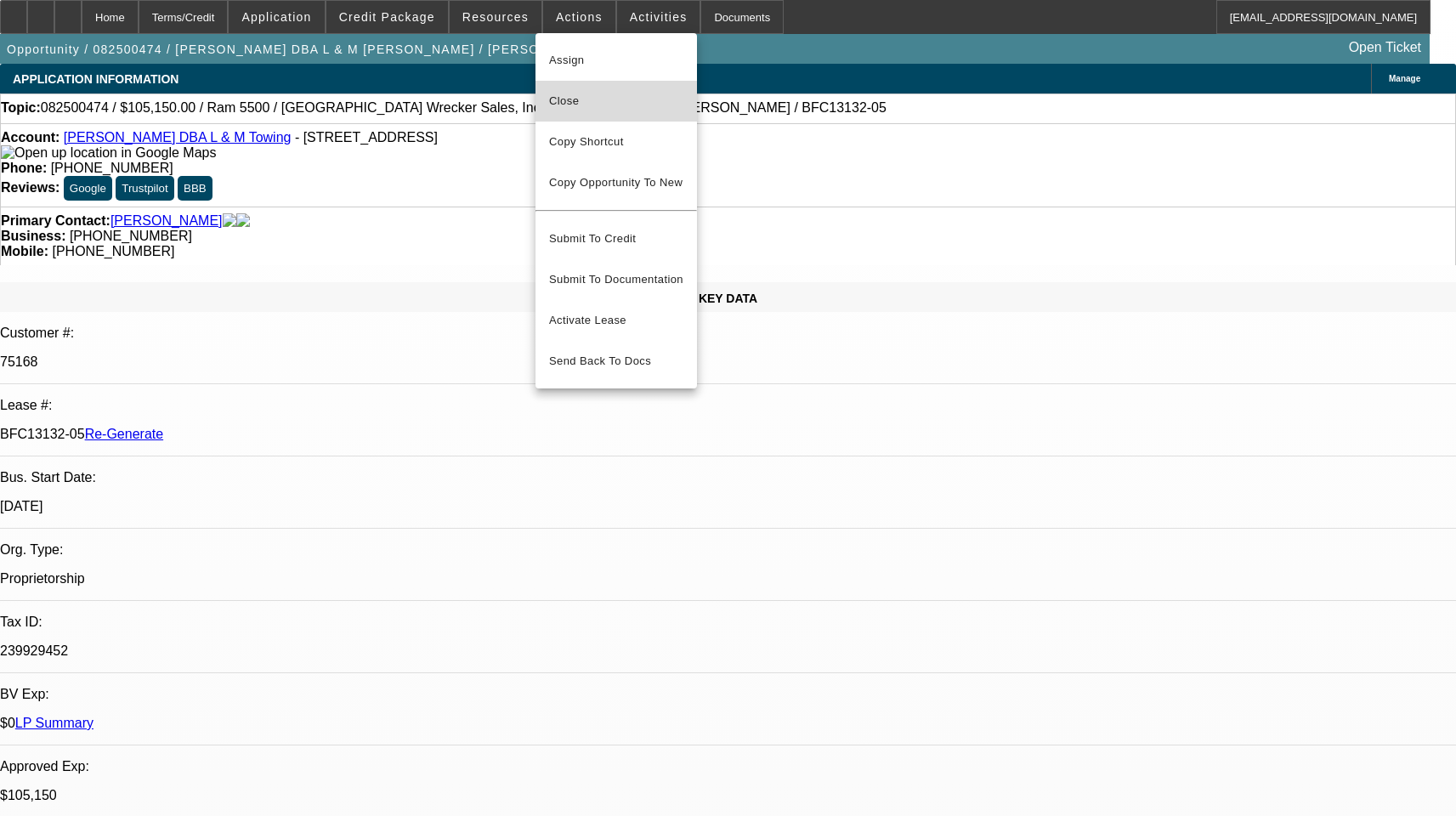
click at [583, 101] on span "Close" at bounding box center [616, 102] width 134 height 21
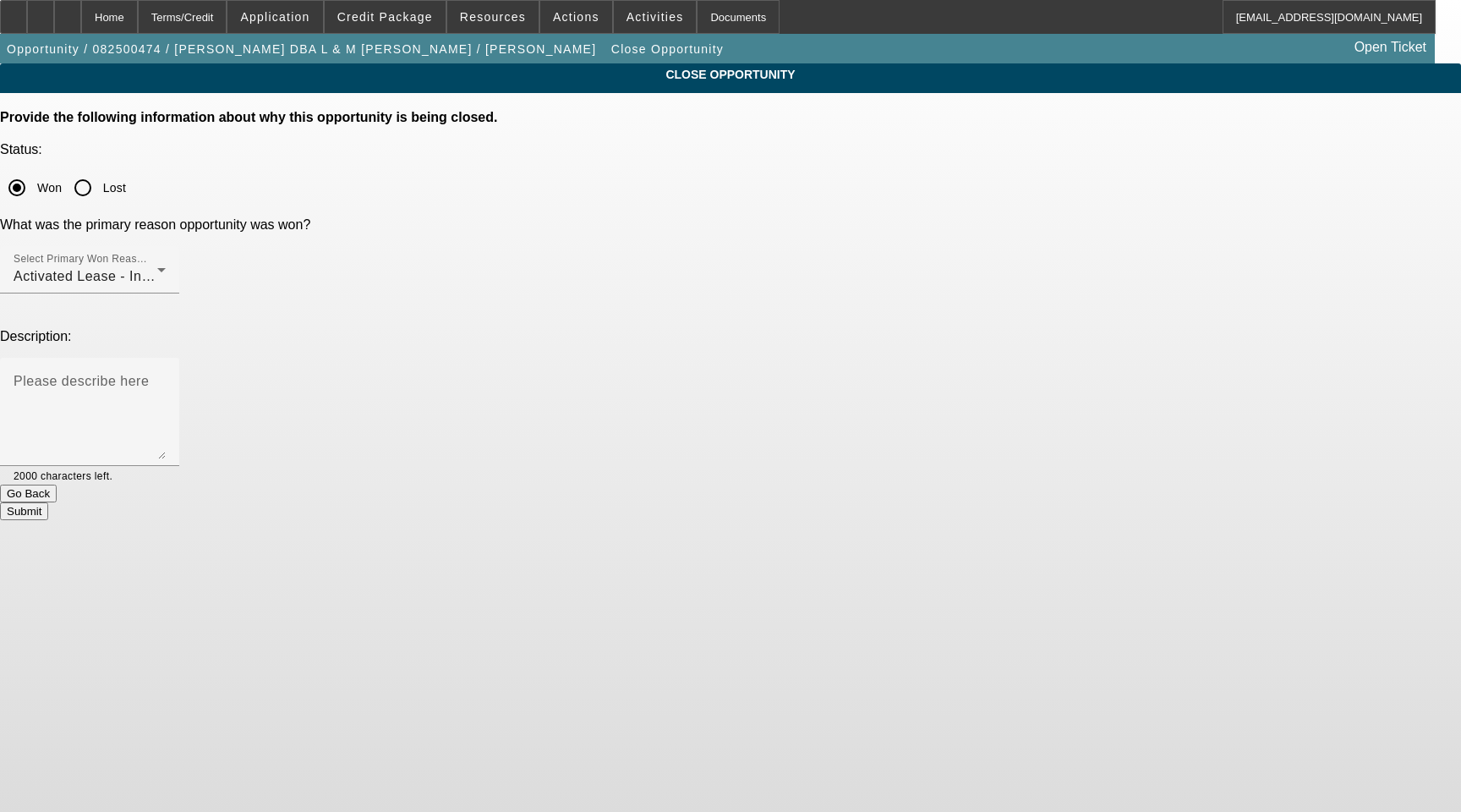
click at [48, 502] on button "Submit" at bounding box center [24, 511] width 48 height 18
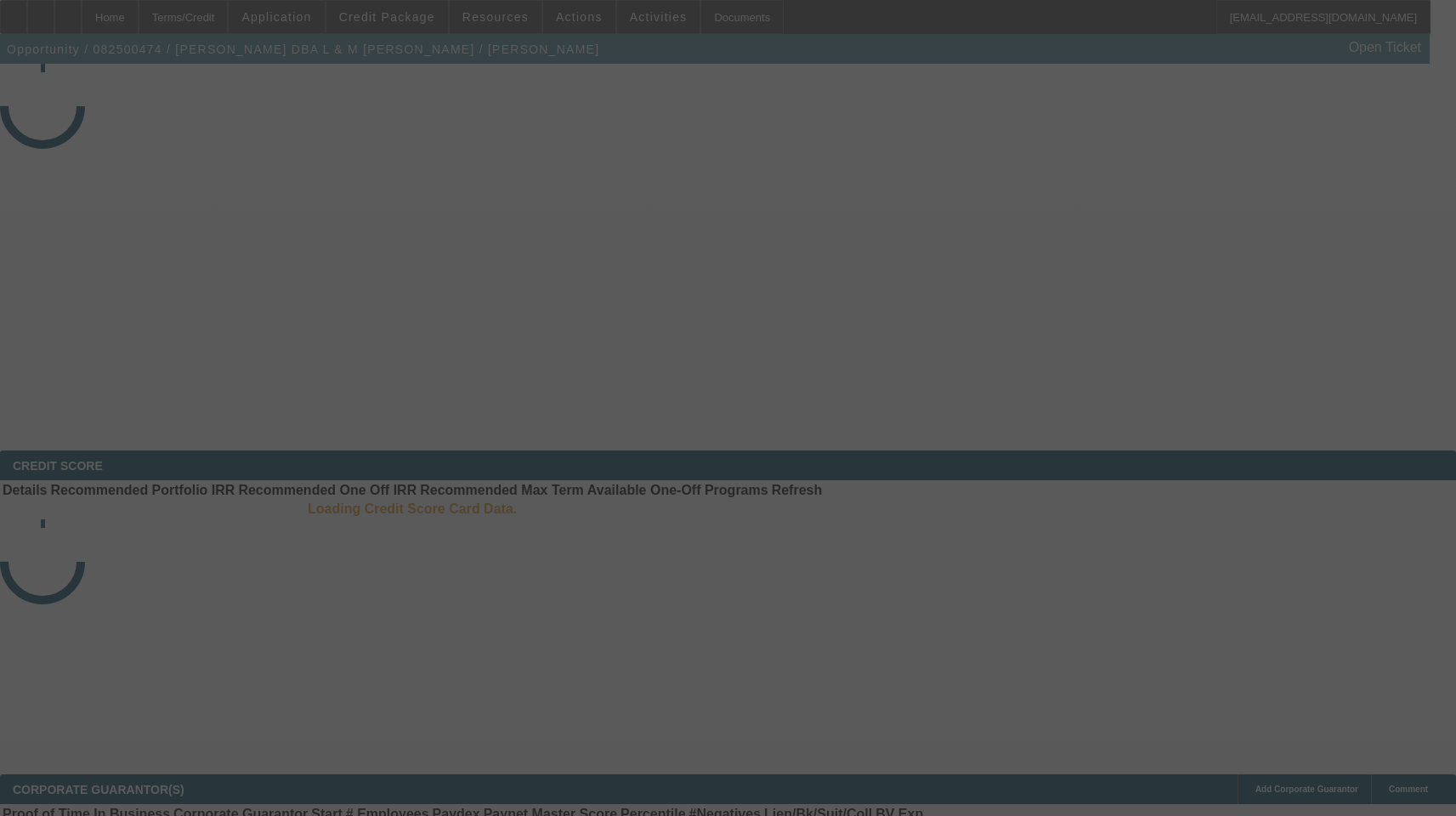
select select "4"
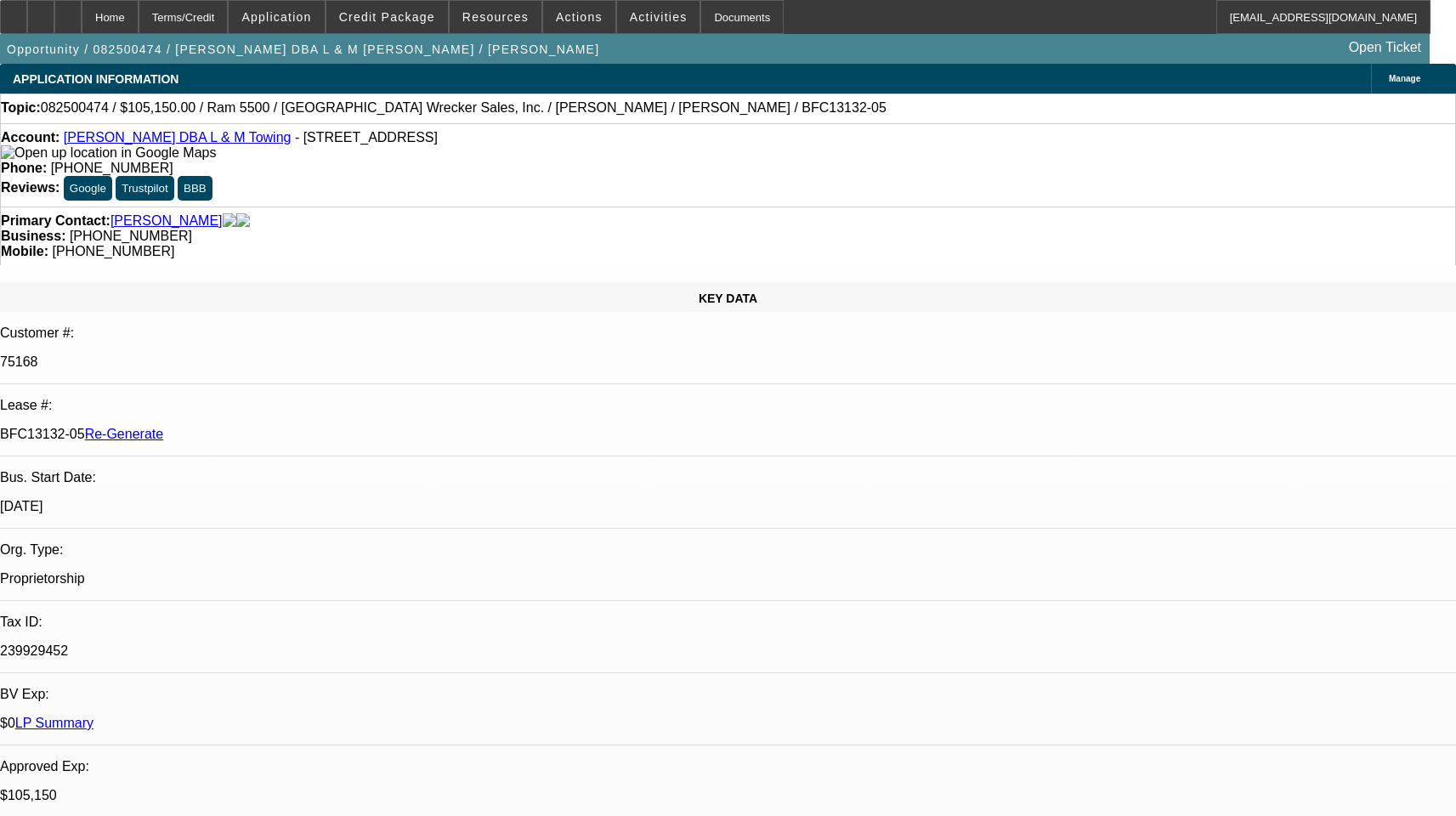
select select "0"
select select "3"
select select "0"
select select "6"
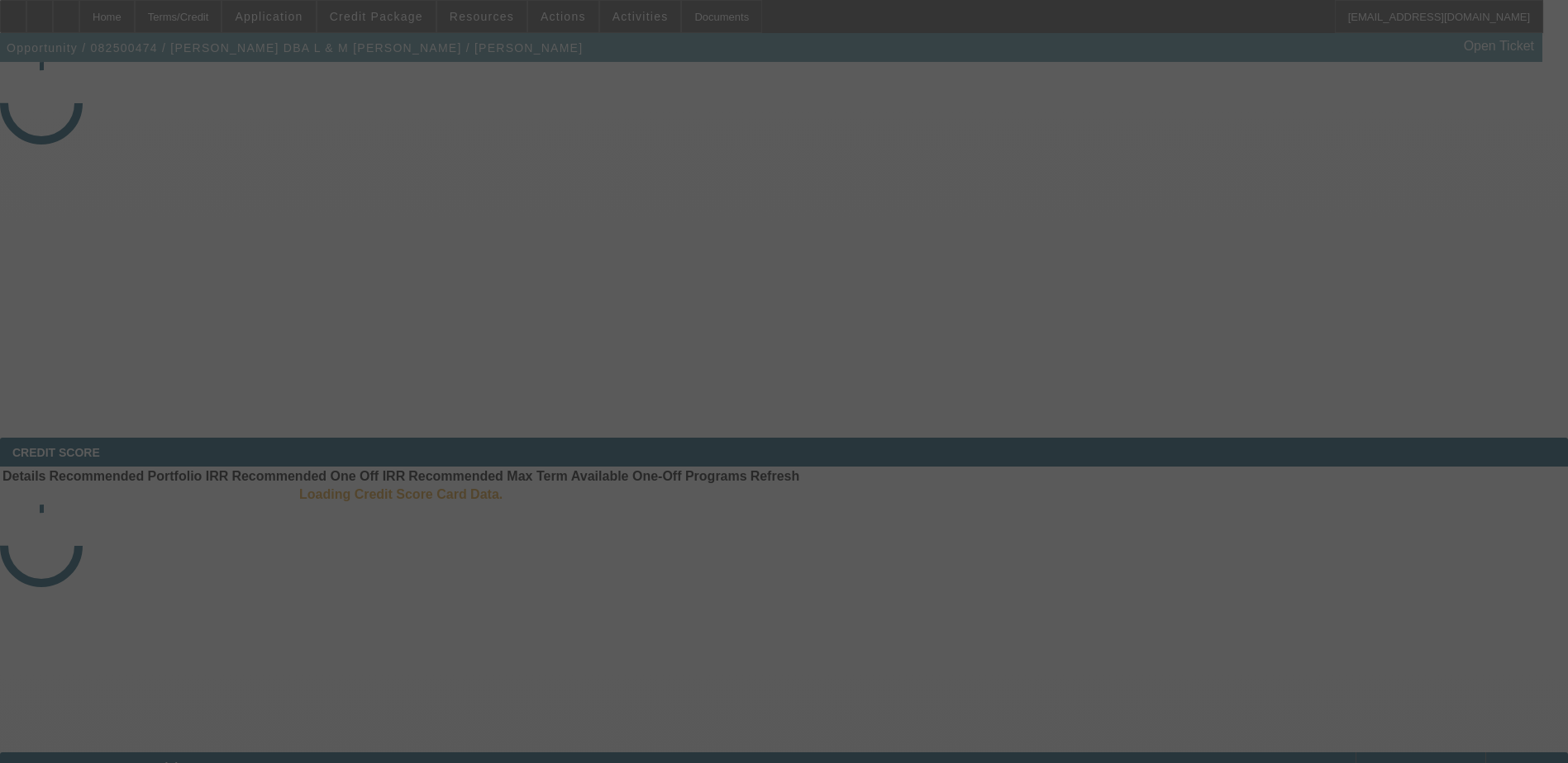
select select "4"
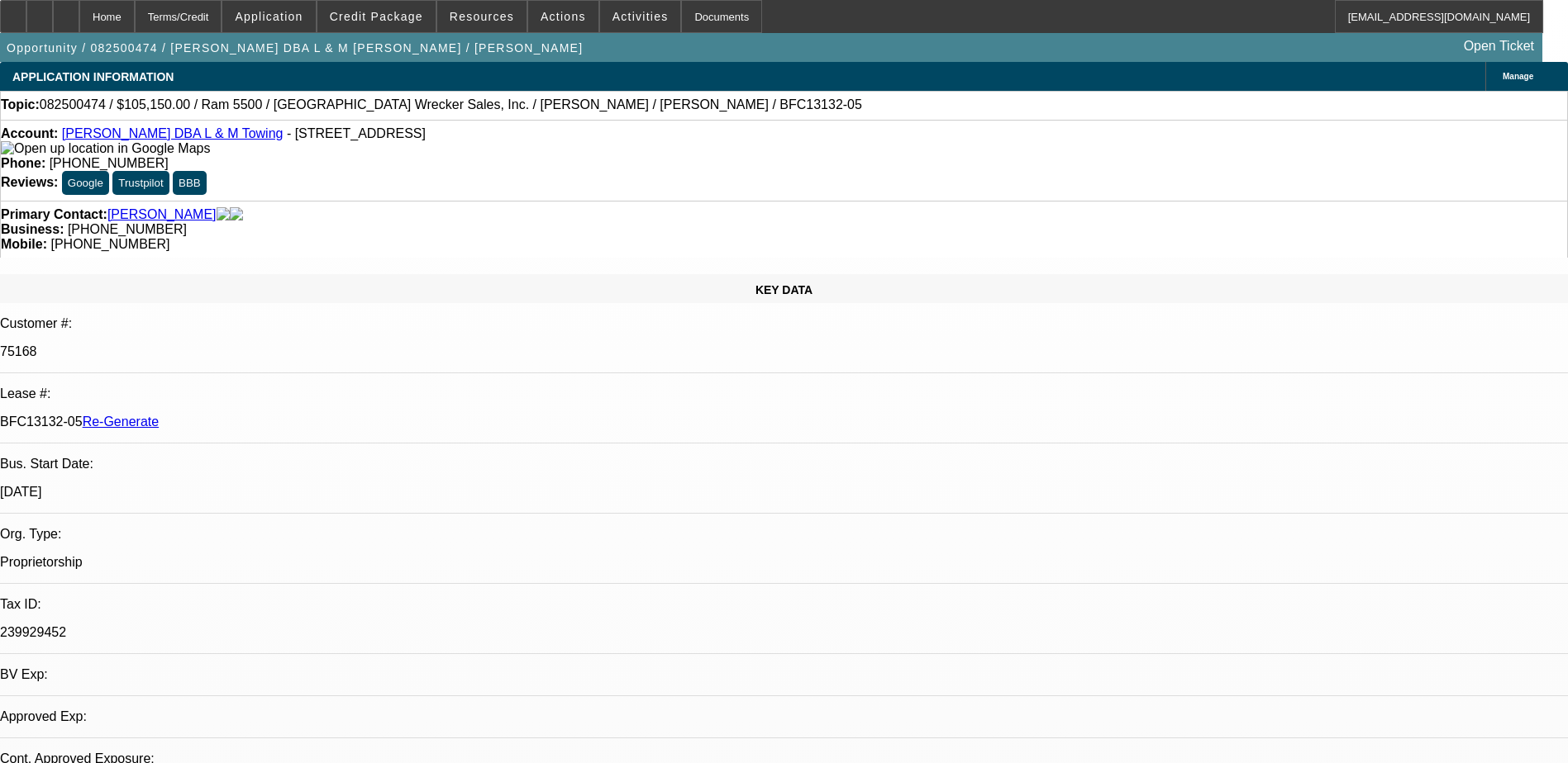
select select "0"
select select "3"
select select "0"
select select "6"
